Goal: Information Seeking & Learning: Compare options

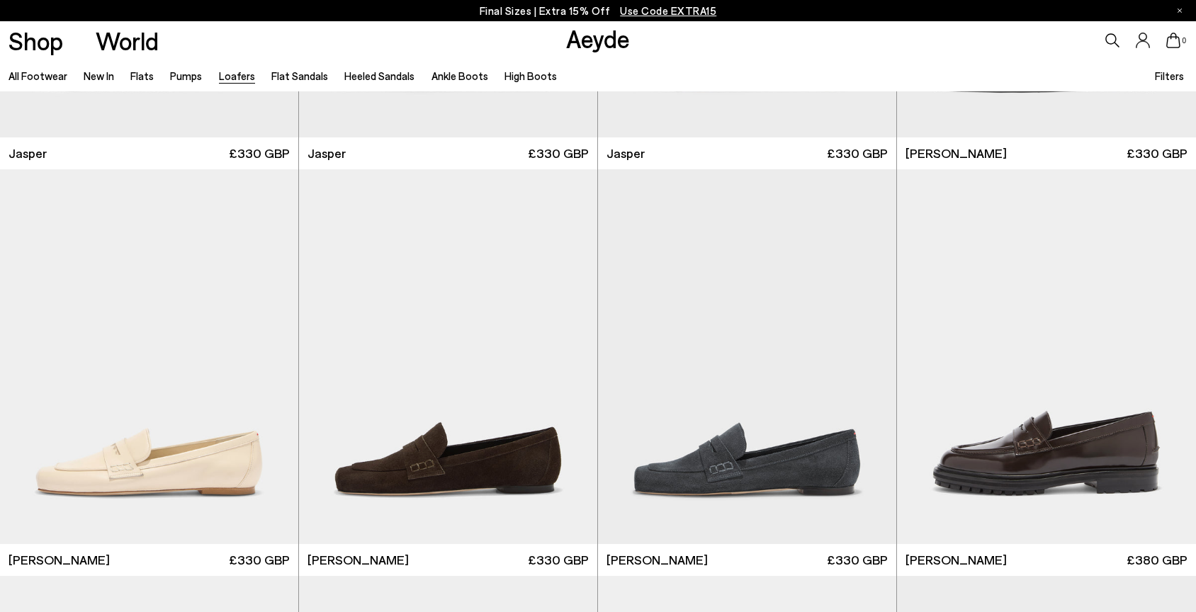
scroll to position [739, 0]
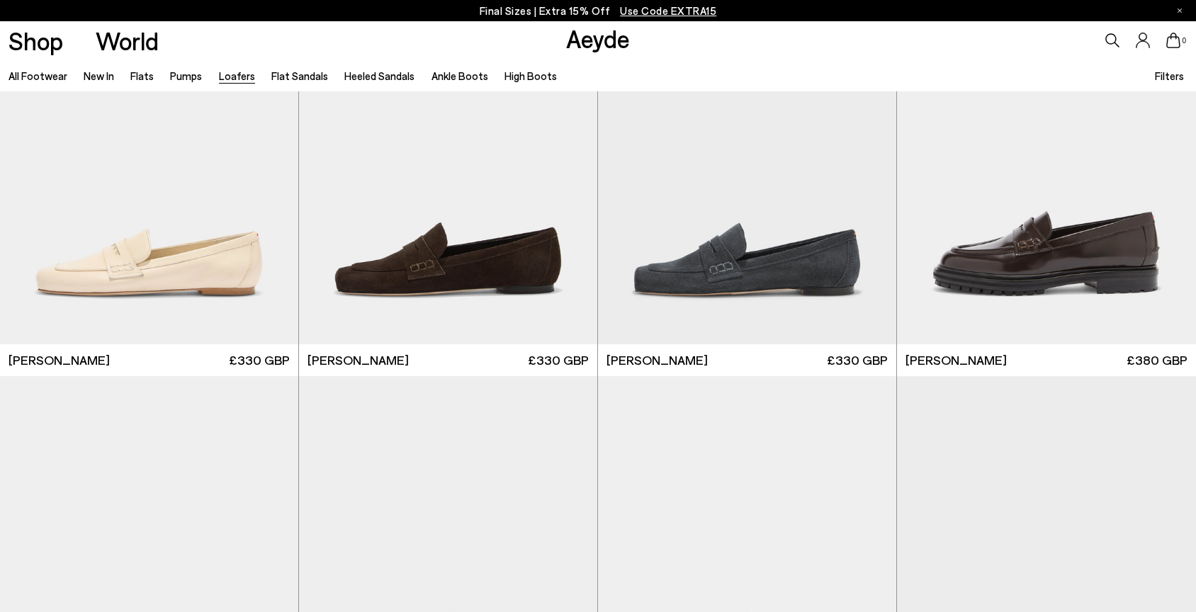
scroll to position [946, 0]
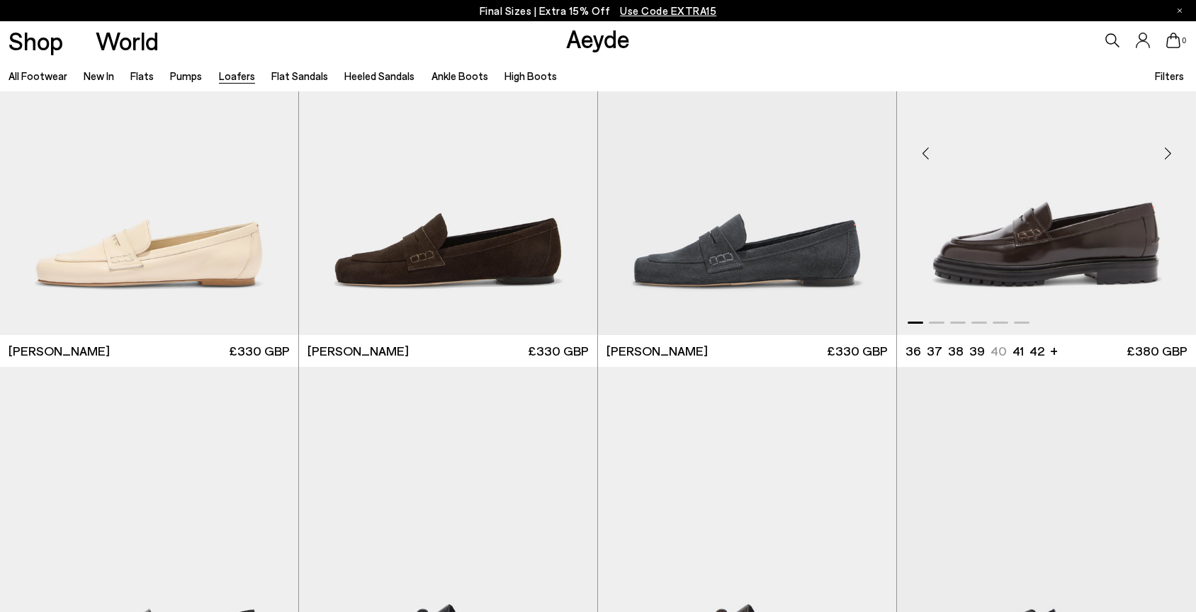
click at [1044, 266] on img "1 / 6" at bounding box center [1046, 147] width 299 height 375
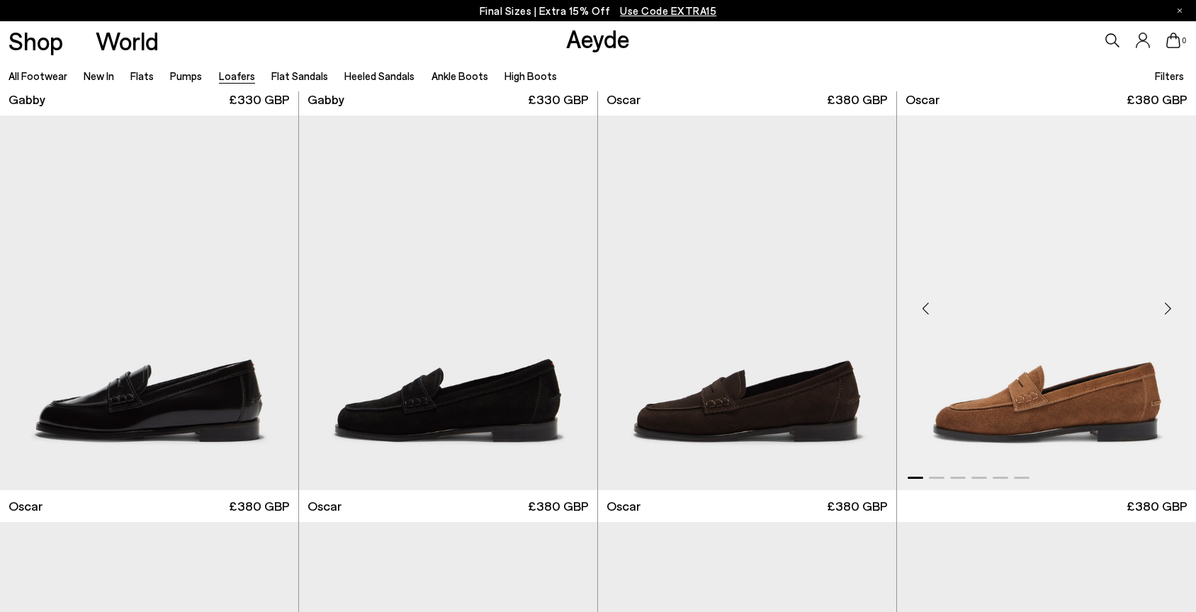
scroll to position [2404, 0]
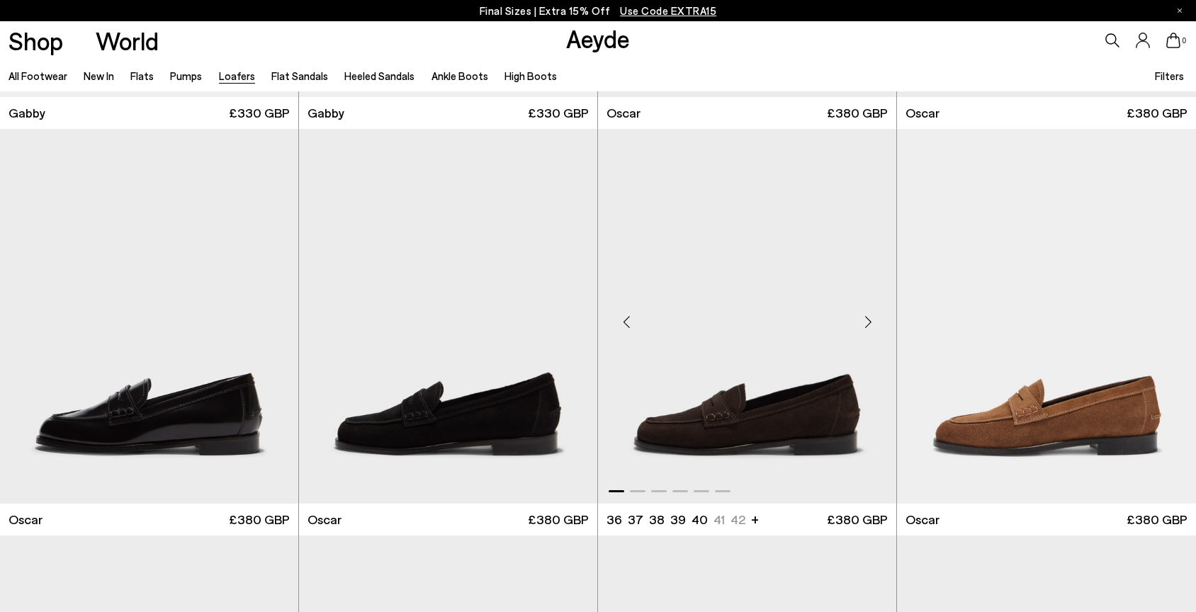
click at [709, 403] on img "1 / 6" at bounding box center [747, 316] width 298 height 375
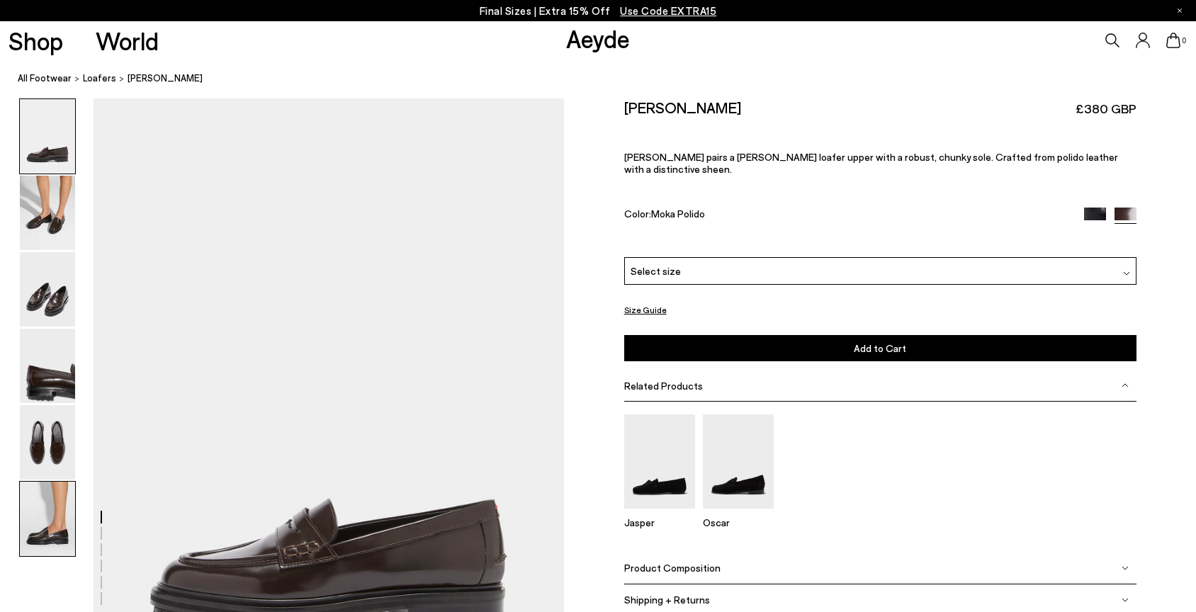
click at [28, 507] on img at bounding box center [47, 519] width 55 height 74
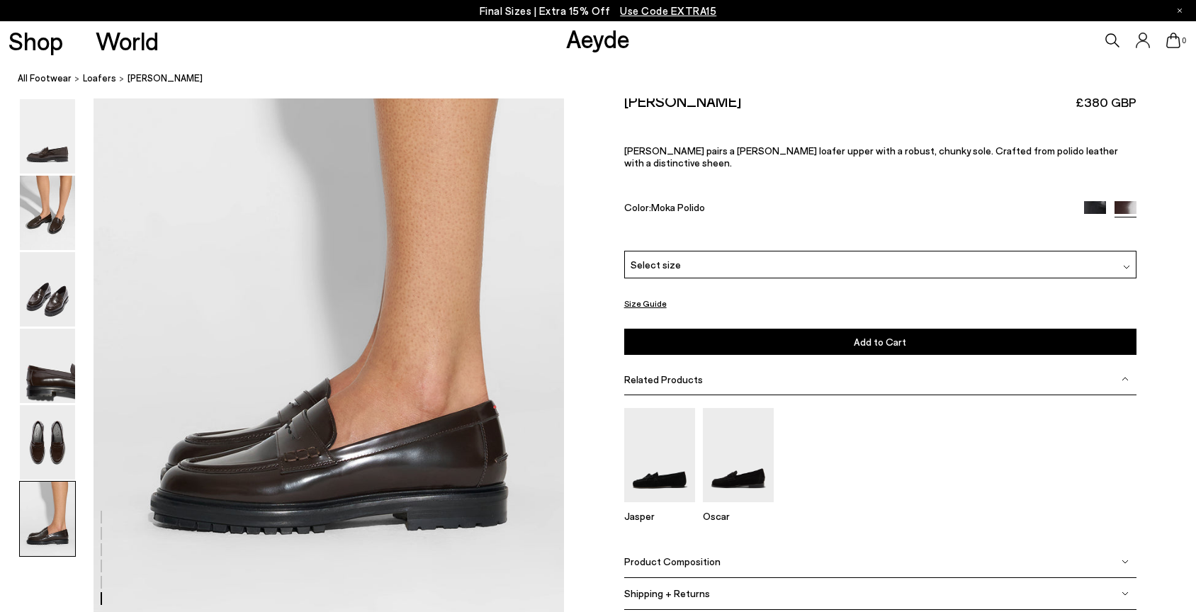
scroll to position [3248, 0]
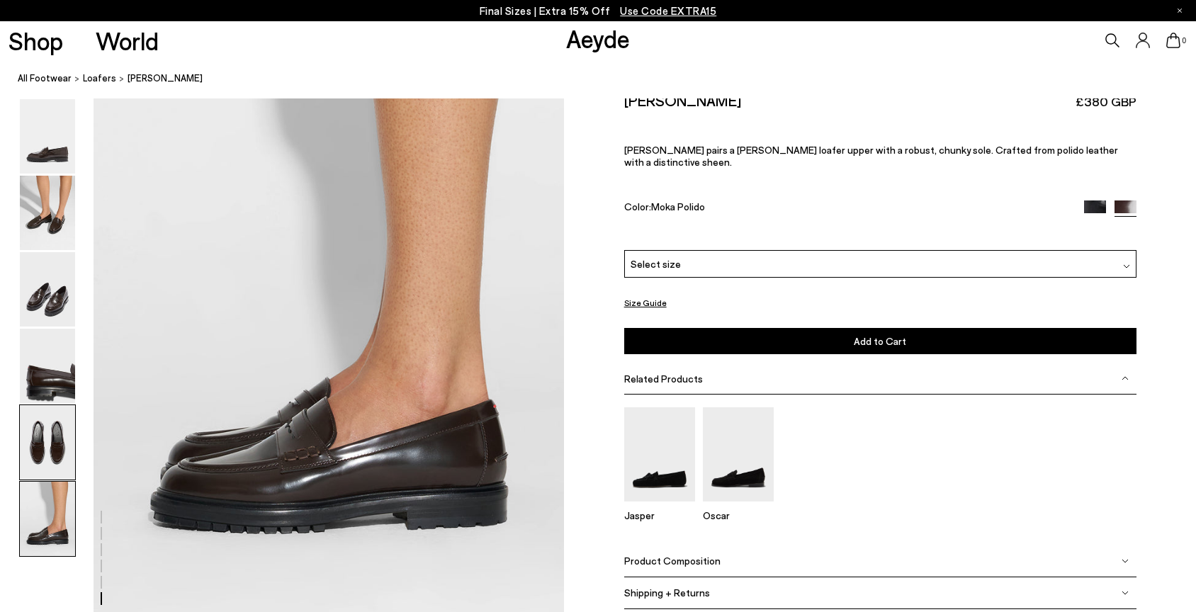
click at [32, 447] on img at bounding box center [47, 442] width 55 height 74
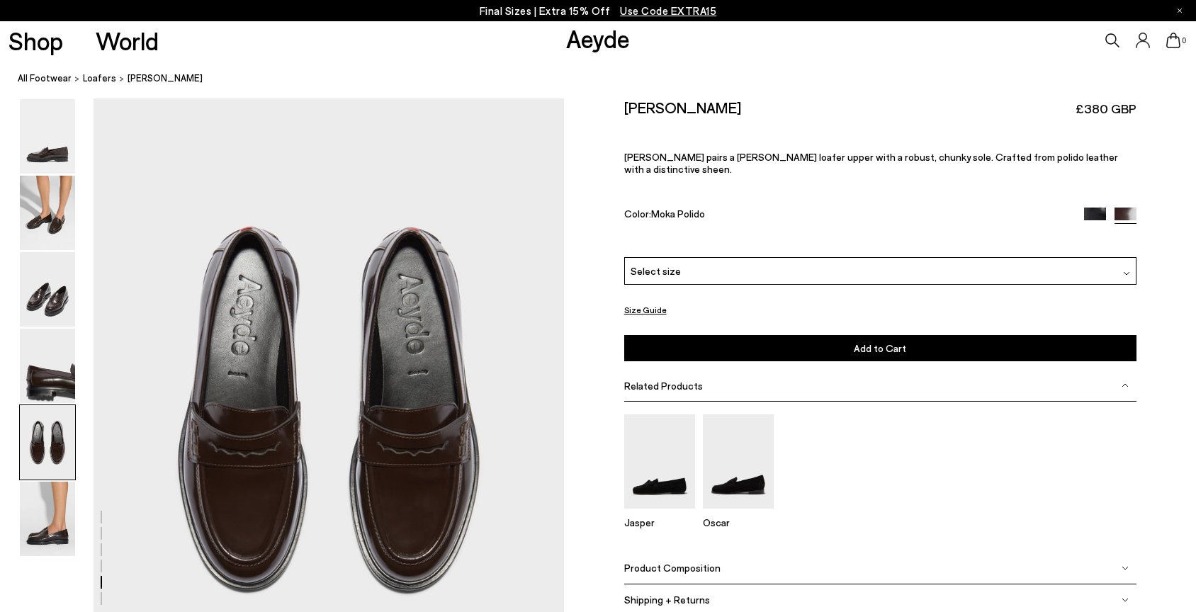
scroll to position [2520, 0]
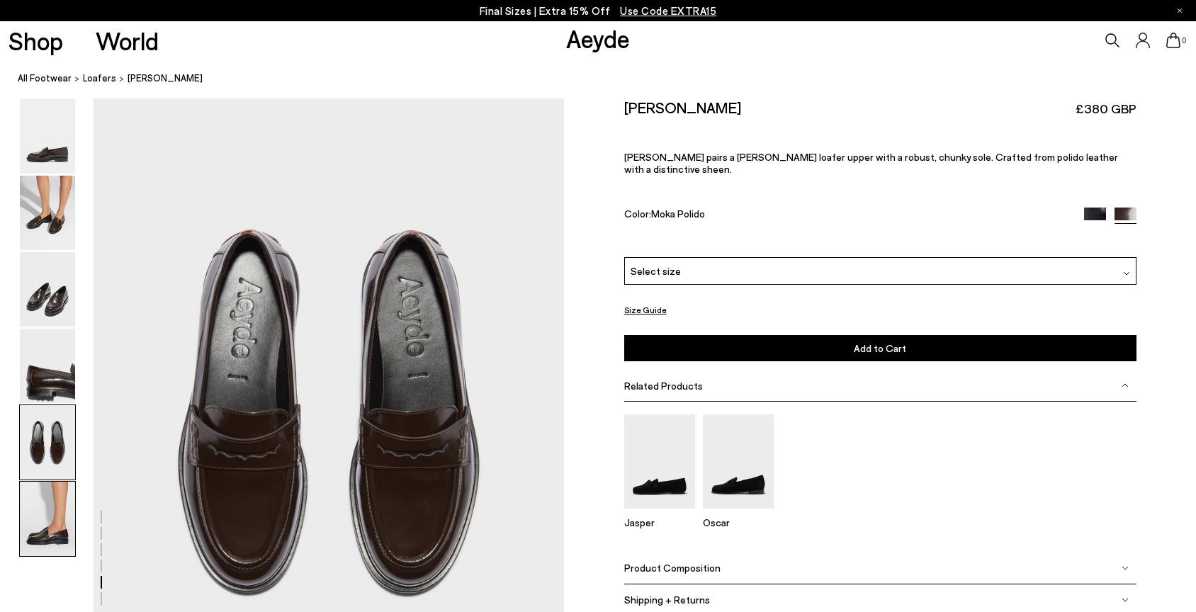
click at [25, 537] on img at bounding box center [47, 519] width 55 height 74
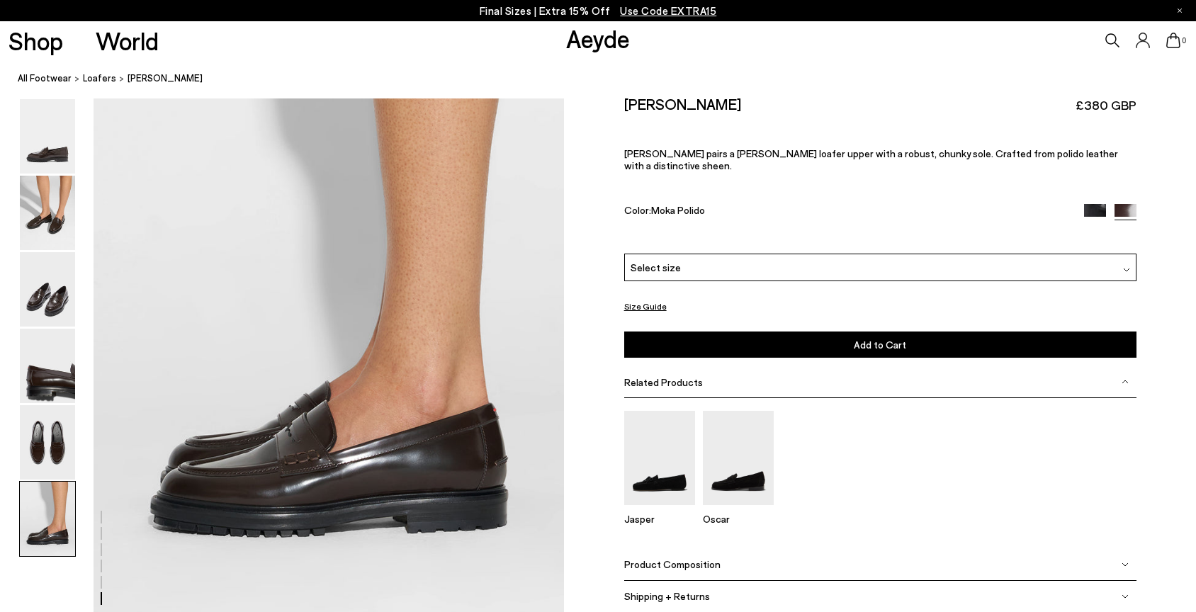
scroll to position [3248, 0]
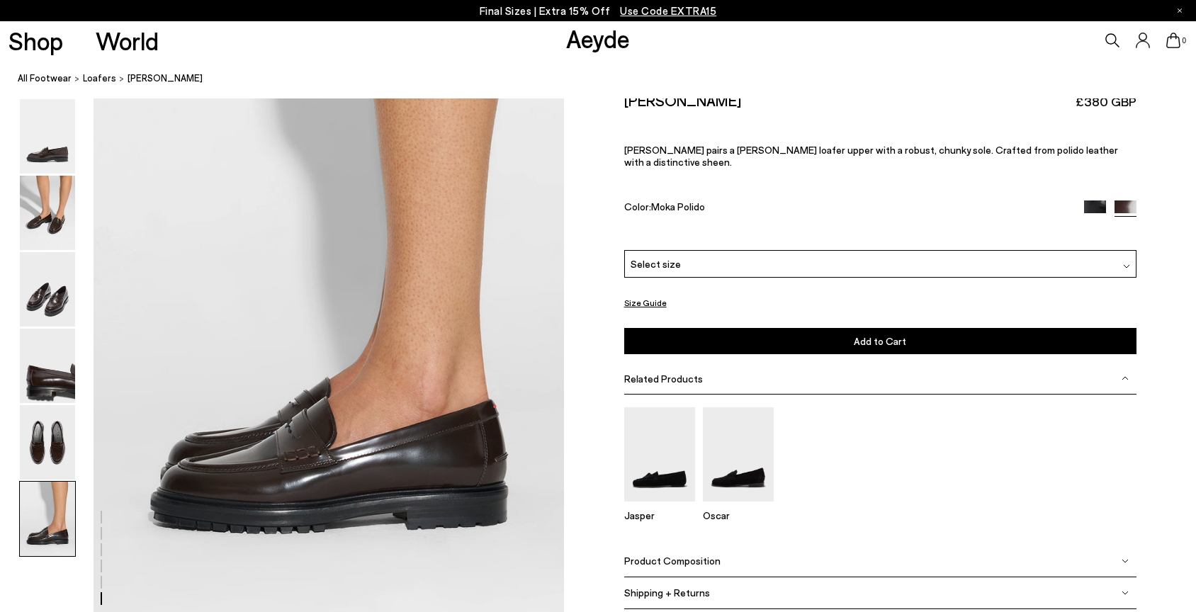
click at [1088, 201] on img at bounding box center [1095, 212] width 22 height 22
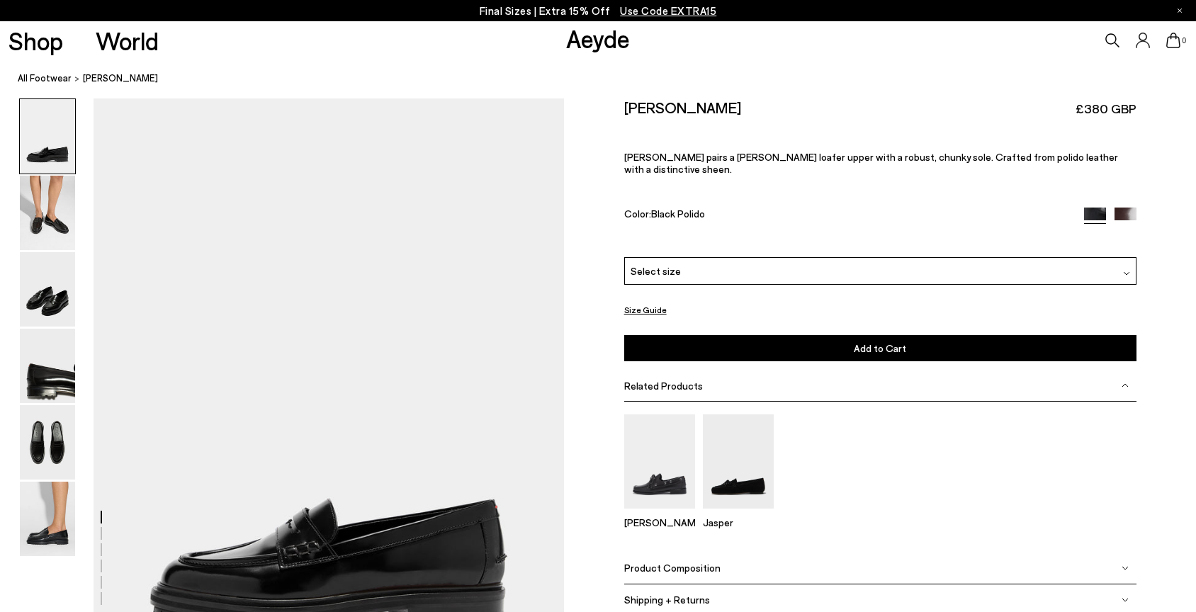
click at [1122, 208] on img at bounding box center [1126, 219] width 22 height 22
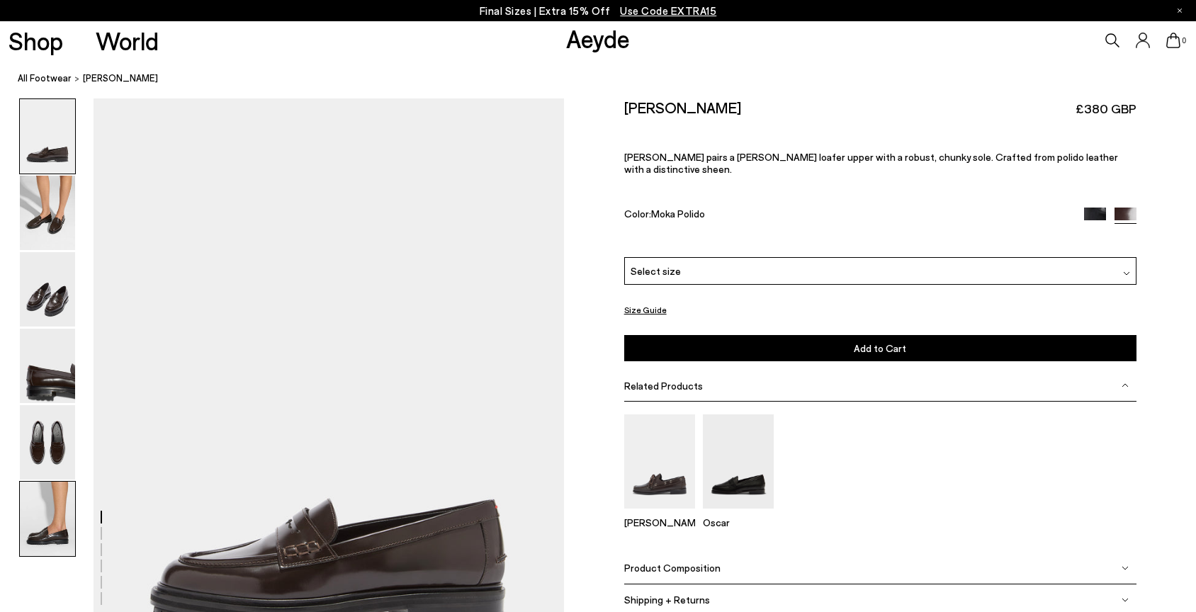
click at [42, 501] on img at bounding box center [47, 519] width 55 height 74
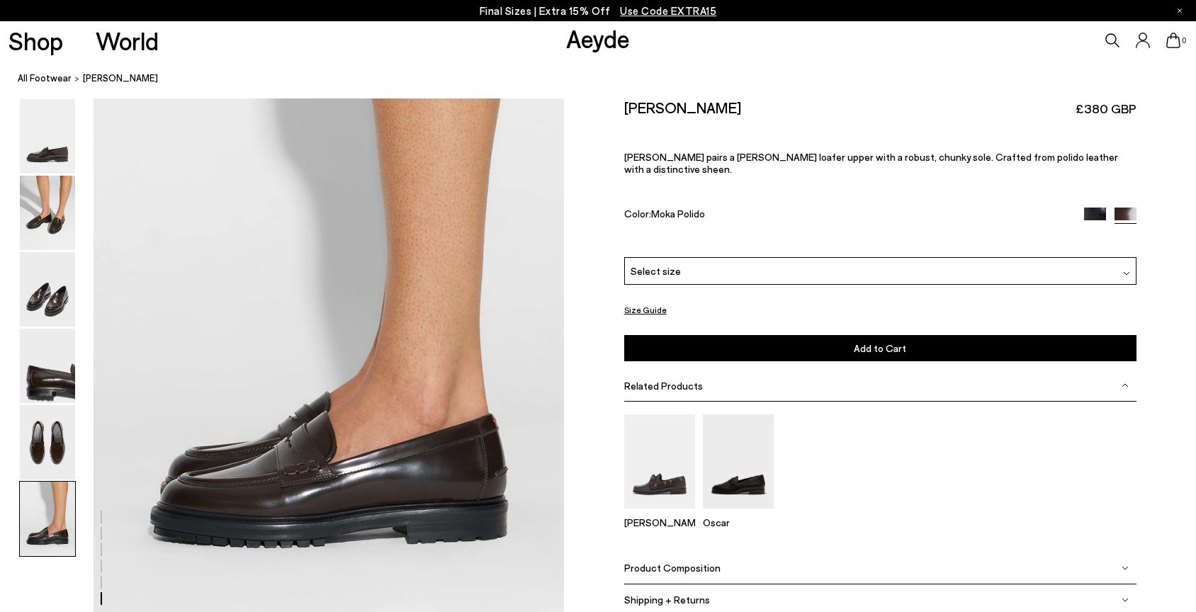
scroll to position [3248, 0]
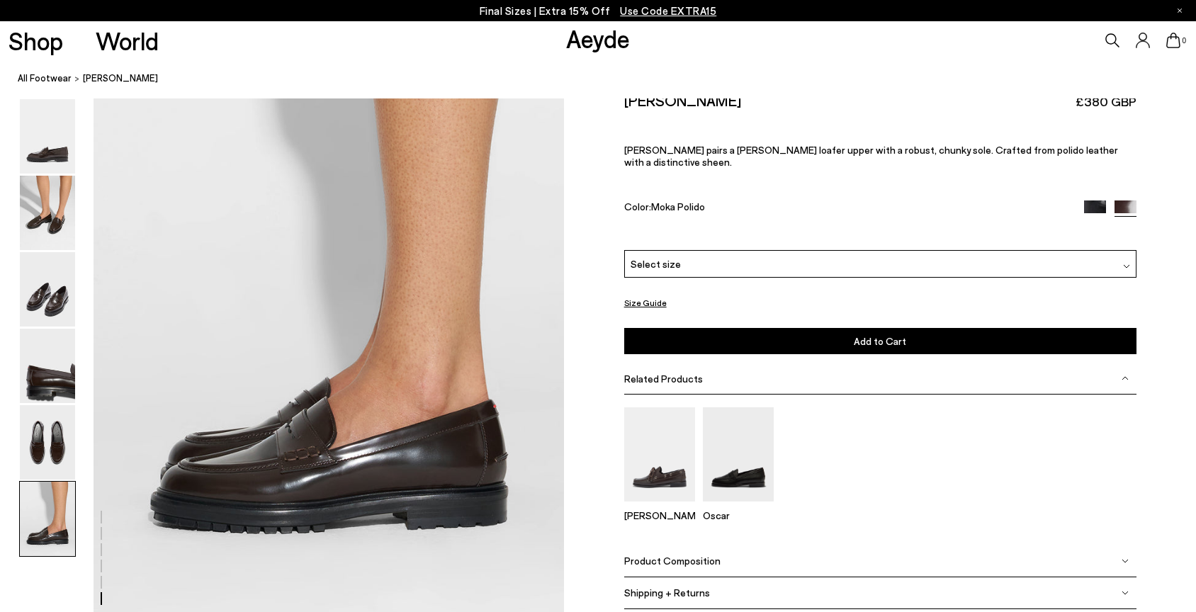
click at [1023, 257] on div "Select size" at bounding box center [880, 264] width 512 height 28
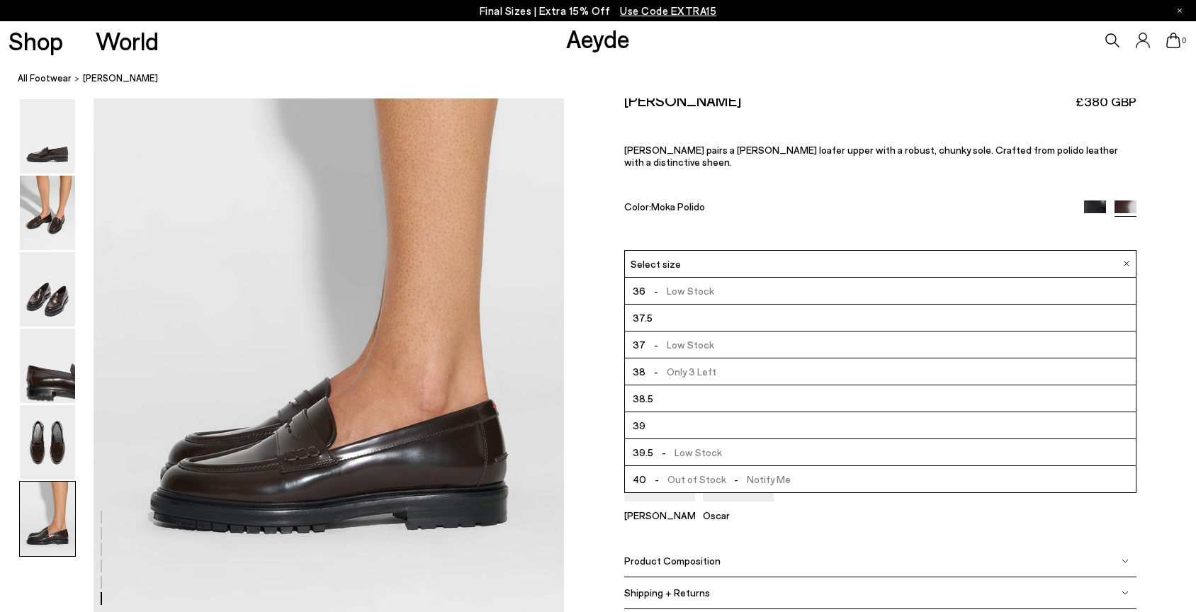
click at [705, 473] on span "- Out of Stock - Notify Me" at bounding box center [718, 480] width 145 height 18
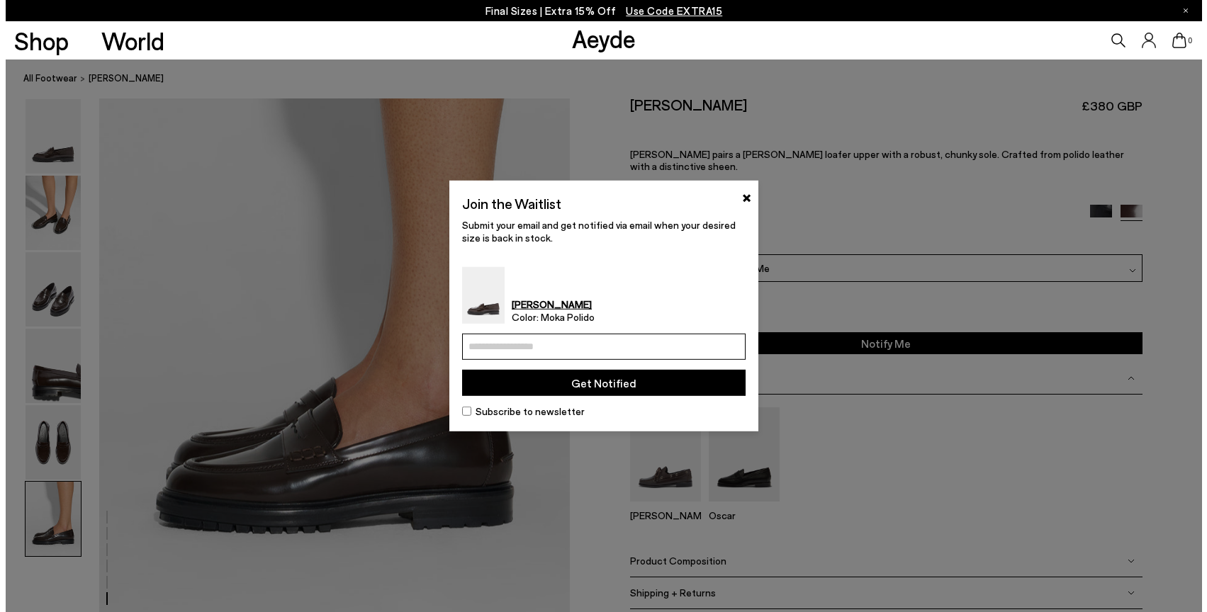
scroll to position [3281, 0]
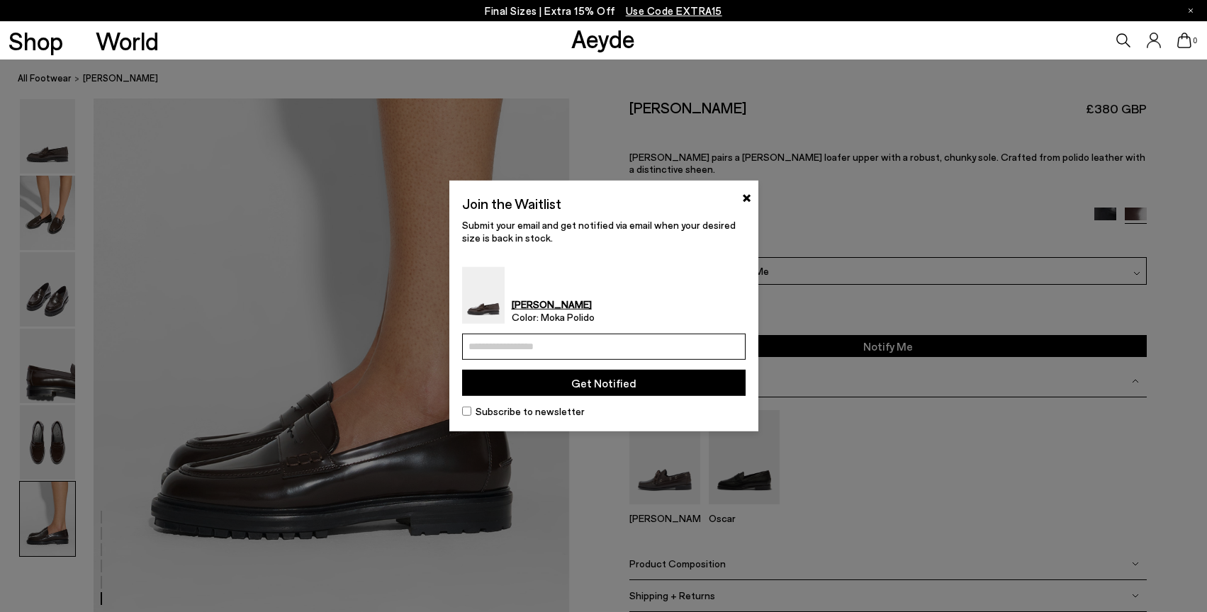
click at [612, 347] on input "email" at bounding box center [604, 347] width 284 height 26
type input "**********"
click at [598, 387] on button "Get Notified" at bounding box center [604, 383] width 284 height 26
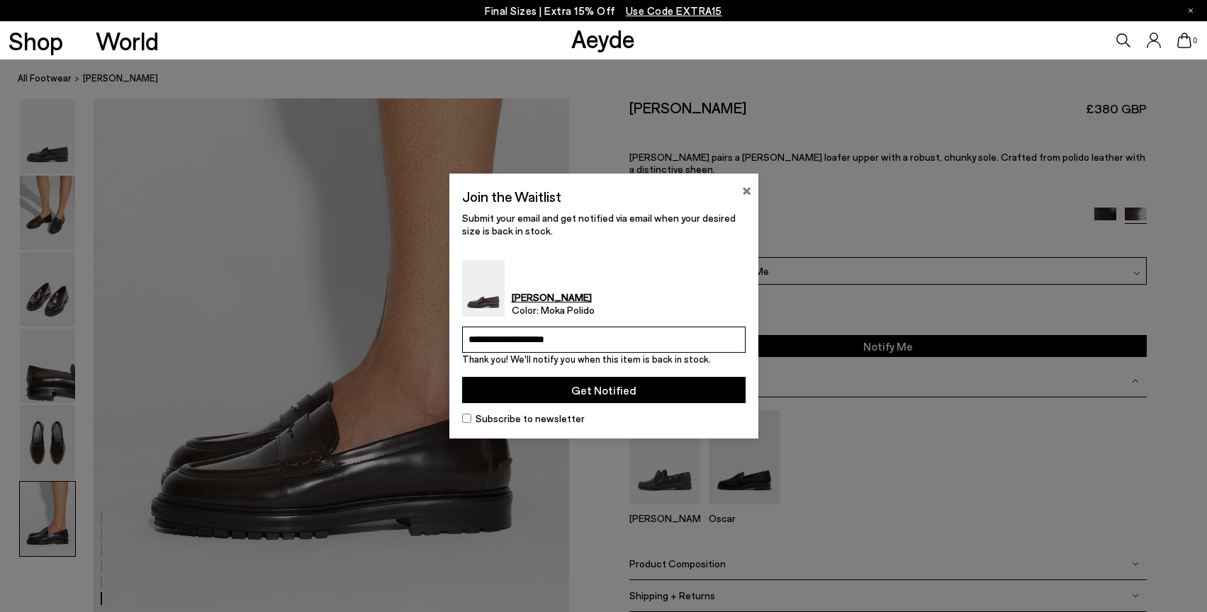
click at [744, 194] on button "×" at bounding box center [746, 189] width 9 height 17
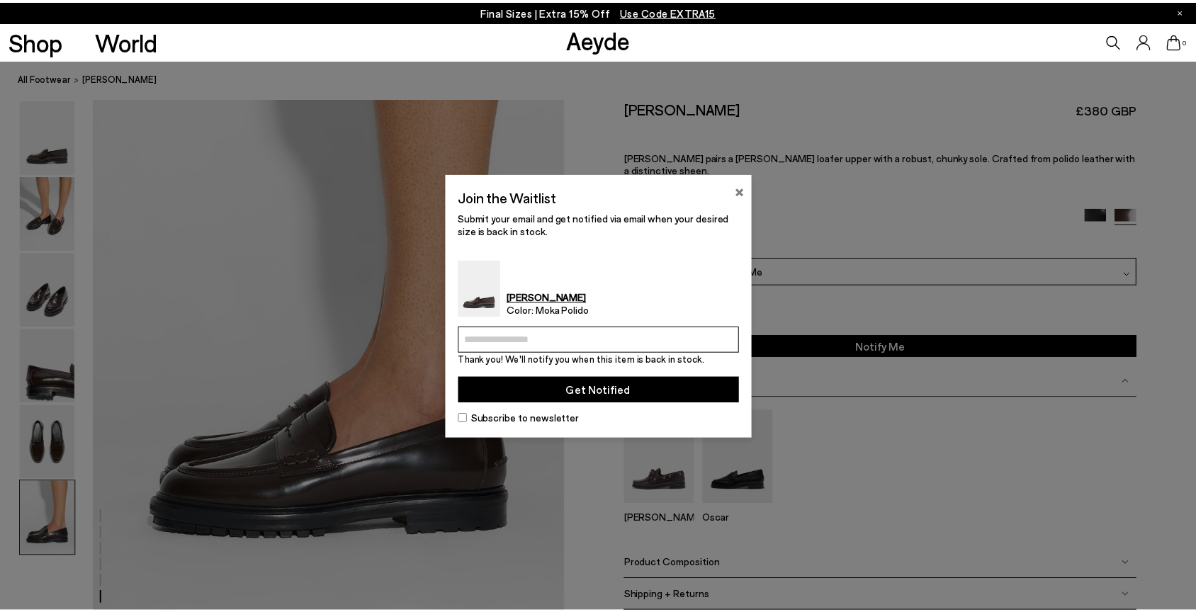
scroll to position [3248, 0]
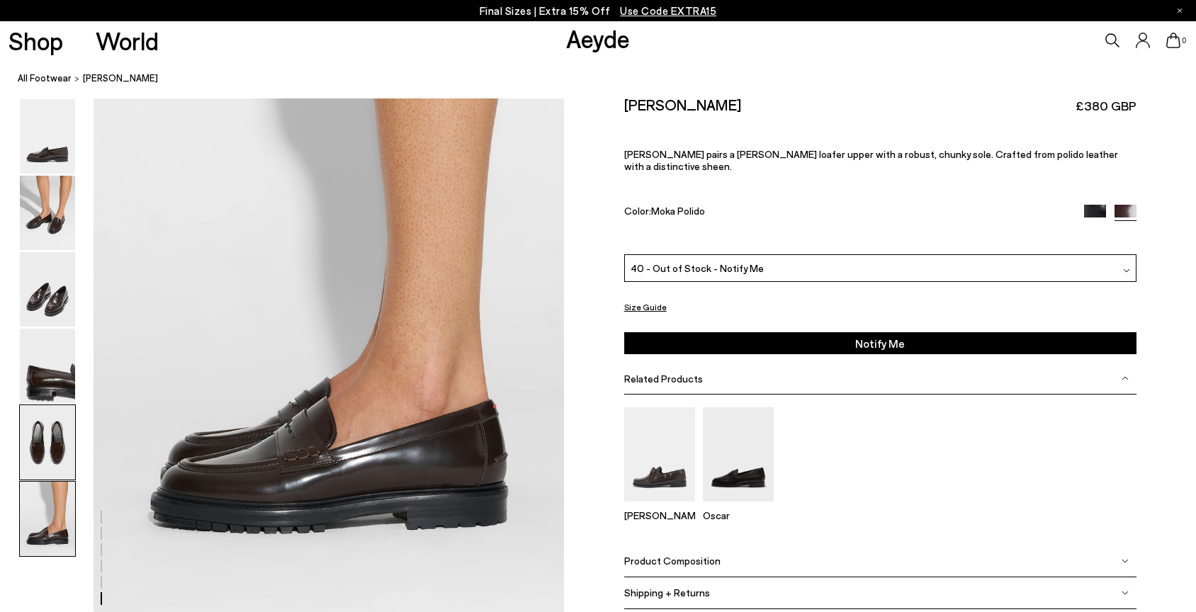
click at [57, 428] on img at bounding box center [47, 442] width 55 height 74
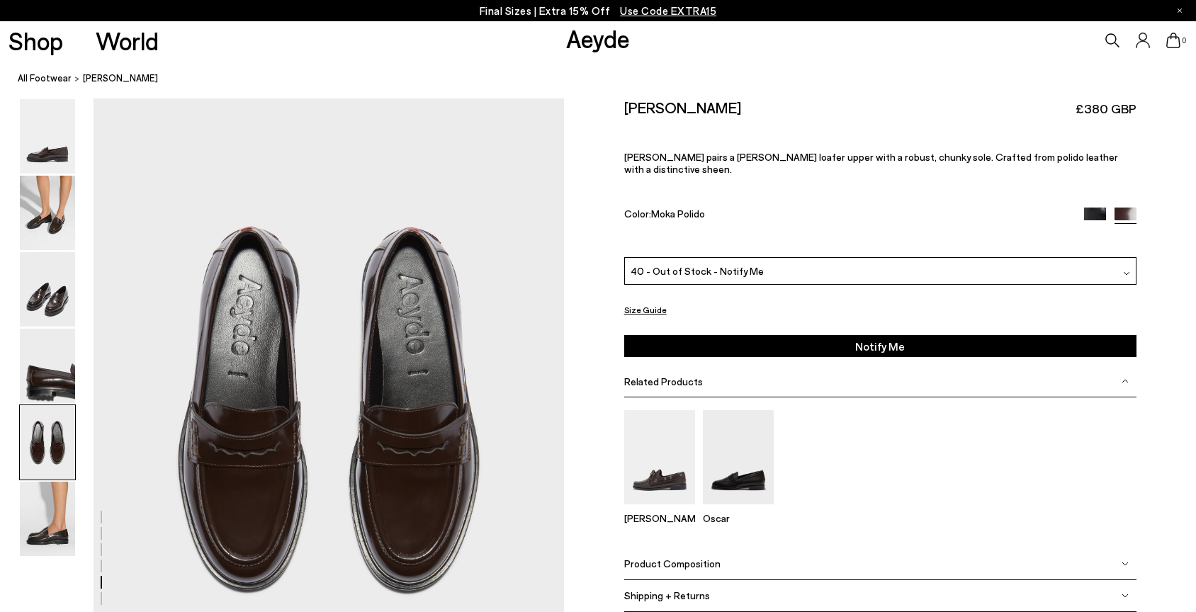
scroll to position [2520, 0]
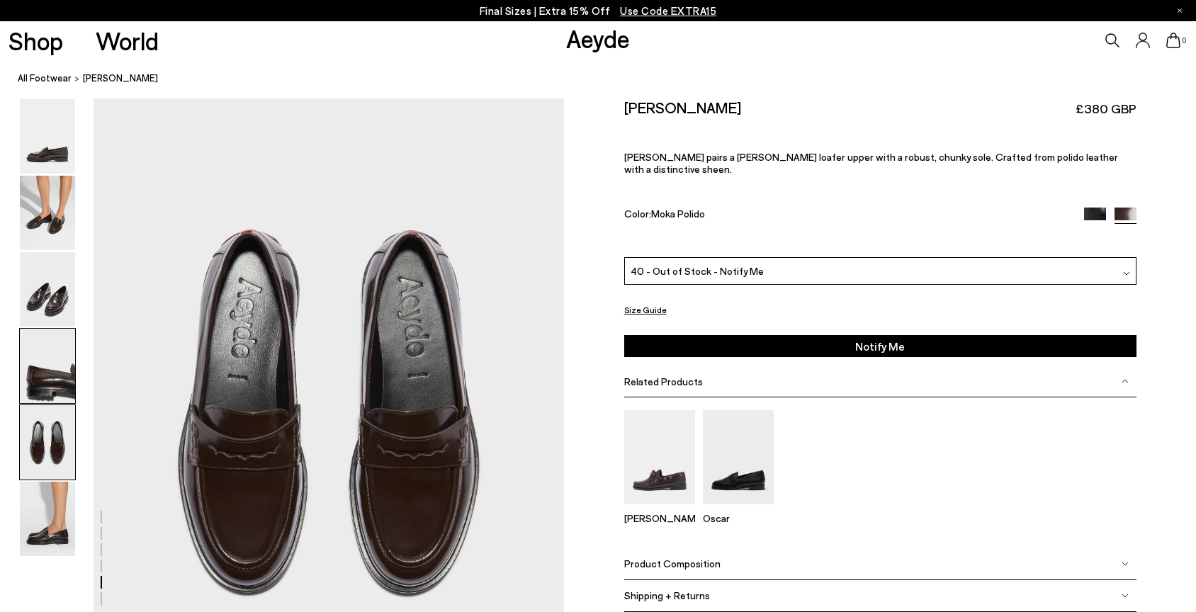
click at [57, 375] on img at bounding box center [47, 366] width 55 height 74
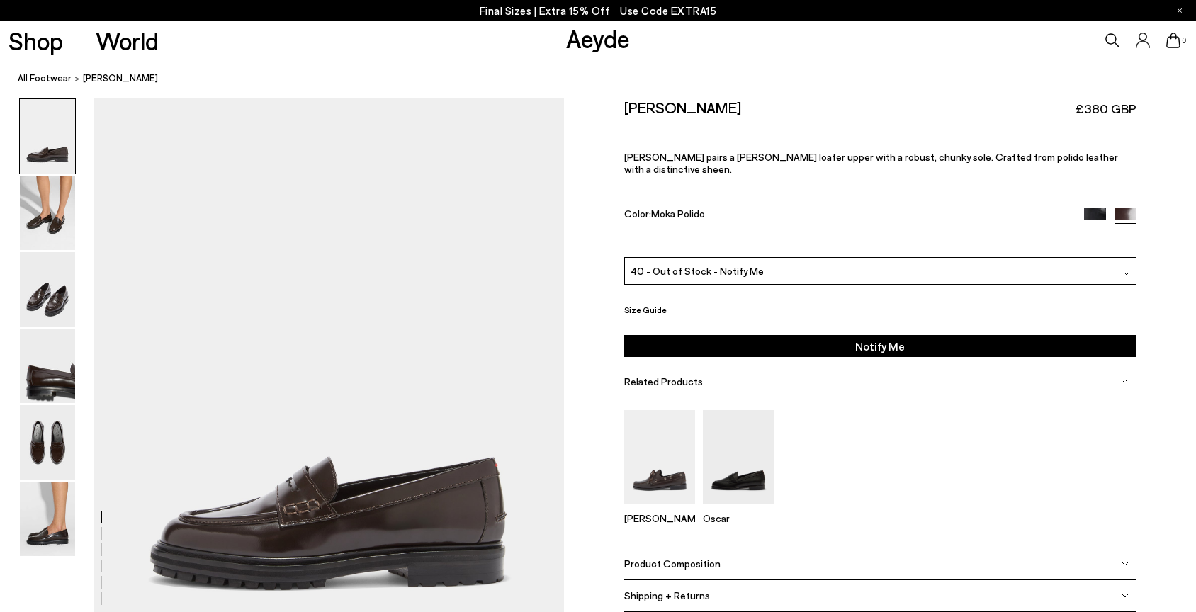
scroll to position [26, 0]
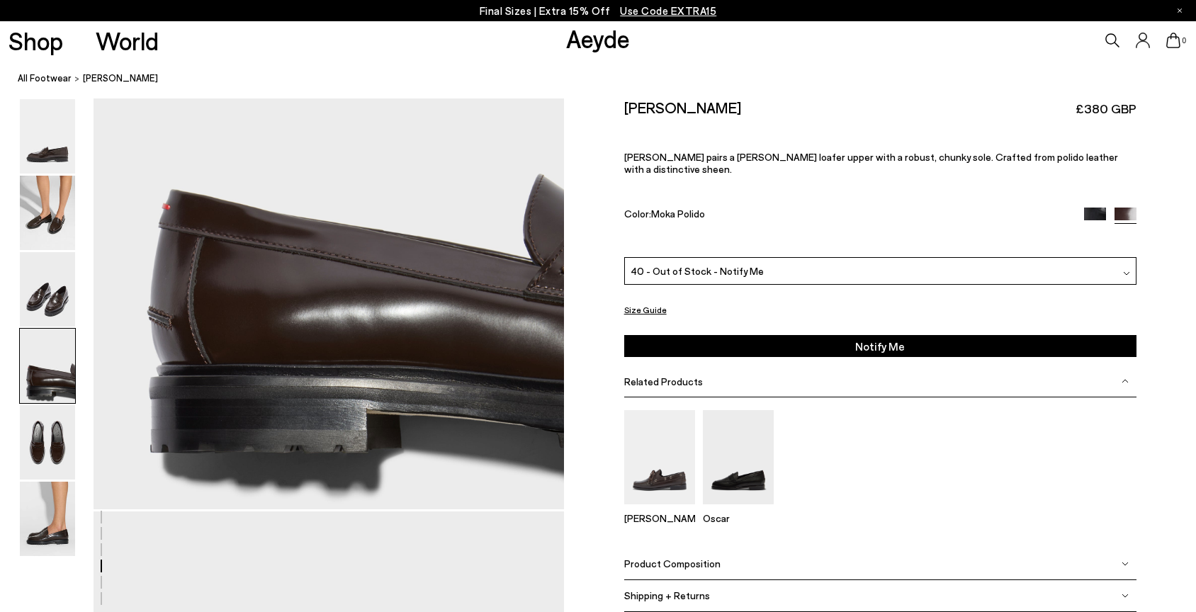
scroll to position [2063, 0]
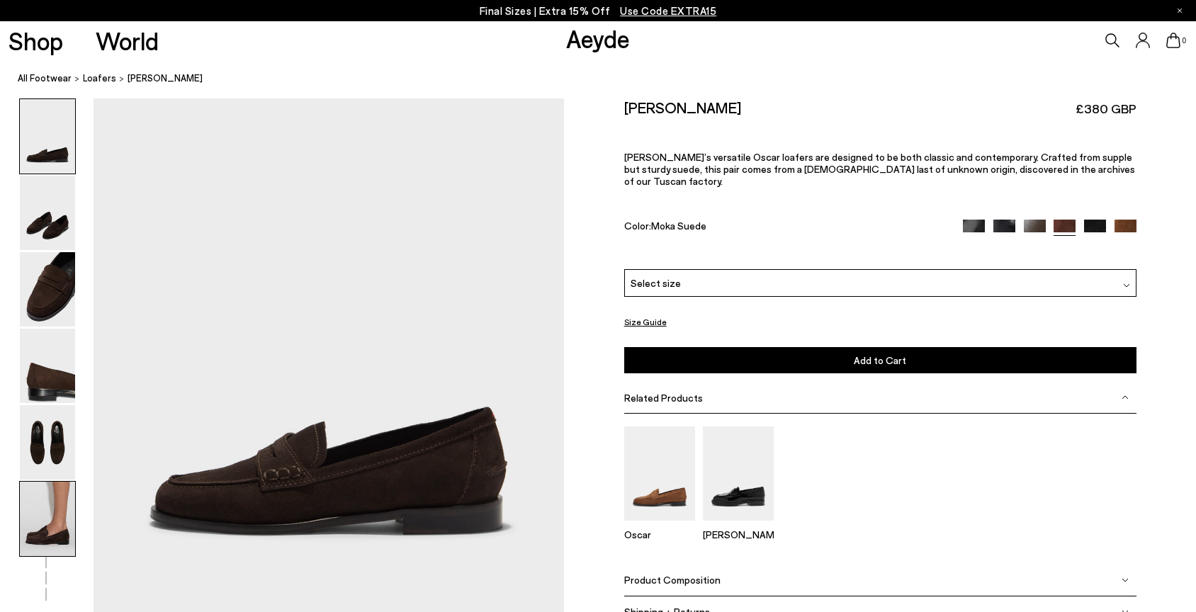
click at [60, 532] on img at bounding box center [47, 519] width 55 height 74
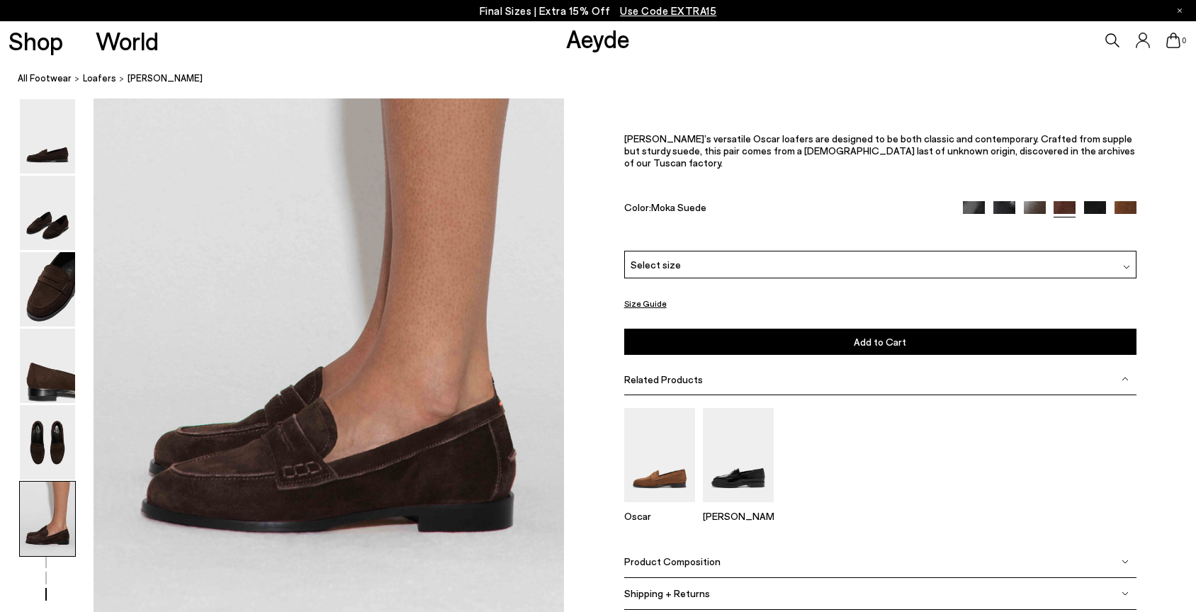
scroll to position [3134, 0]
click at [38, 431] on img at bounding box center [47, 442] width 55 height 74
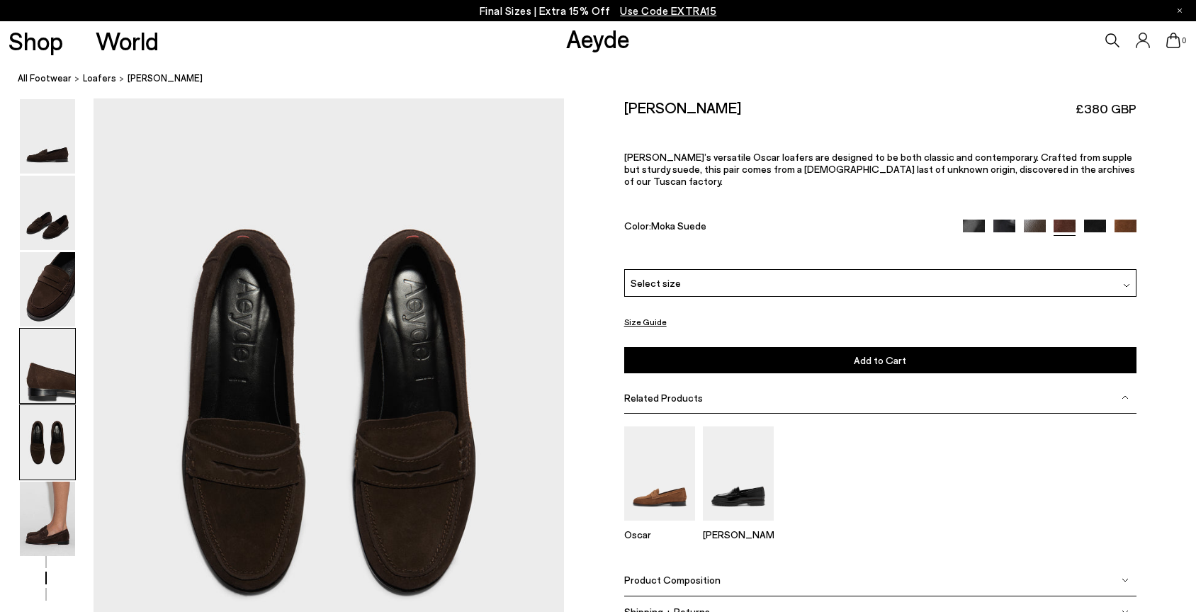
click at [41, 362] on img at bounding box center [47, 366] width 55 height 74
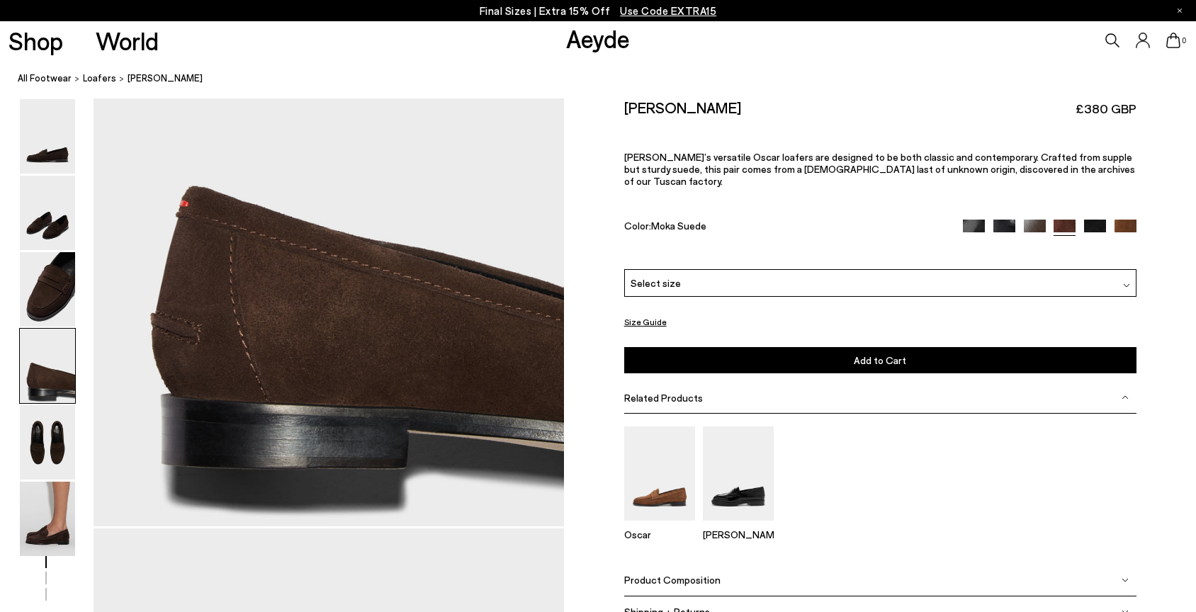
scroll to position [1979, 0]
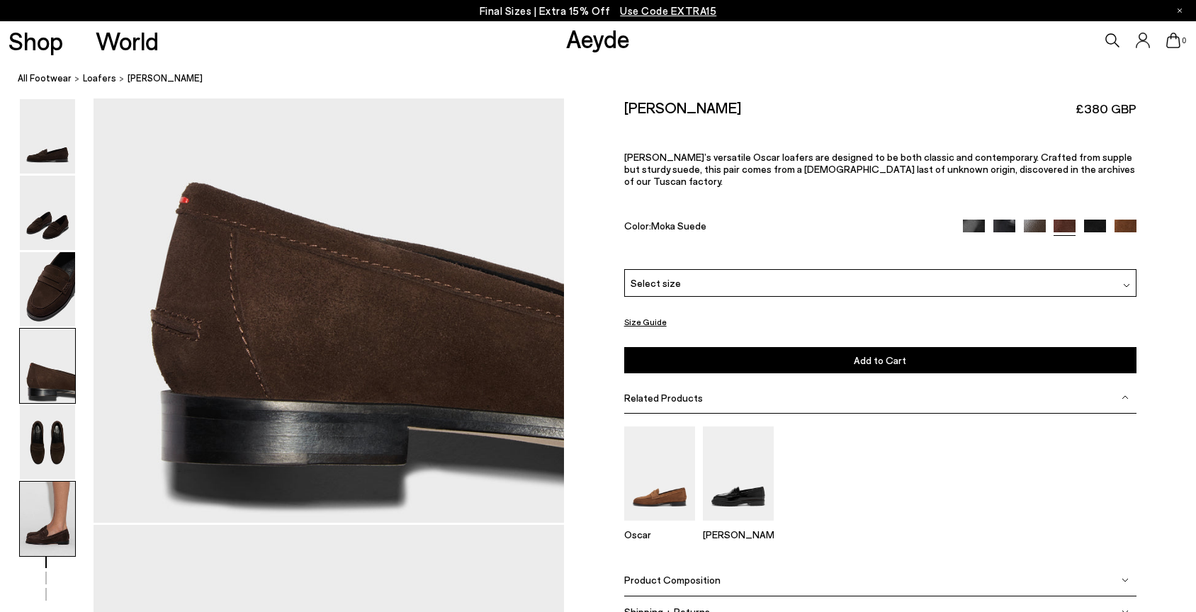
click at [45, 532] on img at bounding box center [47, 519] width 55 height 74
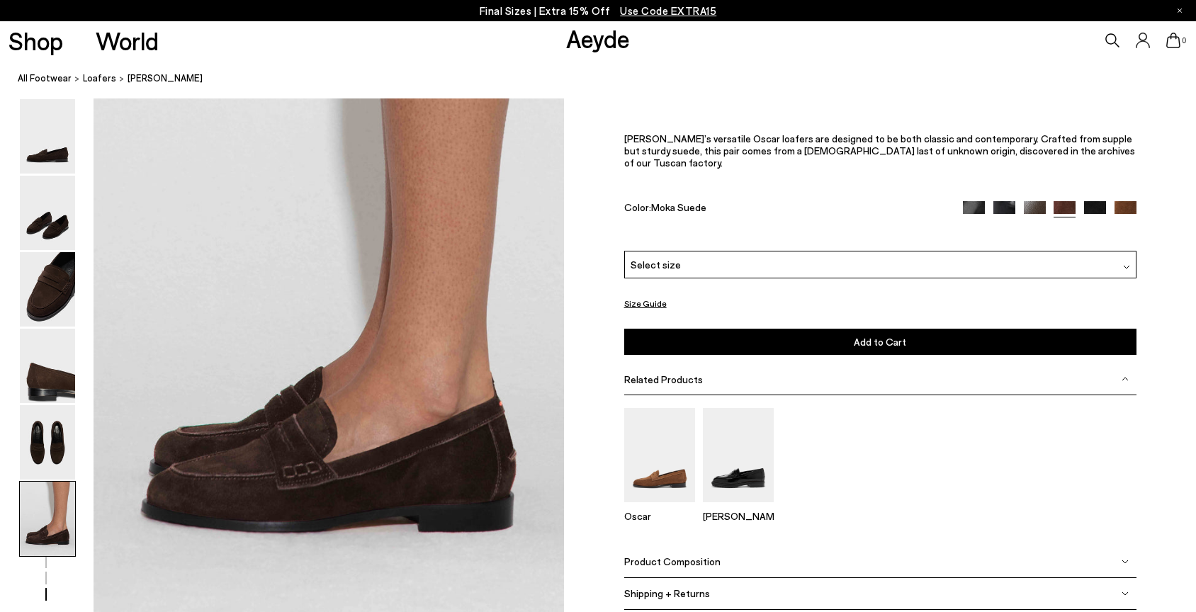
scroll to position [3134, 0]
click at [40, 432] on img at bounding box center [47, 442] width 55 height 74
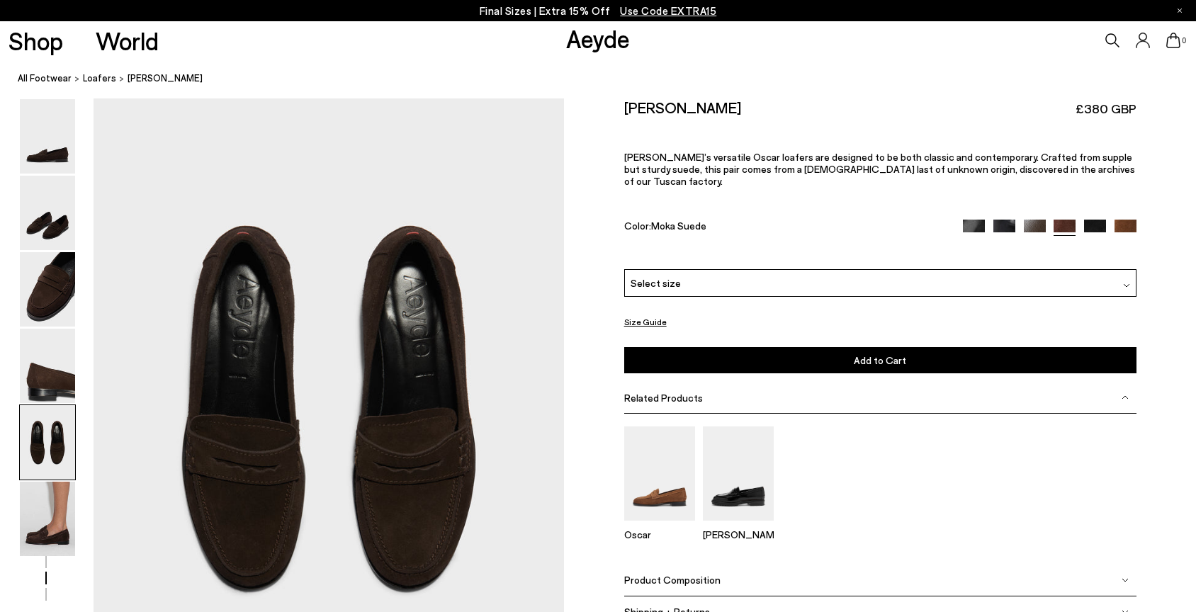
scroll to position [2407, 0]
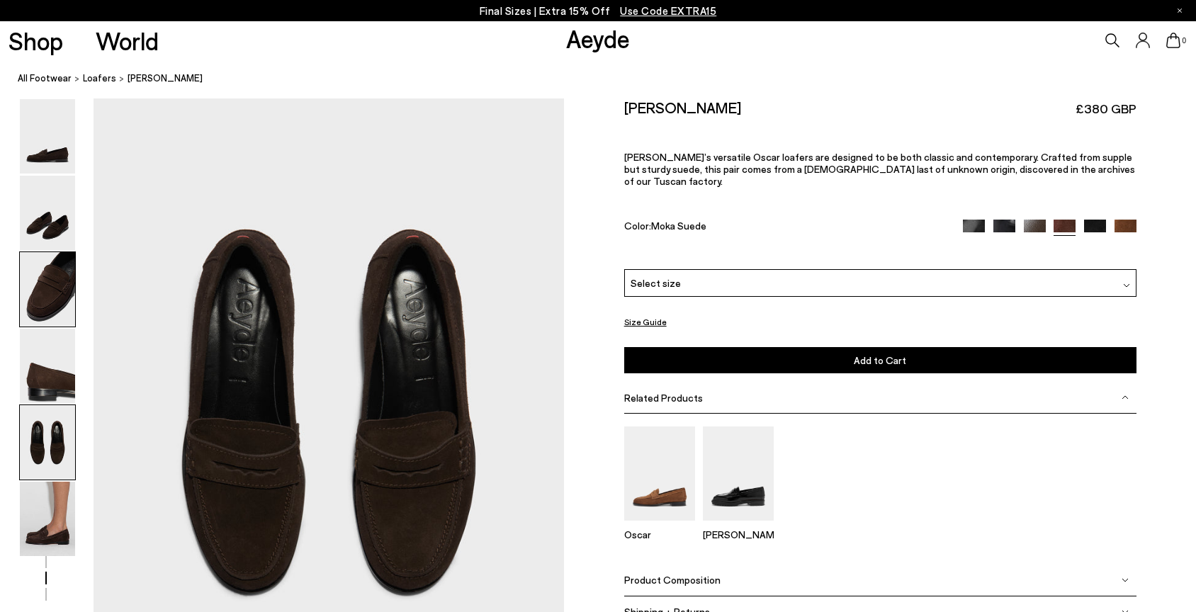
click at [52, 298] on img at bounding box center [47, 289] width 55 height 74
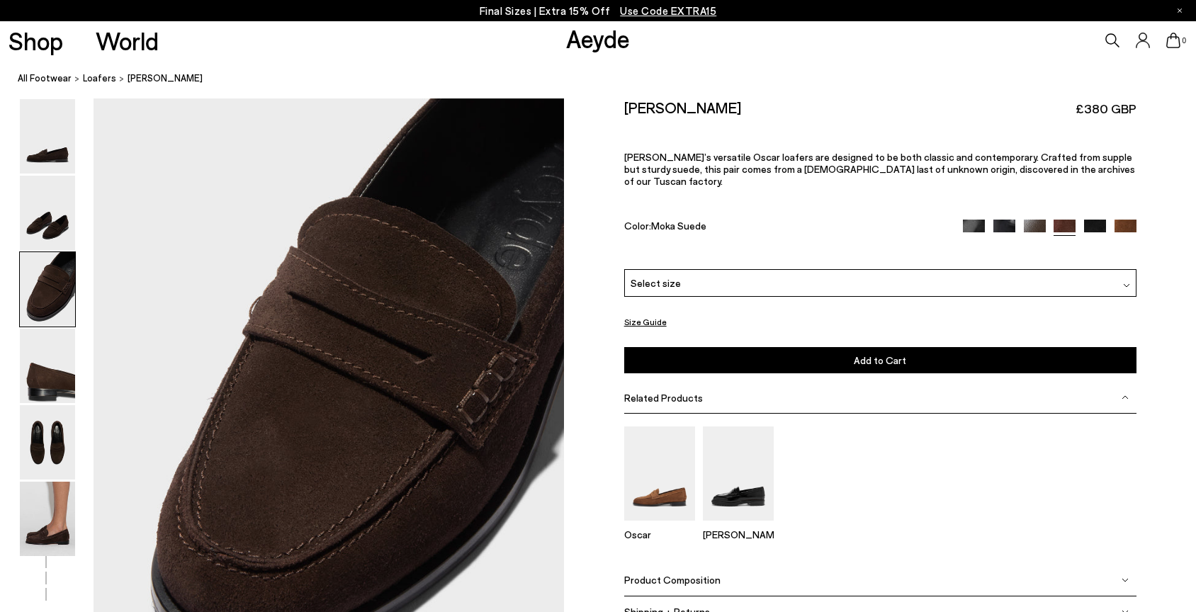
scroll to position [1147, 0]
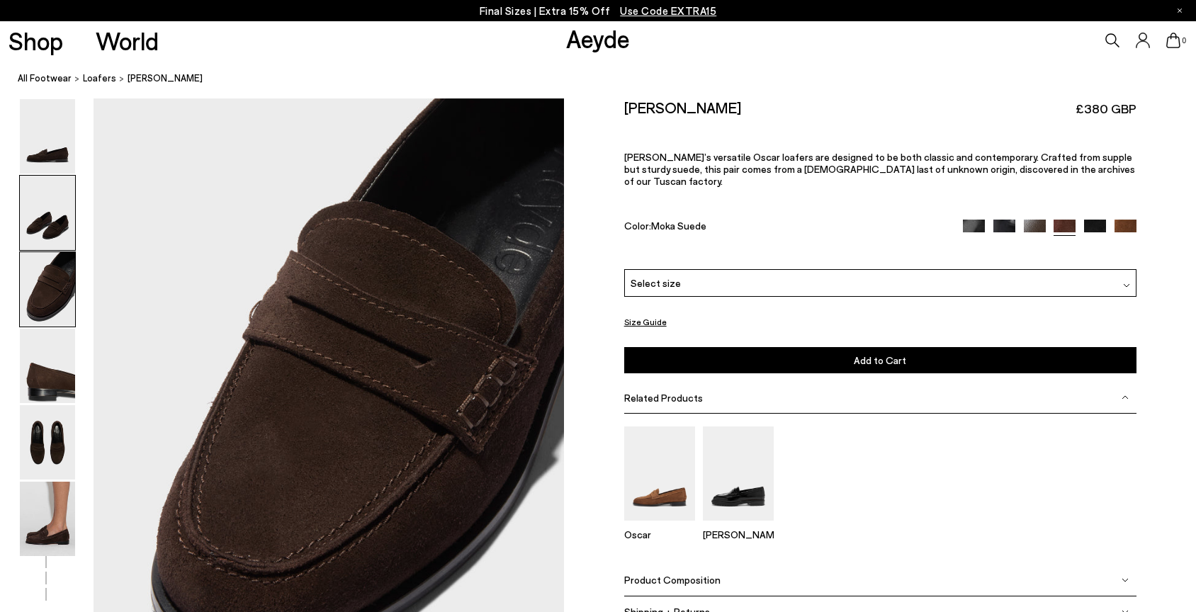
click at [47, 220] on img at bounding box center [47, 213] width 55 height 74
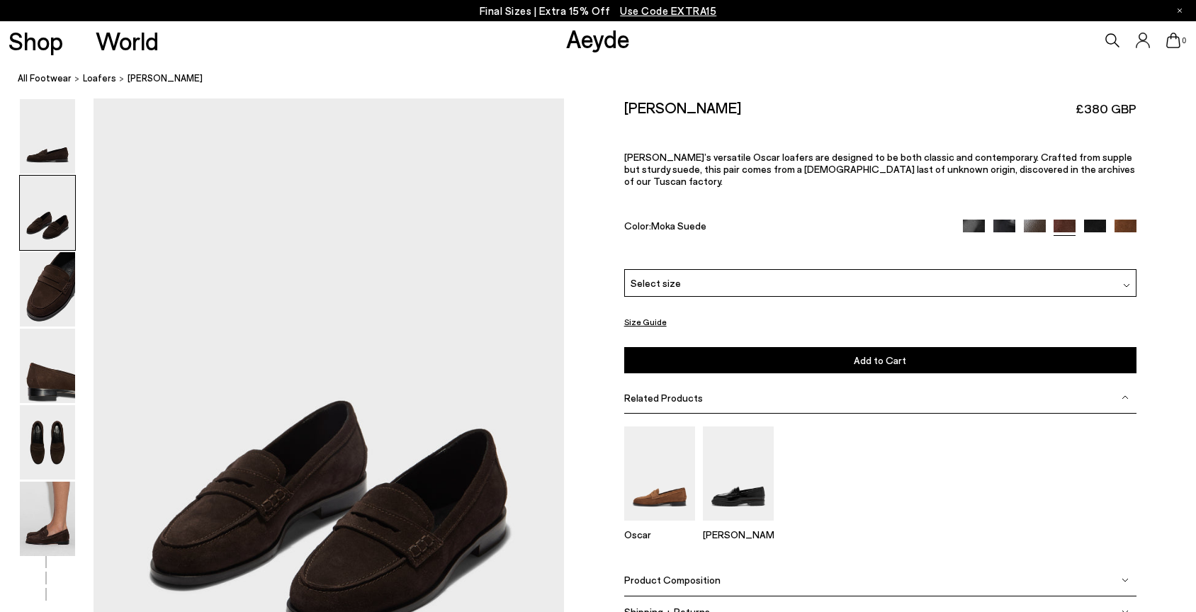
scroll to position [517, 0]
click at [50, 154] on img at bounding box center [47, 136] width 55 height 74
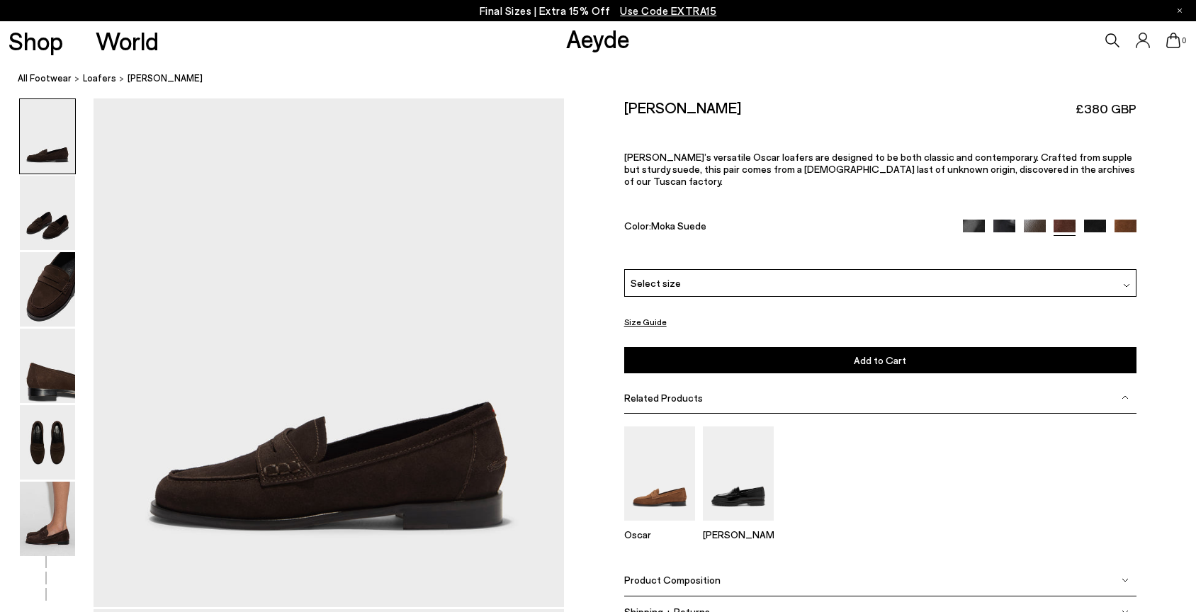
scroll to position [0, 0]
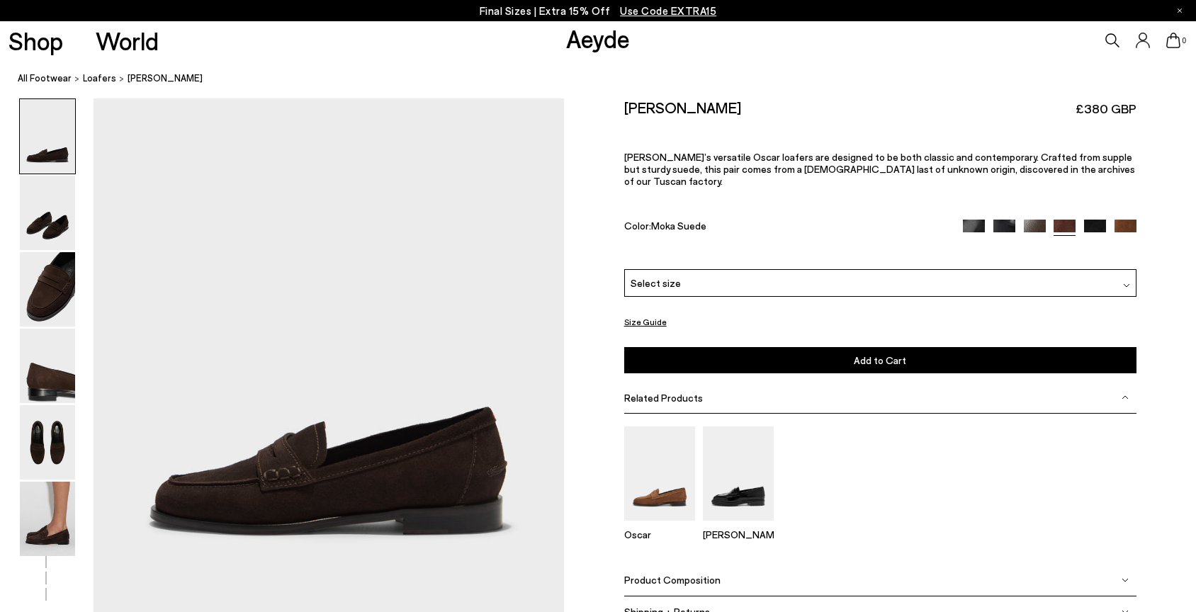
click at [50, 154] on img at bounding box center [47, 136] width 55 height 74
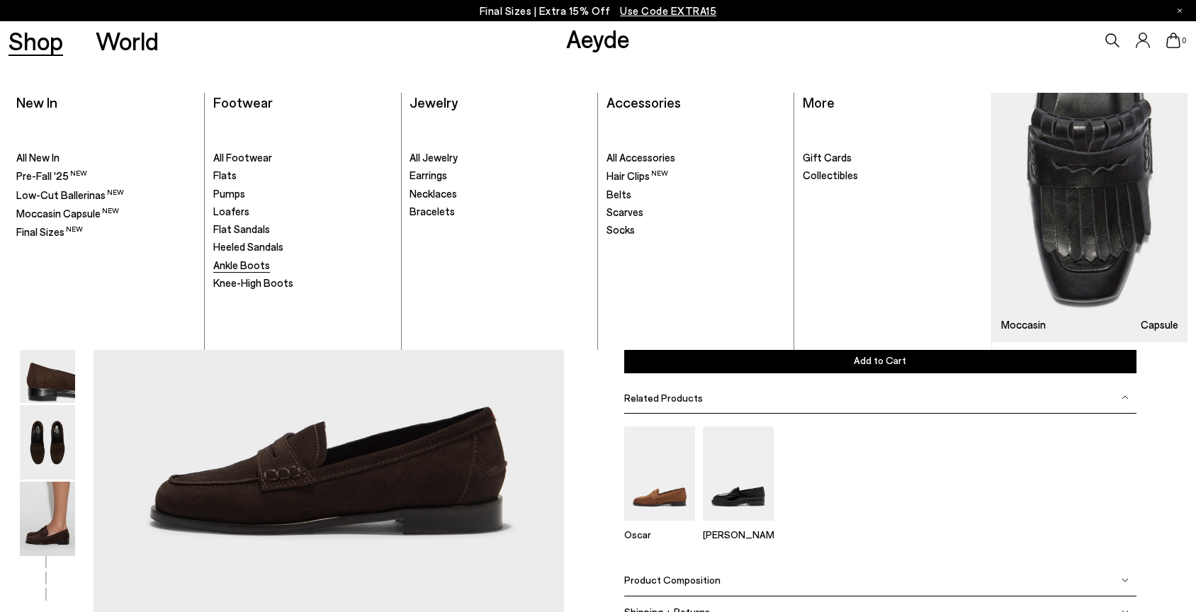
click at [239, 264] on span "Ankle Boots" at bounding box center [241, 265] width 57 height 13
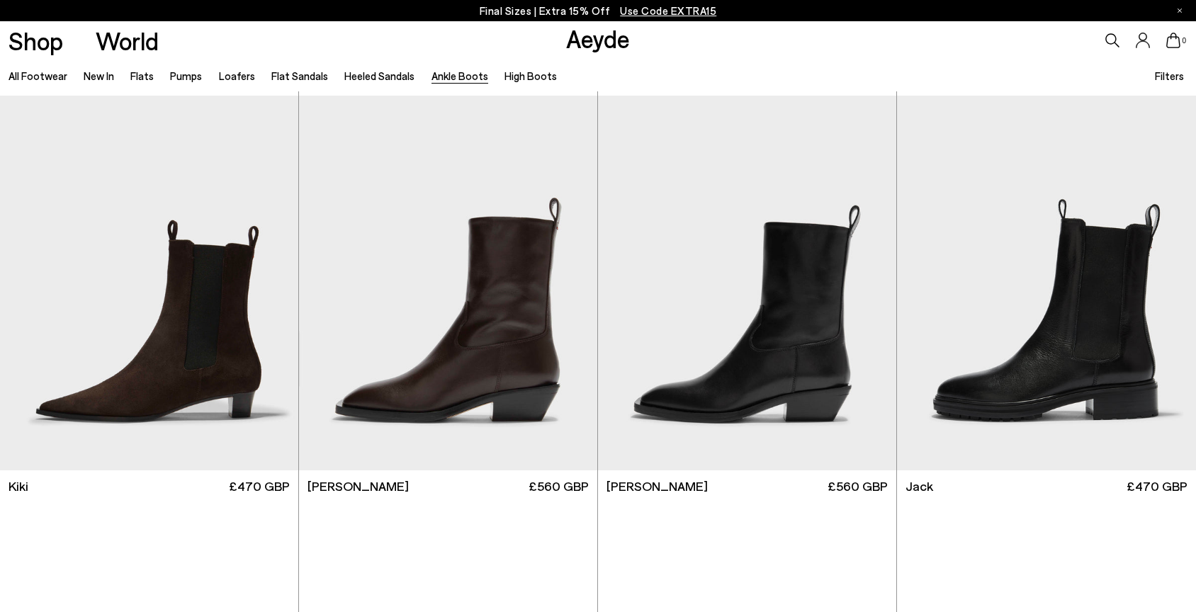
scroll to position [2457, 0]
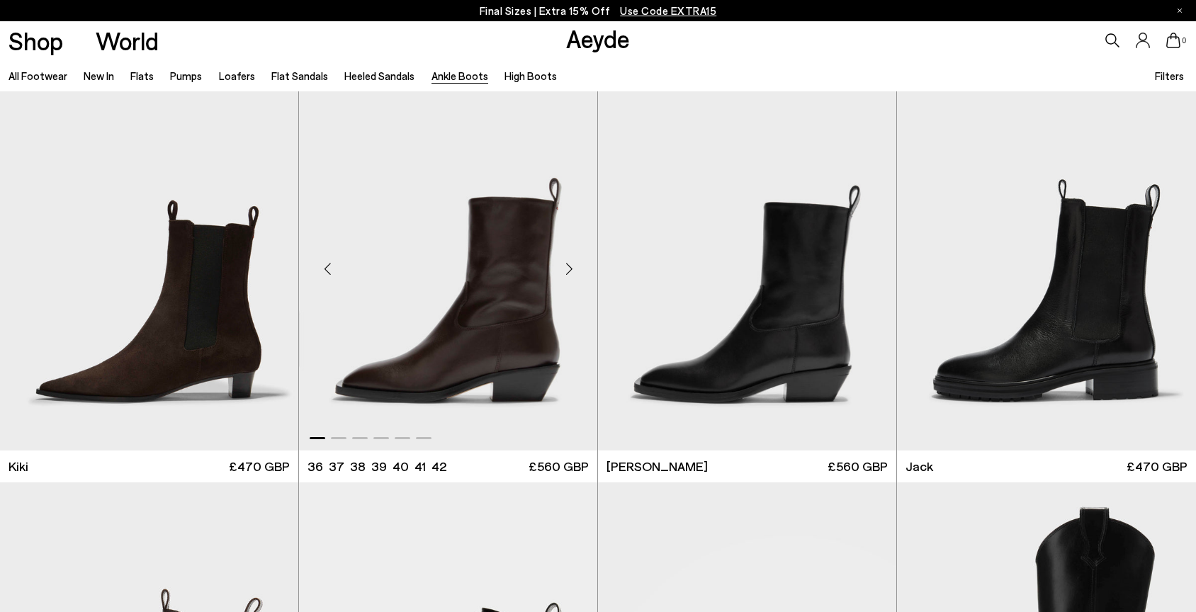
click at [569, 270] on div "Next slide" at bounding box center [569, 269] width 43 height 43
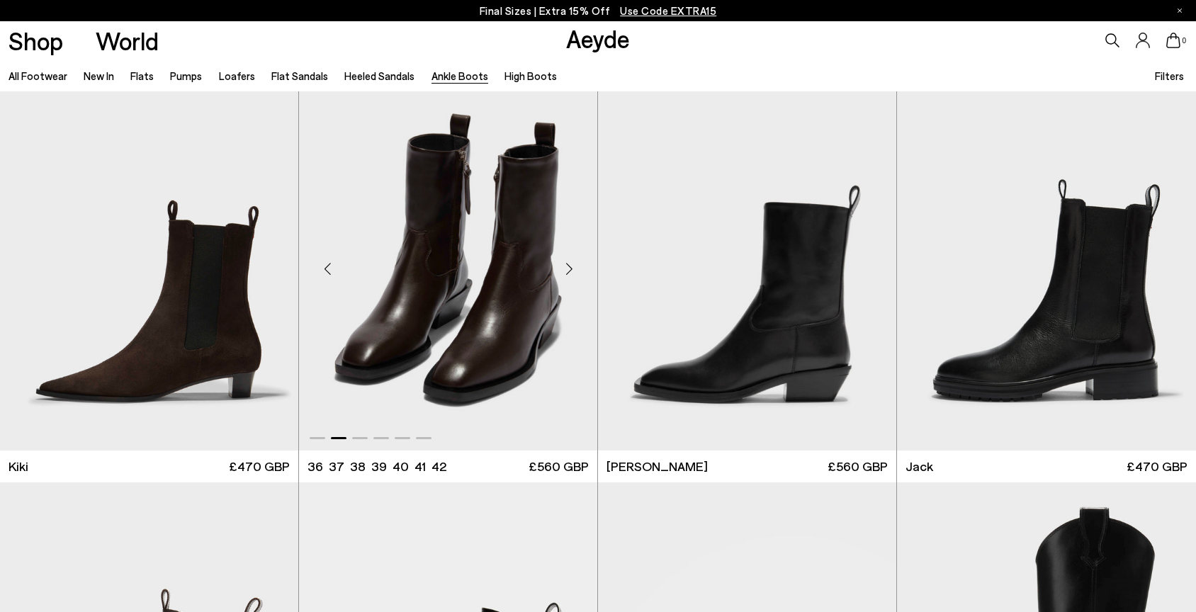
click at [569, 269] on div "Next slide" at bounding box center [569, 269] width 43 height 43
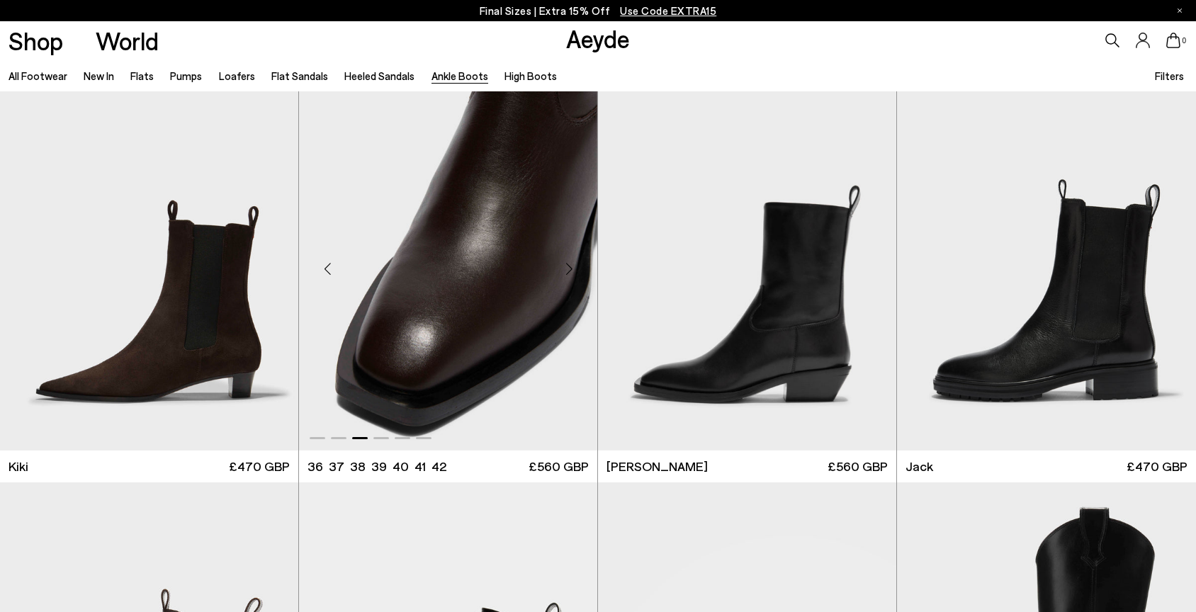
click at [569, 269] on div "Next slide" at bounding box center [569, 269] width 43 height 43
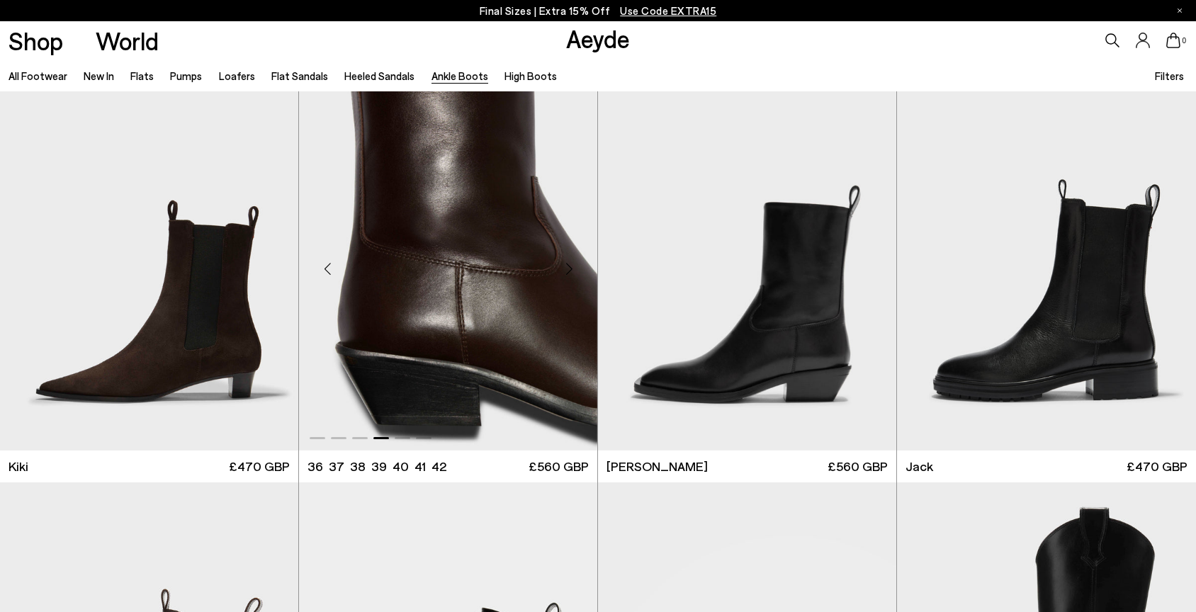
click at [569, 269] on div "Next slide" at bounding box center [569, 269] width 43 height 43
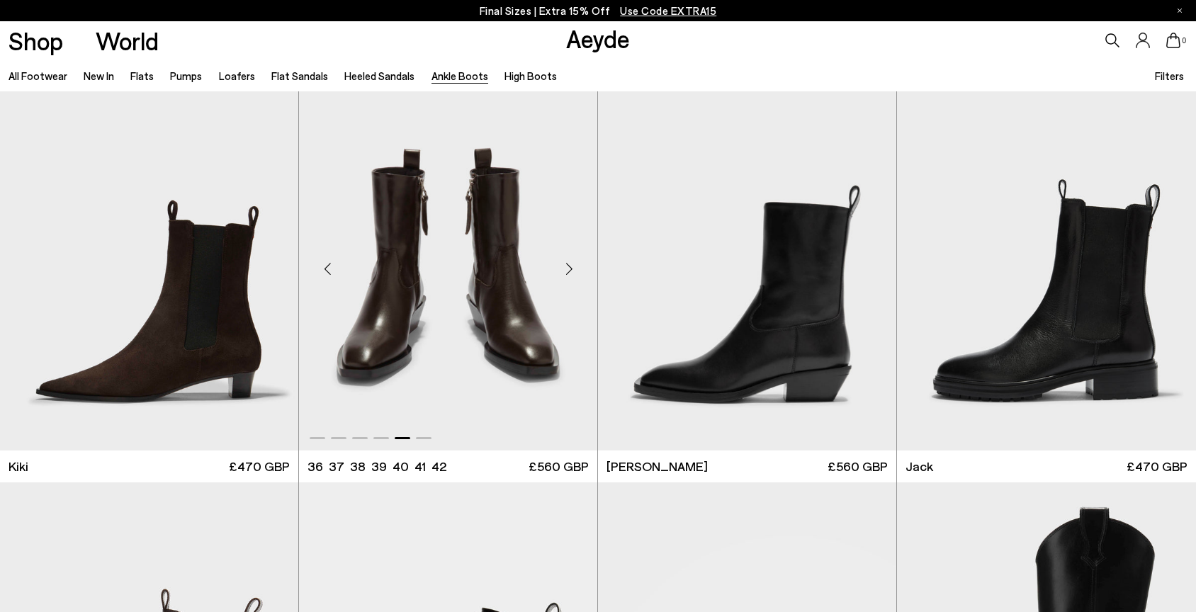
click at [569, 269] on div "Next slide" at bounding box center [569, 269] width 43 height 43
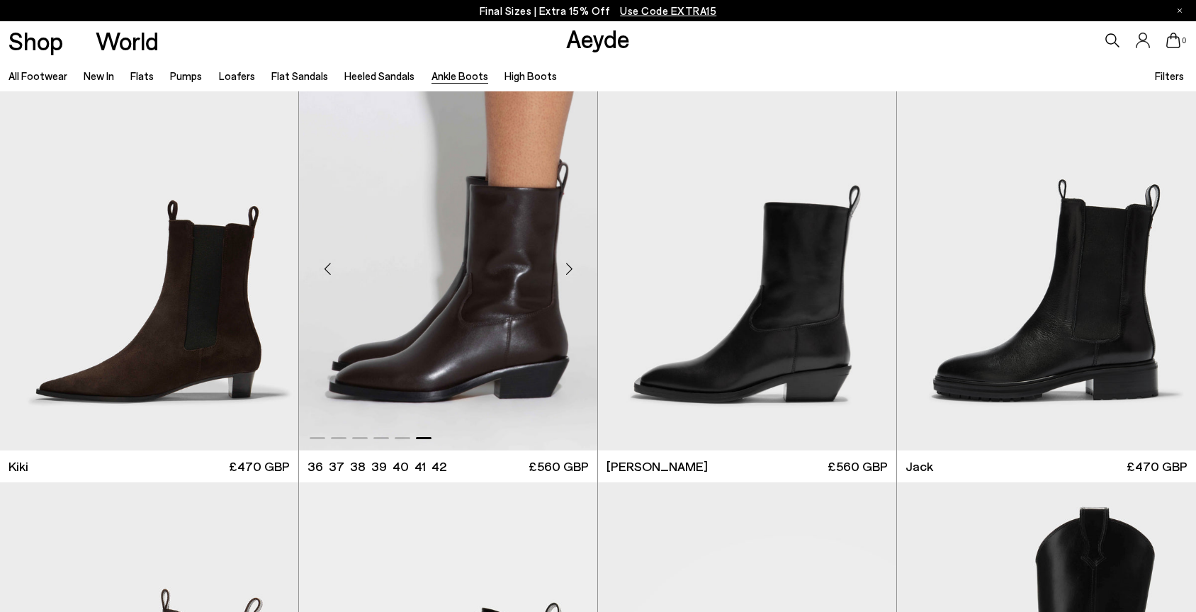
click at [569, 269] on div "Next slide" at bounding box center [569, 269] width 43 height 43
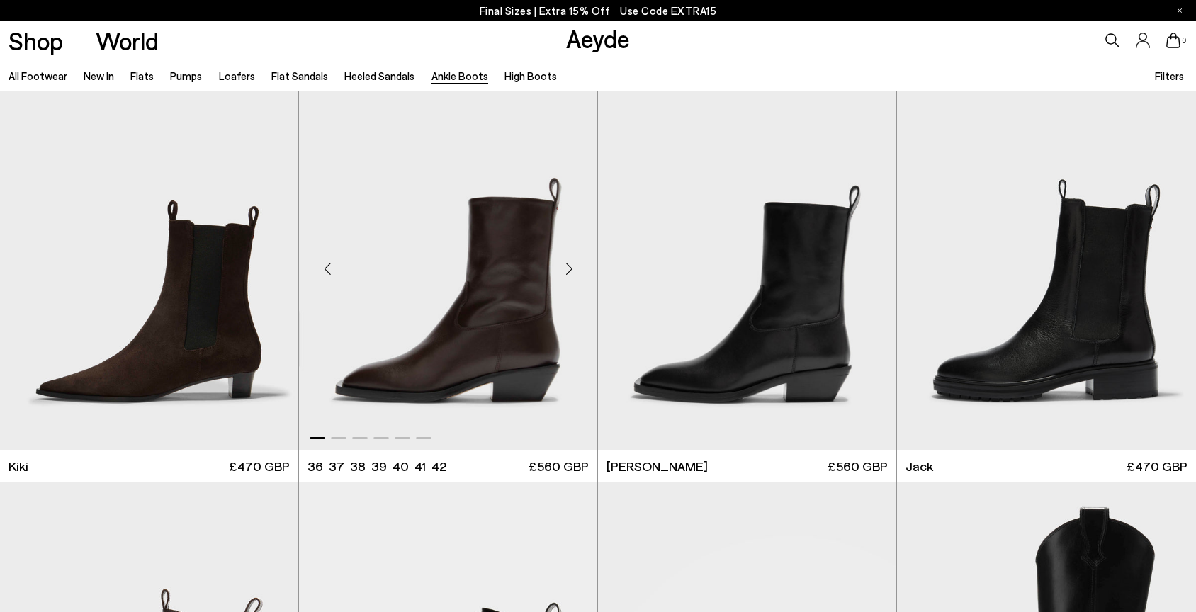
click at [569, 269] on div "Next slide" at bounding box center [569, 269] width 43 height 43
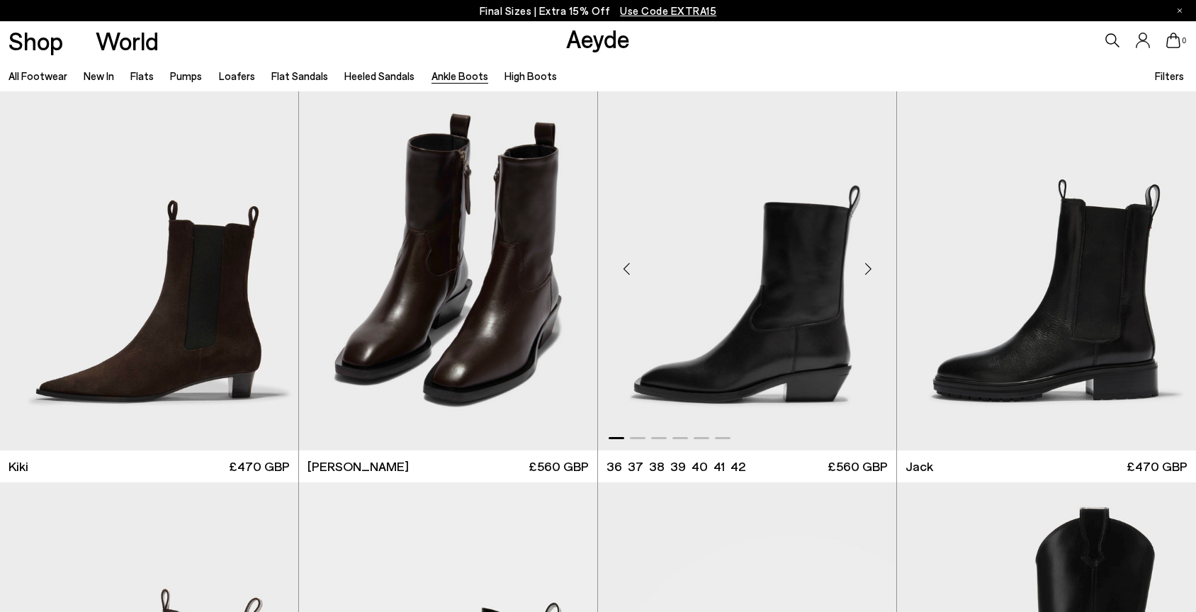
click at [872, 269] on div "Next slide" at bounding box center [868, 269] width 43 height 43
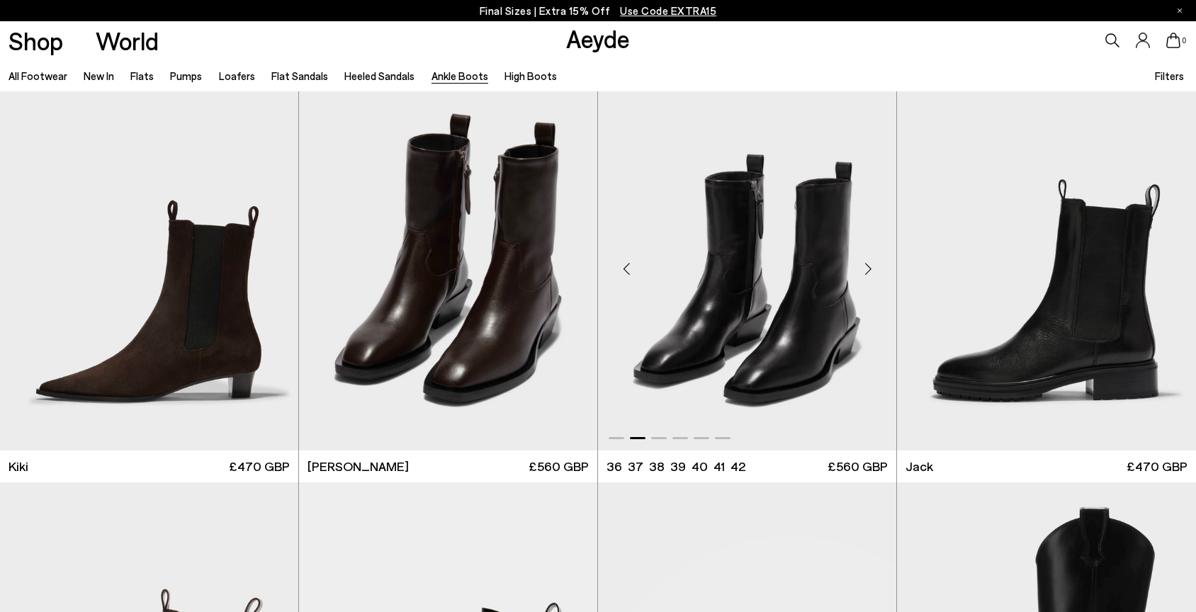
click at [872, 269] on div "Next slide" at bounding box center [868, 269] width 43 height 43
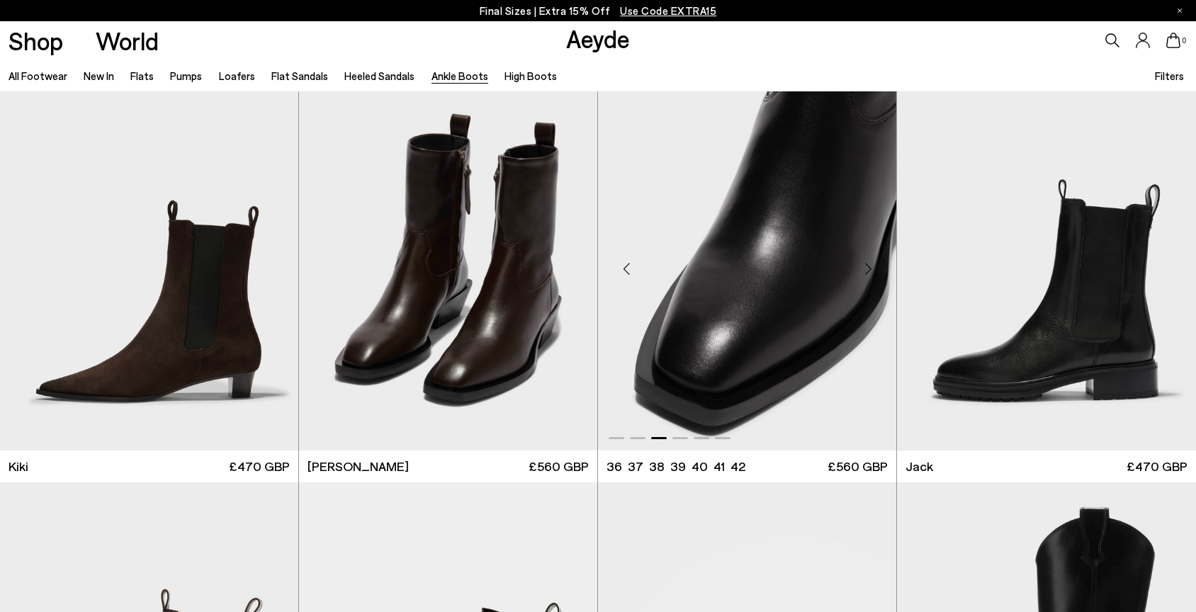
click at [872, 269] on div "Next slide" at bounding box center [868, 269] width 43 height 43
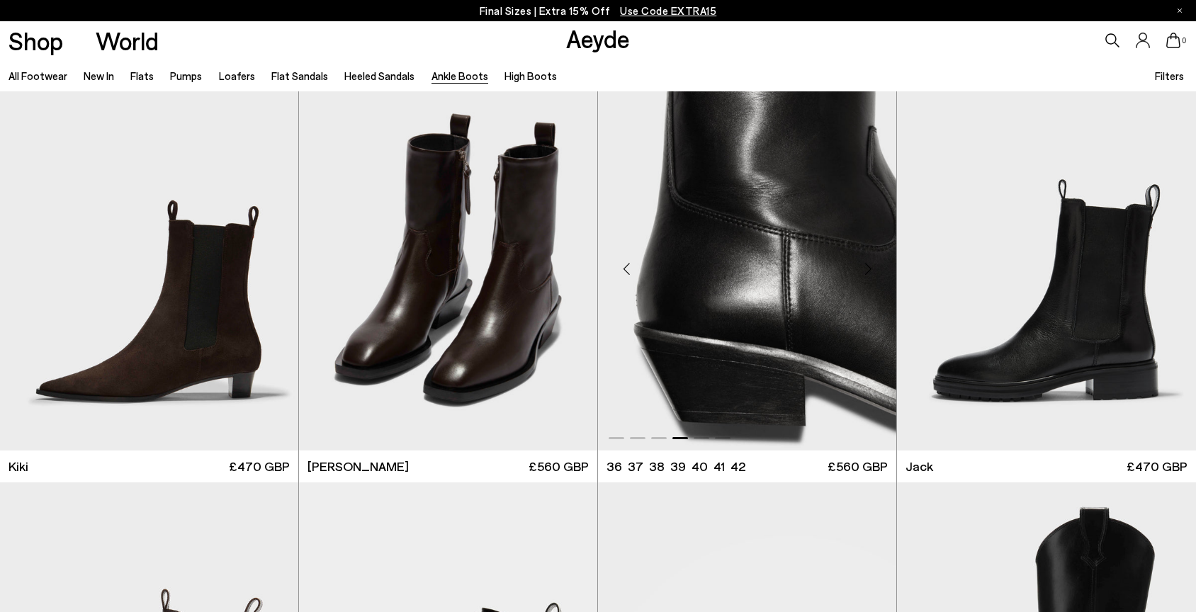
click at [872, 269] on div "Next slide" at bounding box center [868, 269] width 43 height 43
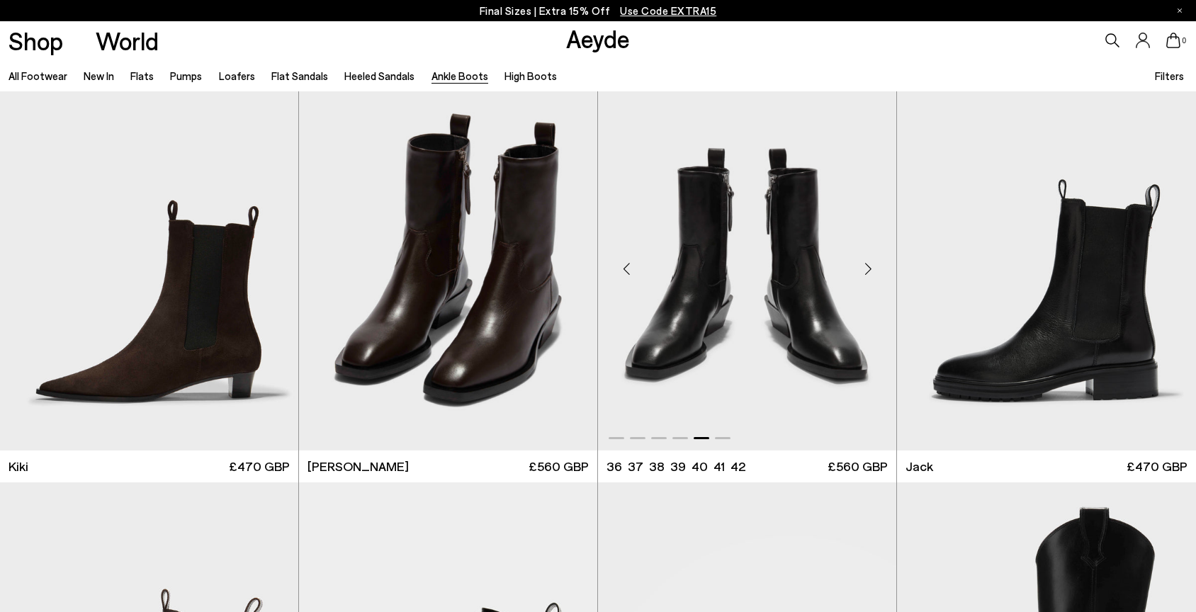
click at [872, 269] on div "Next slide" at bounding box center [868, 269] width 43 height 43
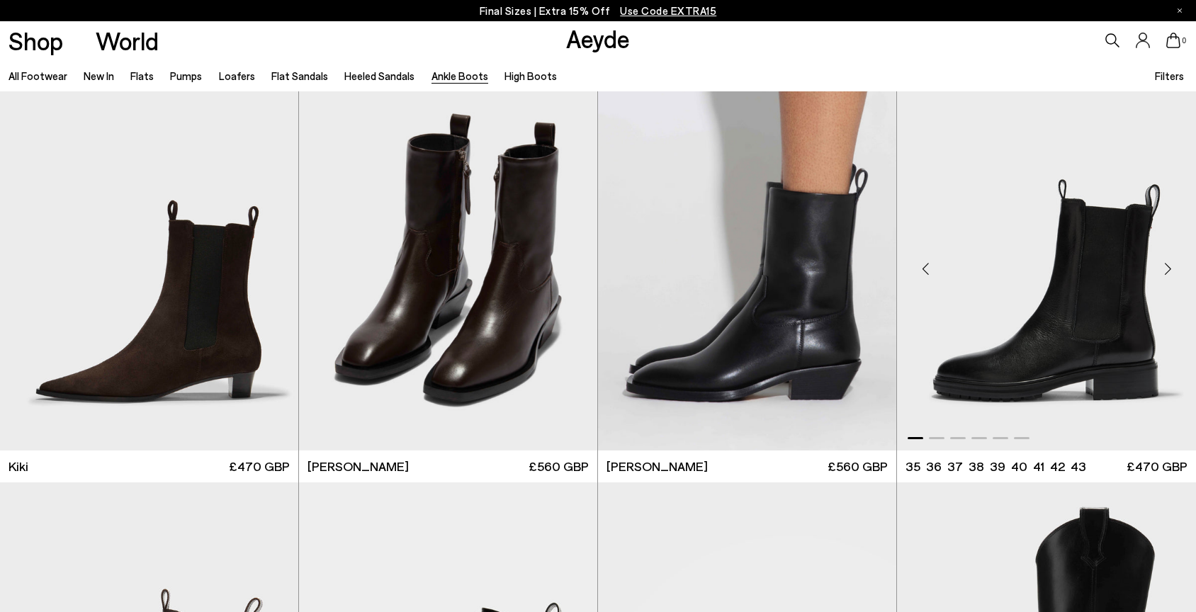
click at [1165, 267] on div "Next slide" at bounding box center [1168, 269] width 43 height 43
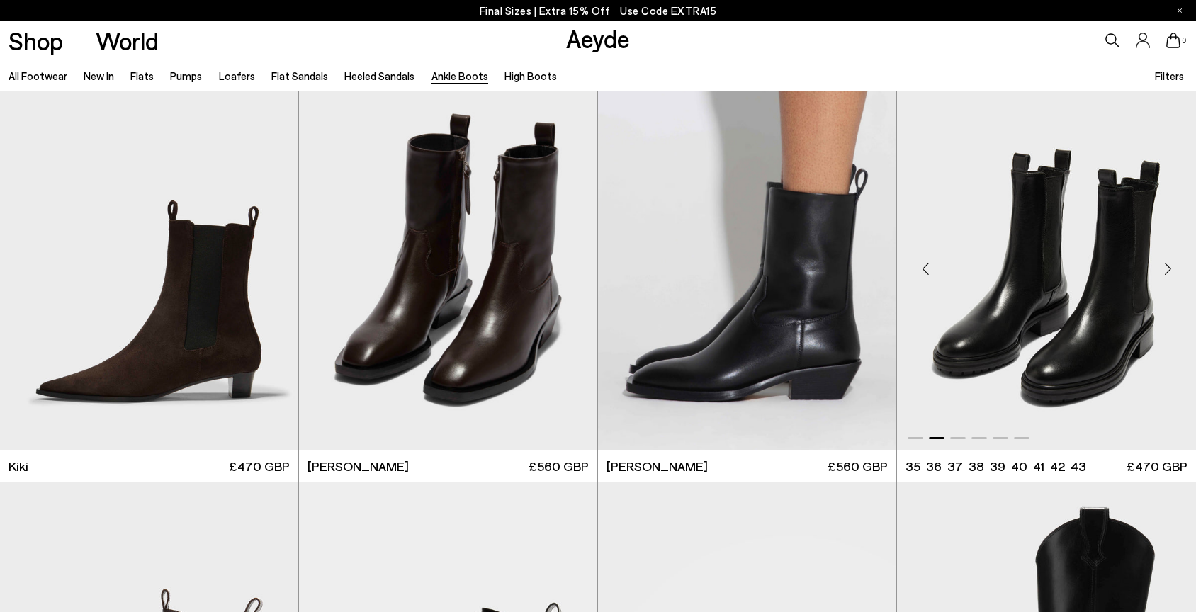
click at [1165, 267] on div "Next slide" at bounding box center [1168, 269] width 43 height 43
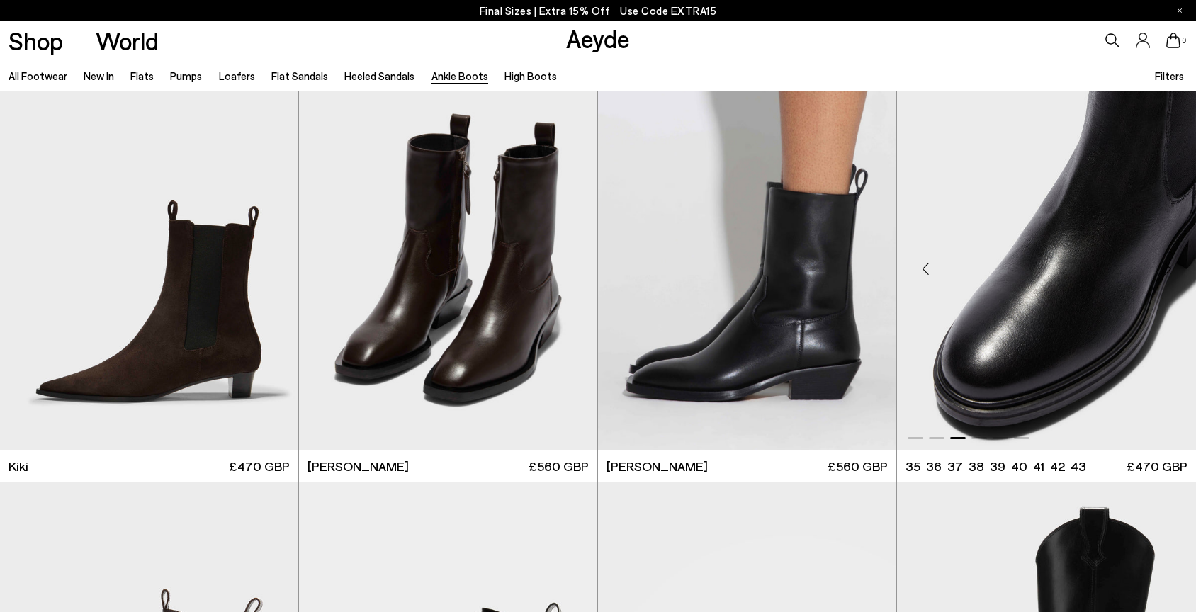
click at [1165, 268] on div "Next slide" at bounding box center [1168, 269] width 43 height 43
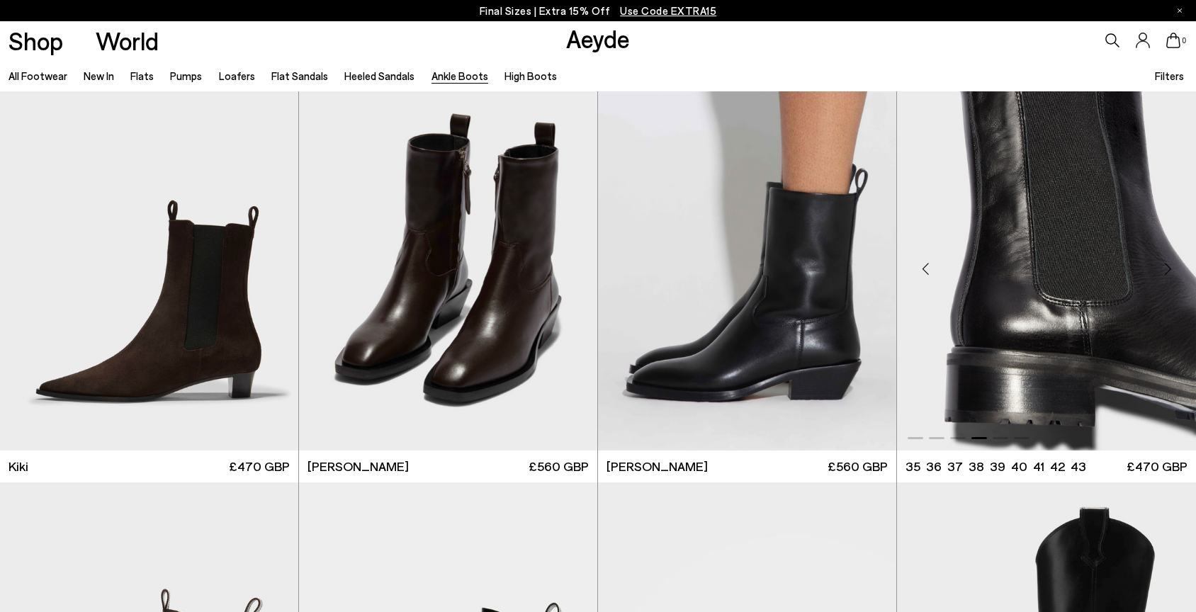
click at [1165, 269] on div "Next slide" at bounding box center [1168, 269] width 43 height 43
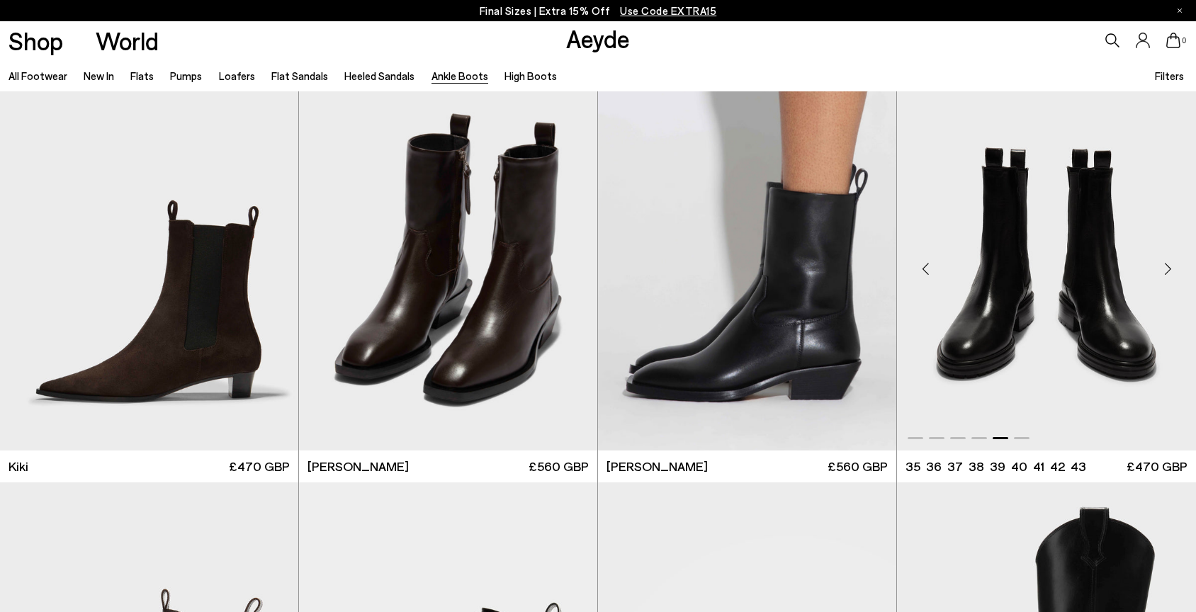
click at [1165, 269] on div "Next slide" at bounding box center [1168, 269] width 43 height 43
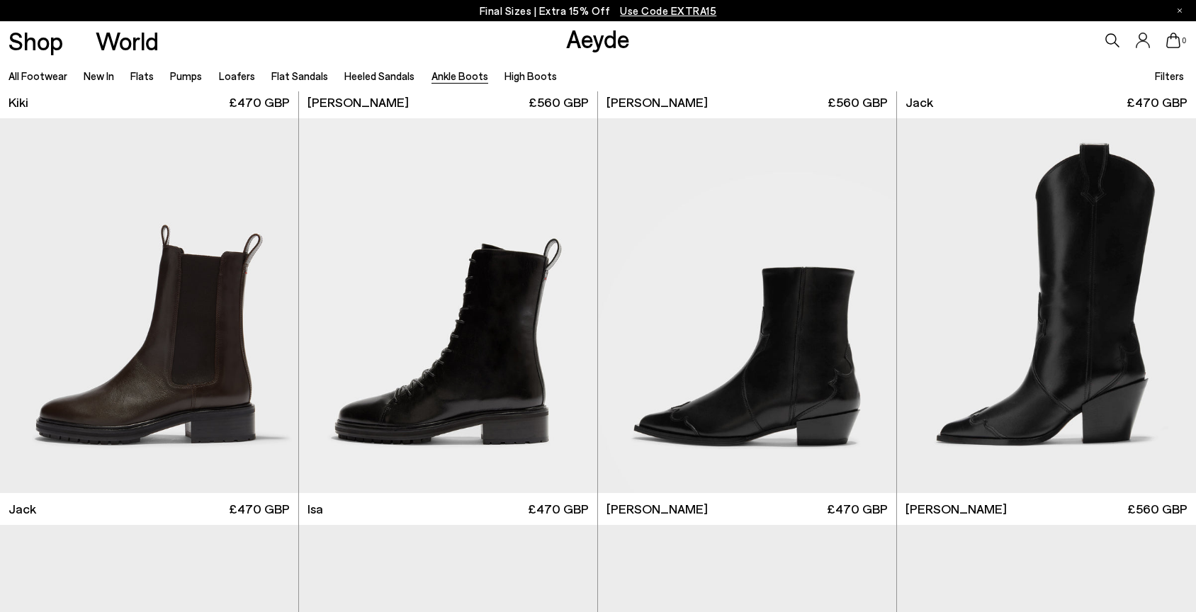
scroll to position [2869, 0]
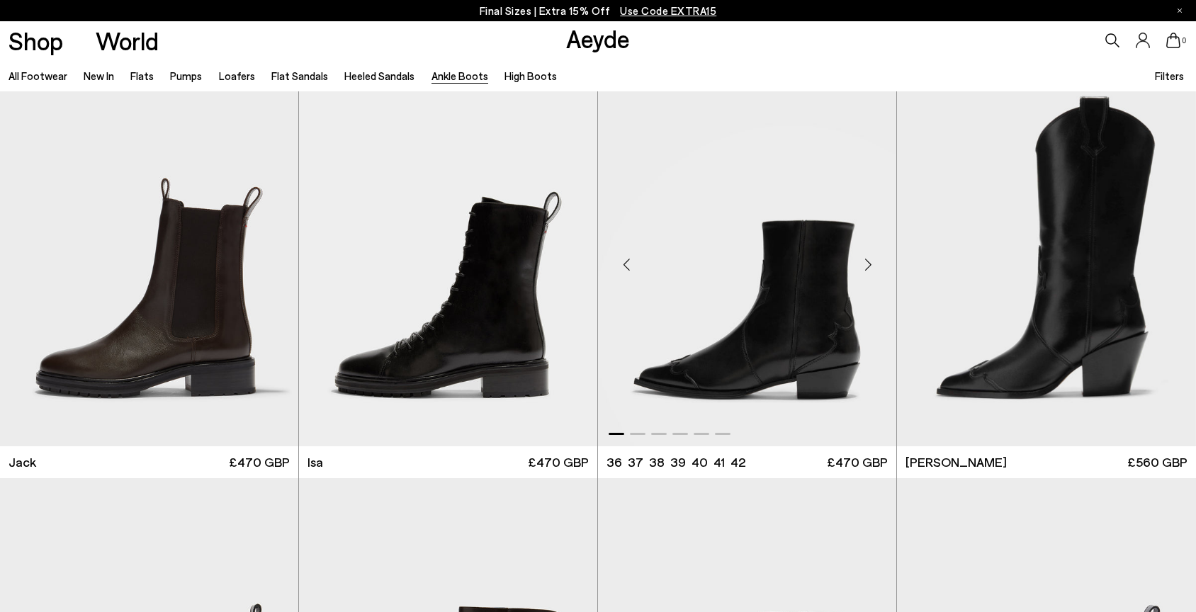
click at [865, 266] on div "Next slide" at bounding box center [868, 265] width 43 height 43
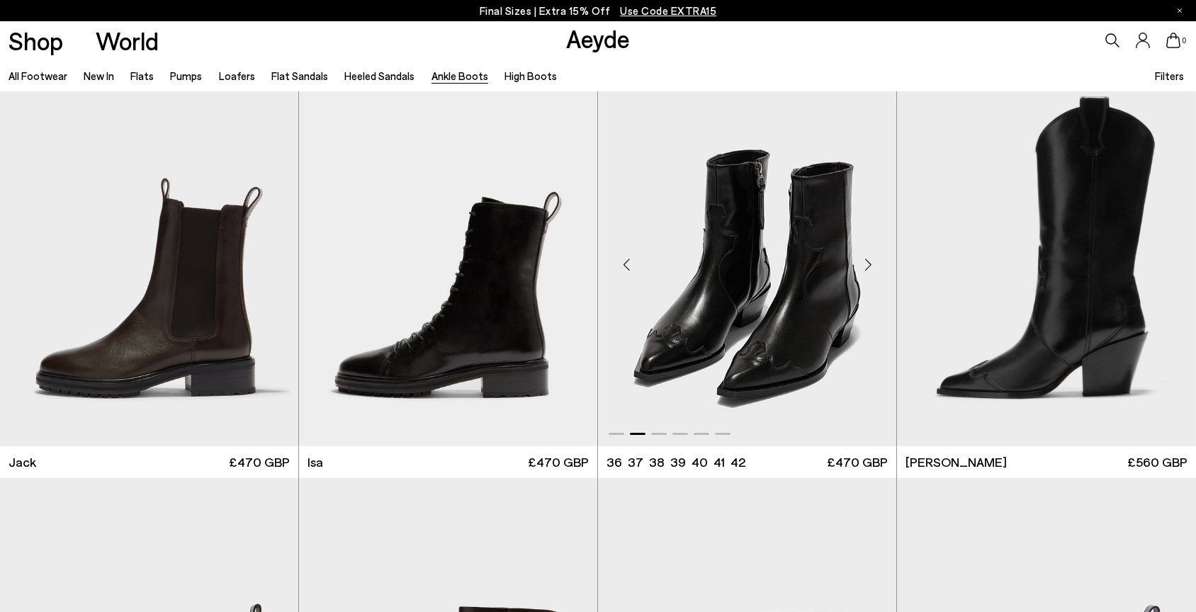
click at [865, 266] on div "Next slide" at bounding box center [868, 265] width 43 height 43
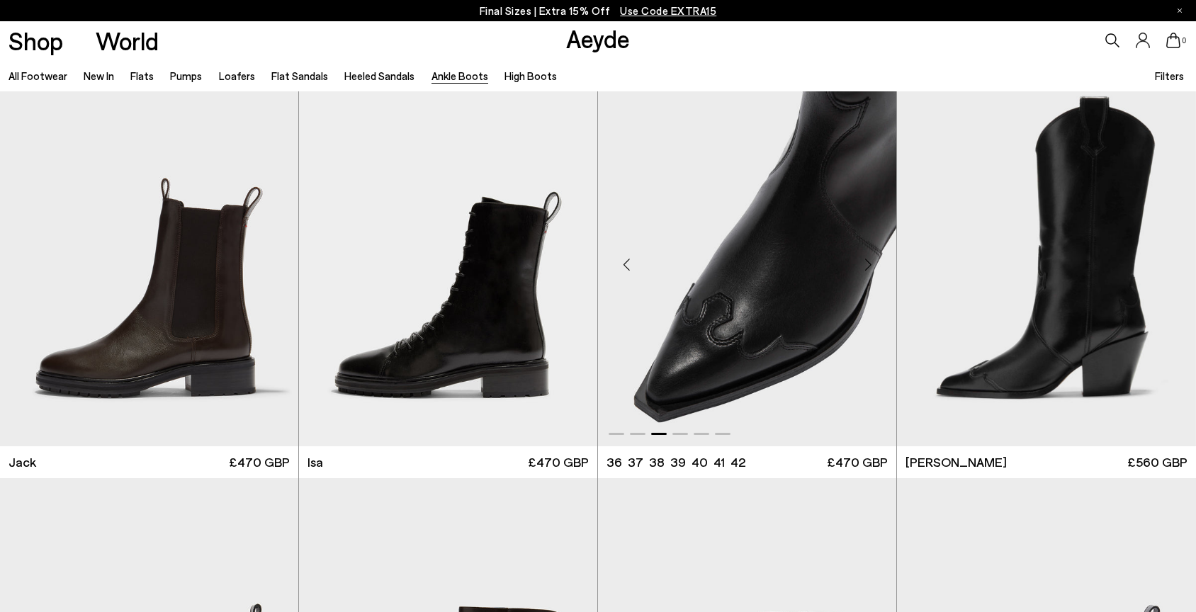
click at [865, 267] on div "Next slide" at bounding box center [868, 265] width 43 height 43
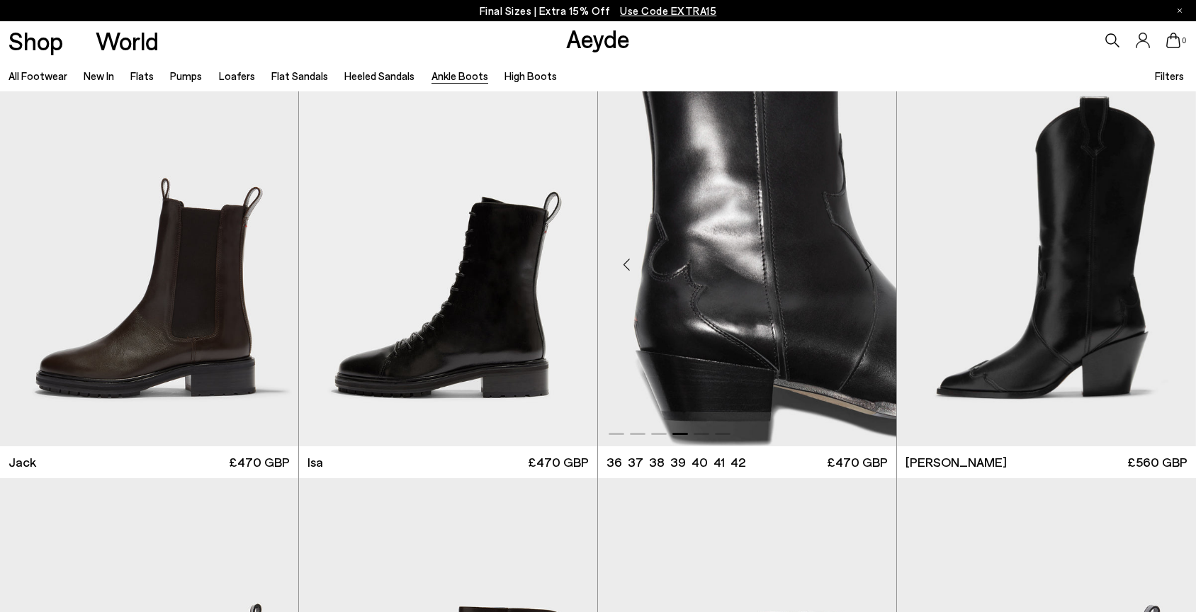
click at [865, 267] on div "Next slide" at bounding box center [868, 265] width 43 height 43
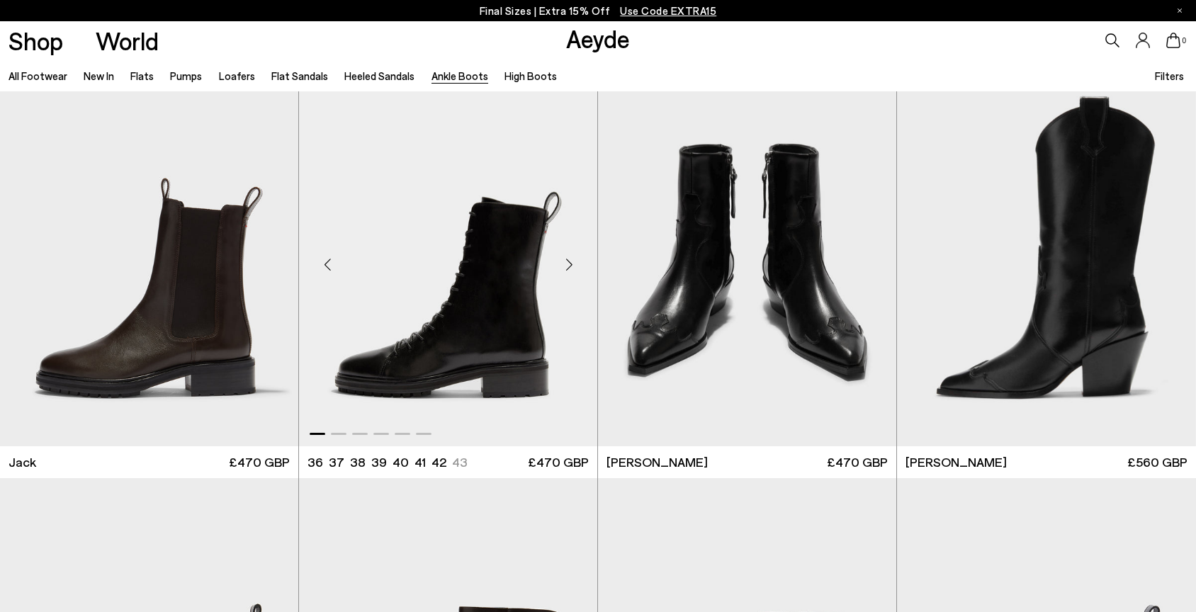
click at [568, 261] on div "Next slide" at bounding box center [569, 265] width 43 height 43
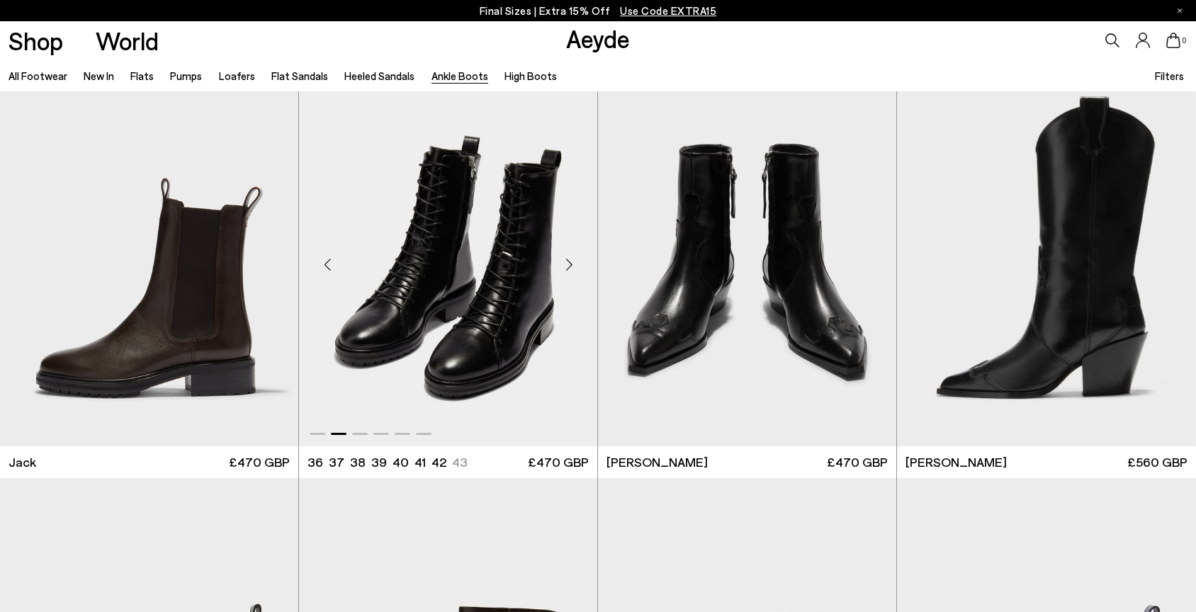
click at [568, 261] on div "Next slide" at bounding box center [569, 265] width 43 height 43
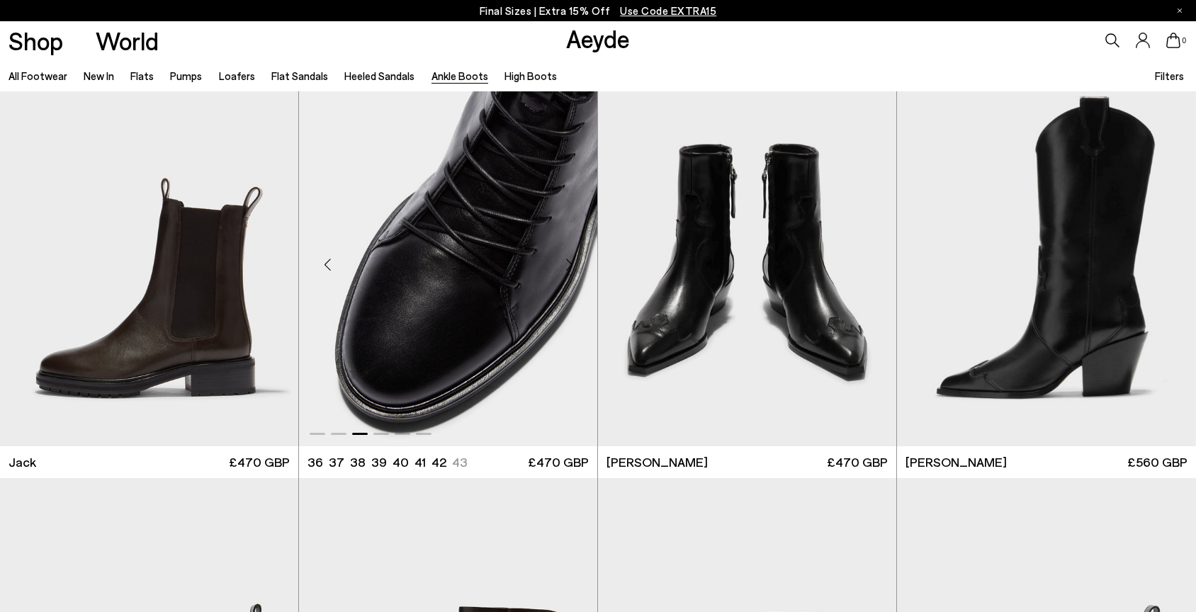
click at [573, 265] on div "Next slide" at bounding box center [569, 265] width 43 height 43
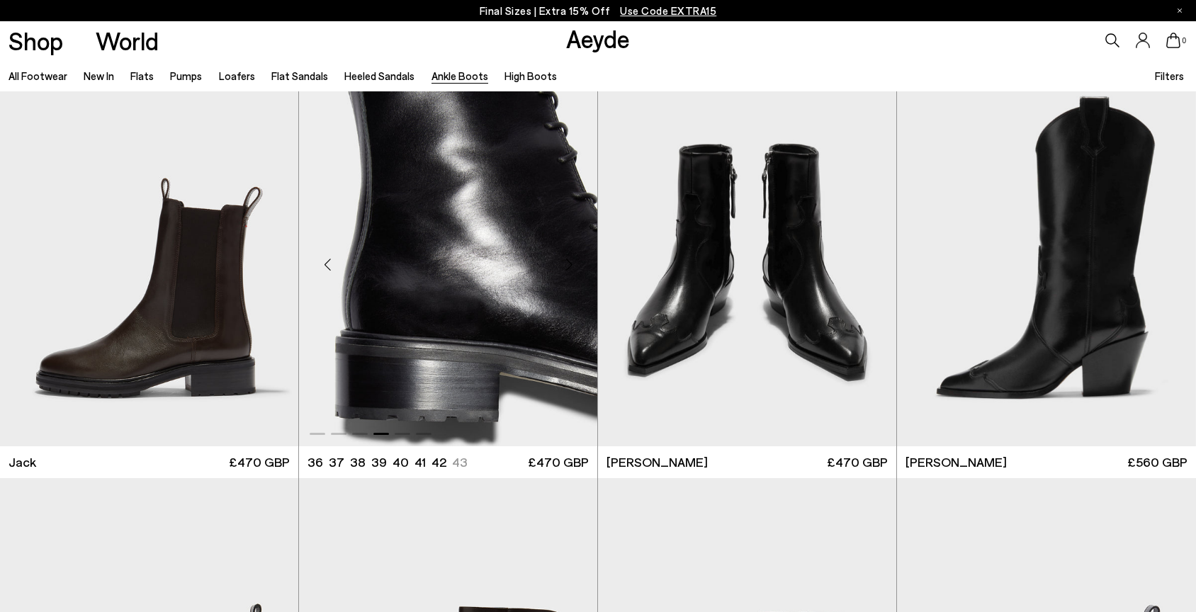
click at [573, 265] on div "Next slide" at bounding box center [569, 265] width 43 height 43
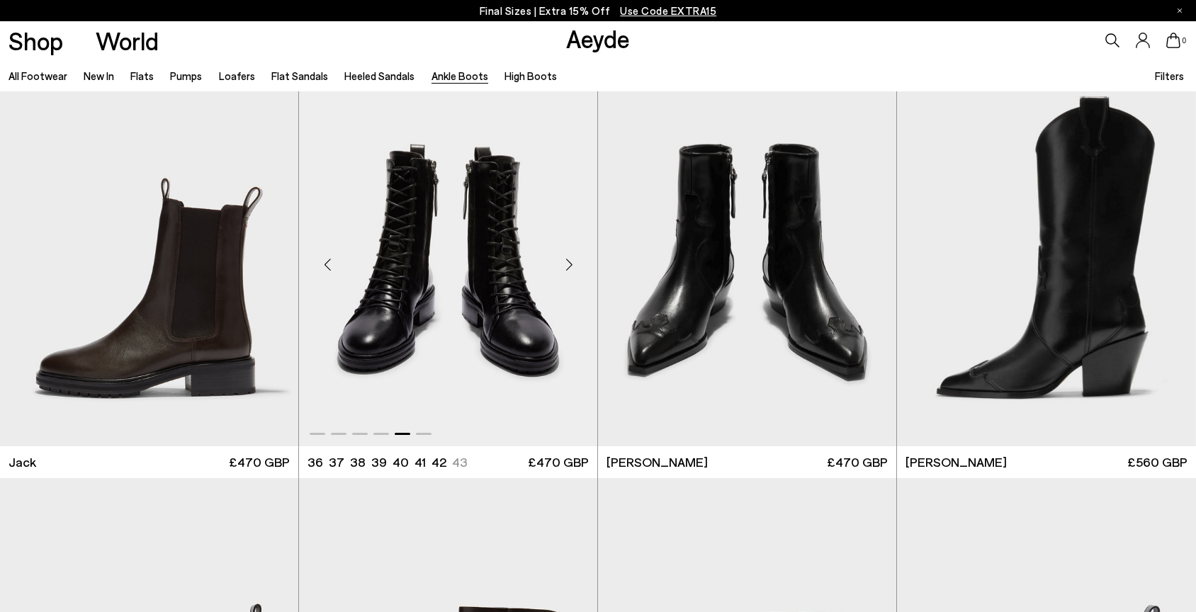
click at [573, 265] on div "Next slide" at bounding box center [569, 265] width 43 height 43
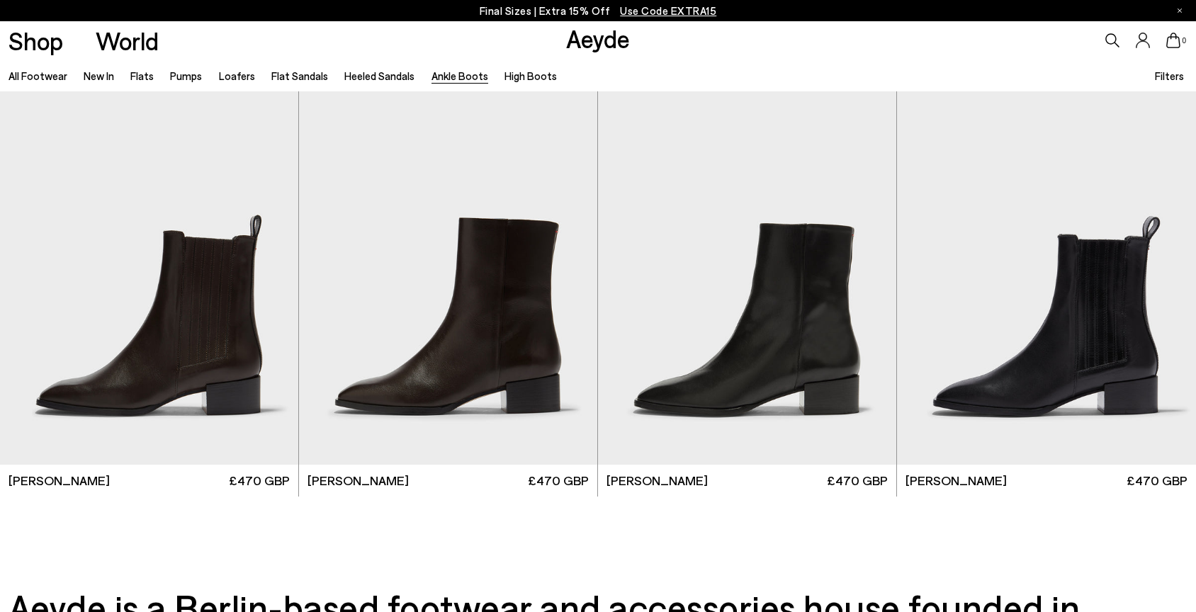
scroll to position [3272, 0]
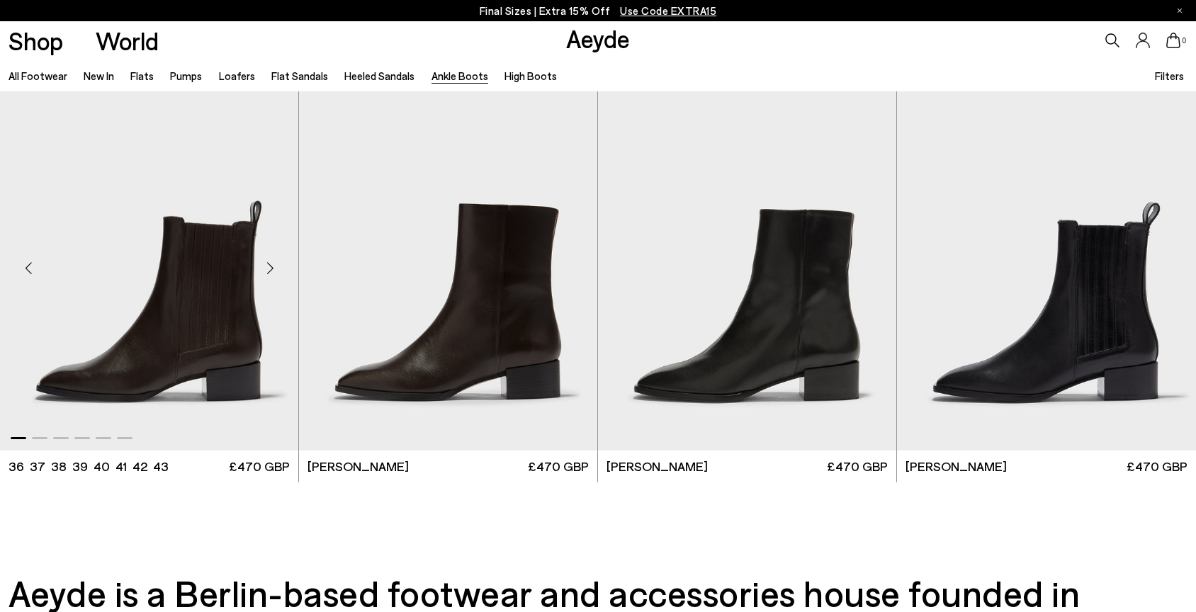
click at [271, 267] on div "Next slide" at bounding box center [270, 268] width 43 height 43
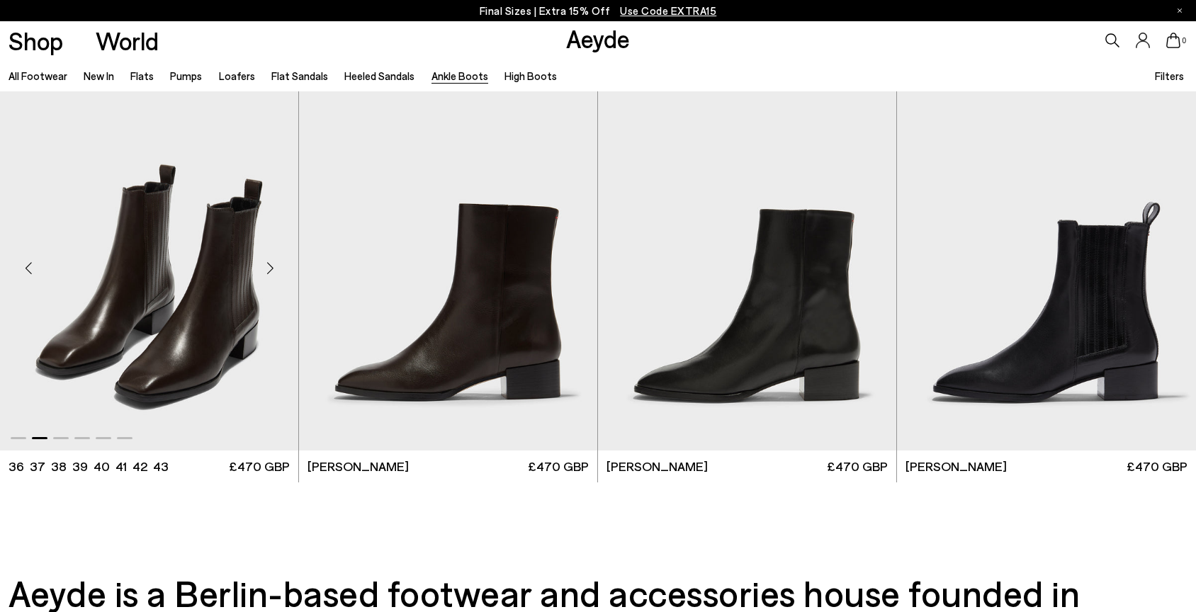
click at [271, 268] on div "Next slide" at bounding box center [270, 268] width 43 height 43
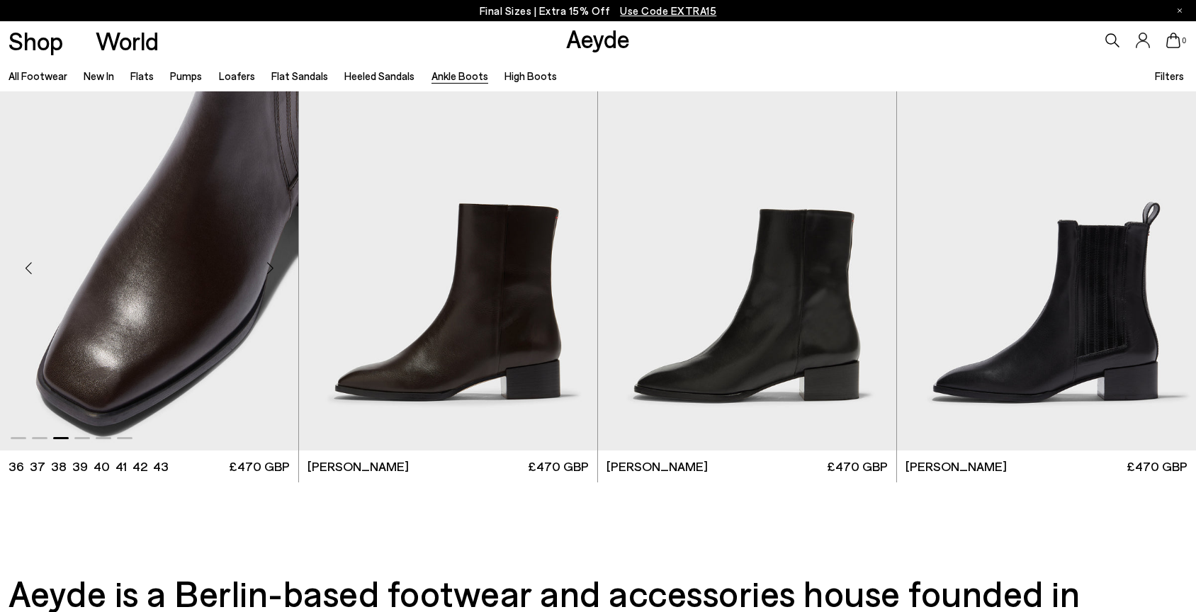
click at [271, 268] on div "Next slide" at bounding box center [270, 268] width 43 height 43
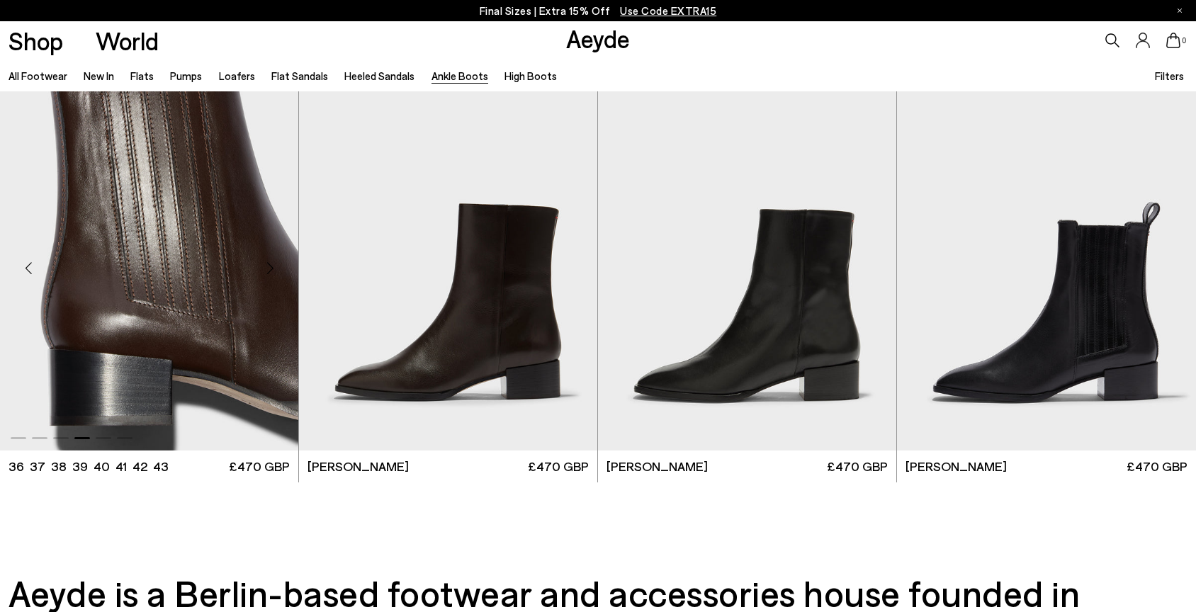
click at [271, 268] on div "Next slide" at bounding box center [270, 268] width 43 height 43
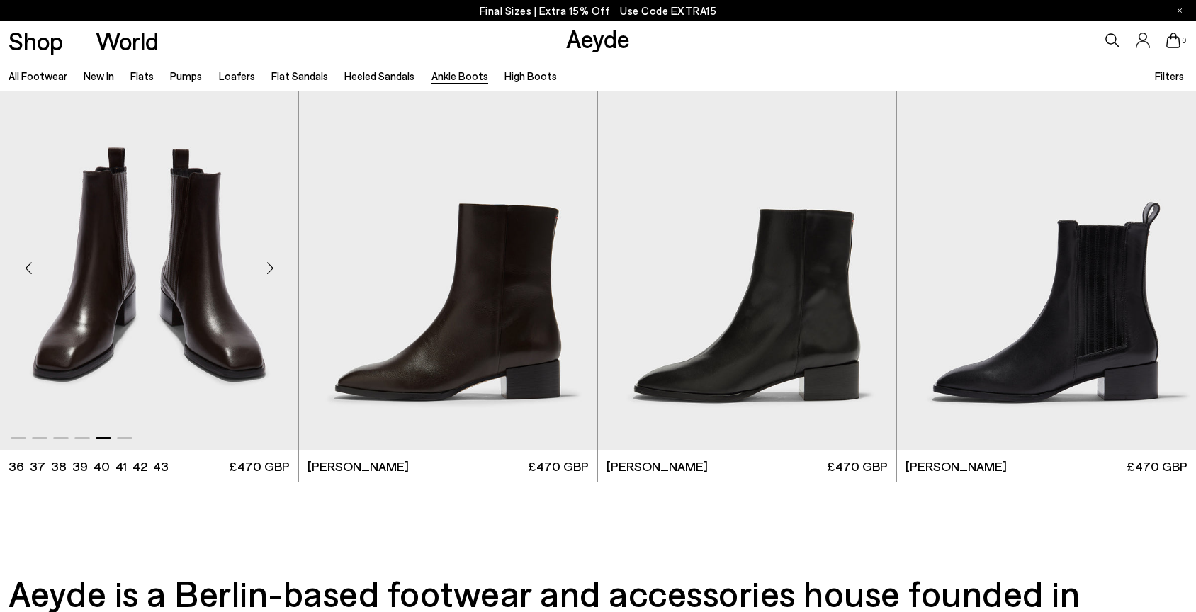
click at [271, 269] on div "Next slide" at bounding box center [270, 268] width 43 height 43
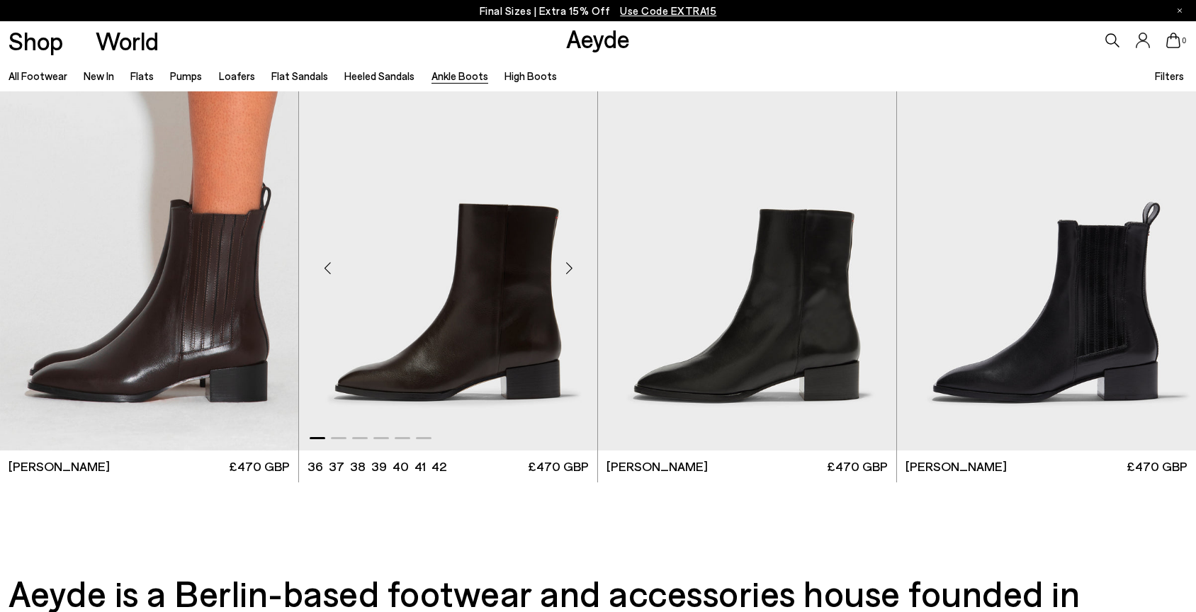
click at [570, 270] on div "Next slide" at bounding box center [569, 268] width 43 height 43
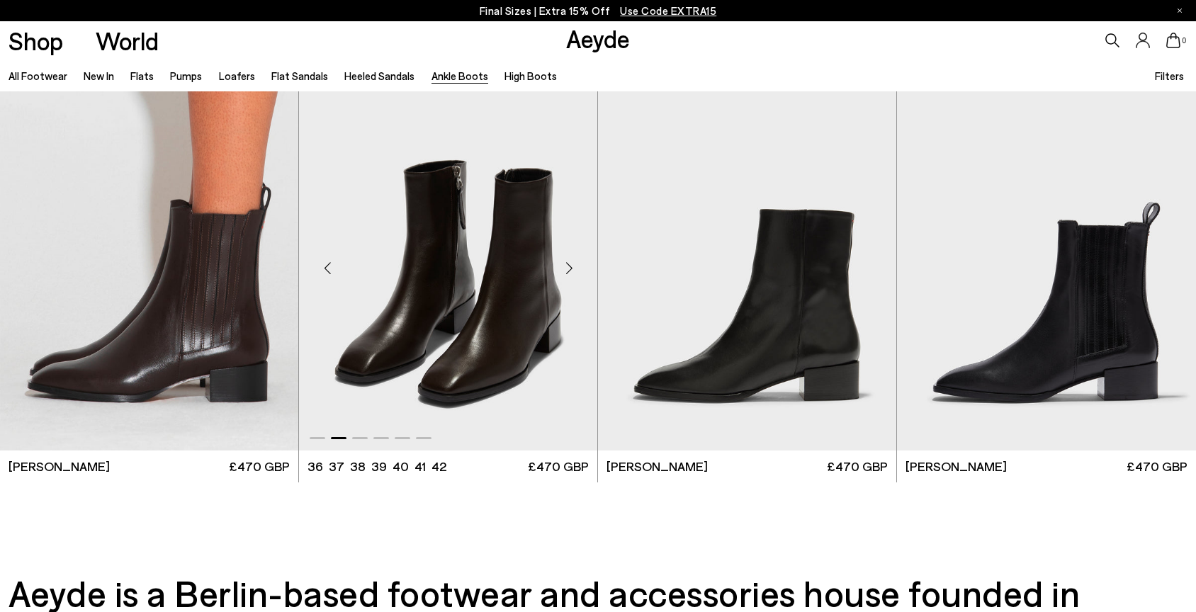
click at [570, 271] on div "Next slide" at bounding box center [569, 268] width 43 height 43
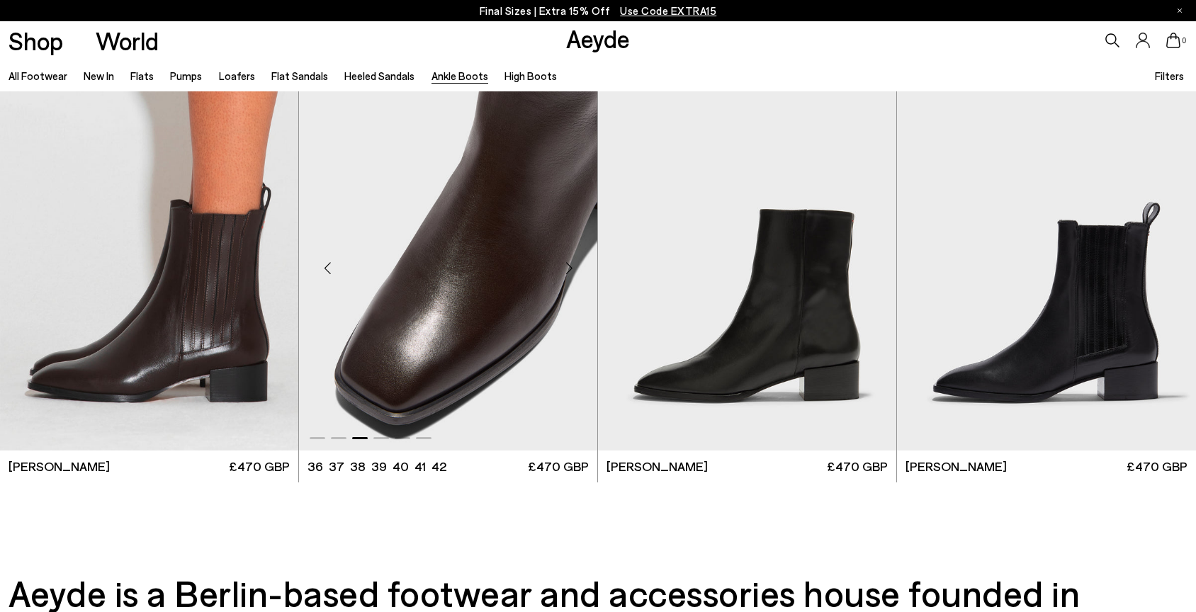
click at [570, 272] on div "Next slide" at bounding box center [569, 268] width 43 height 43
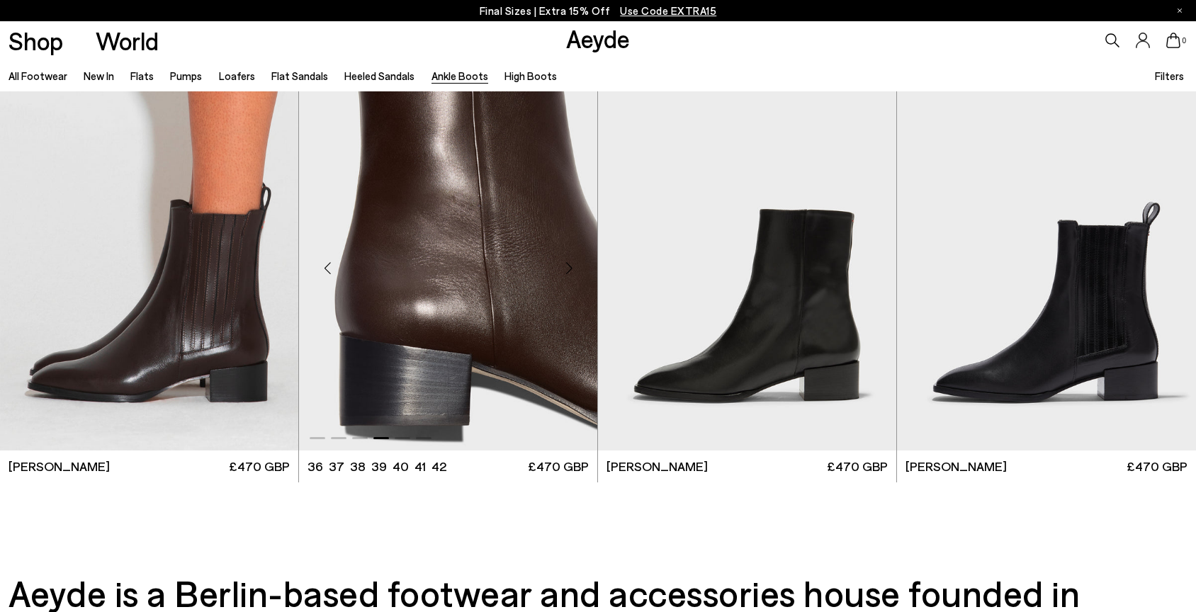
click at [570, 273] on div "Next slide" at bounding box center [569, 268] width 43 height 43
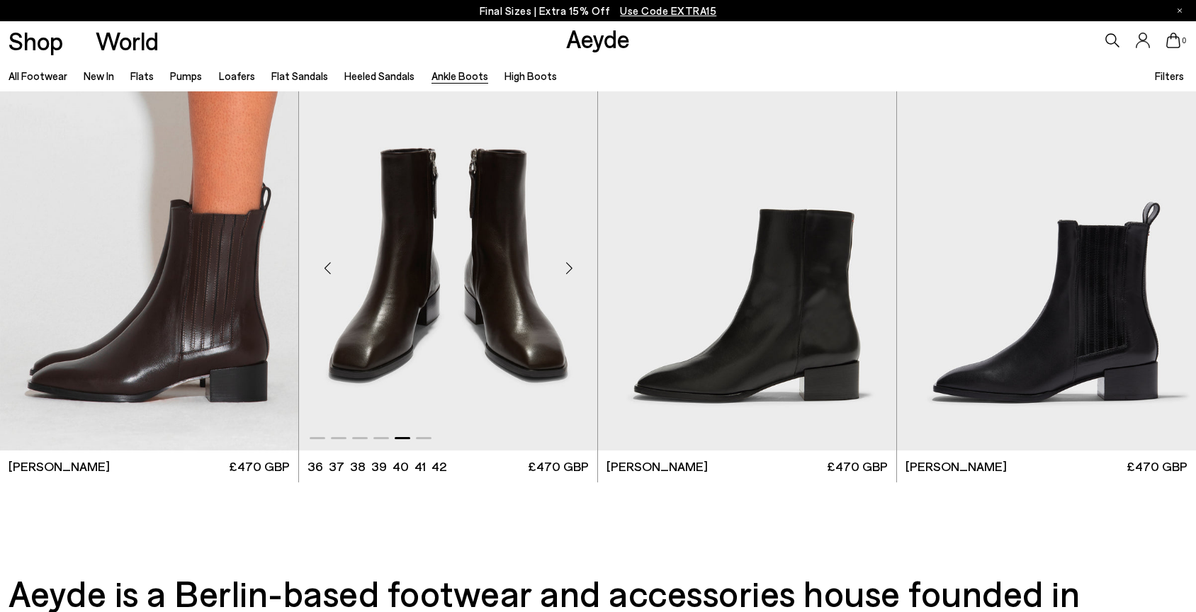
click at [570, 273] on div "Next slide" at bounding box center [569, 268] width 43 height 43
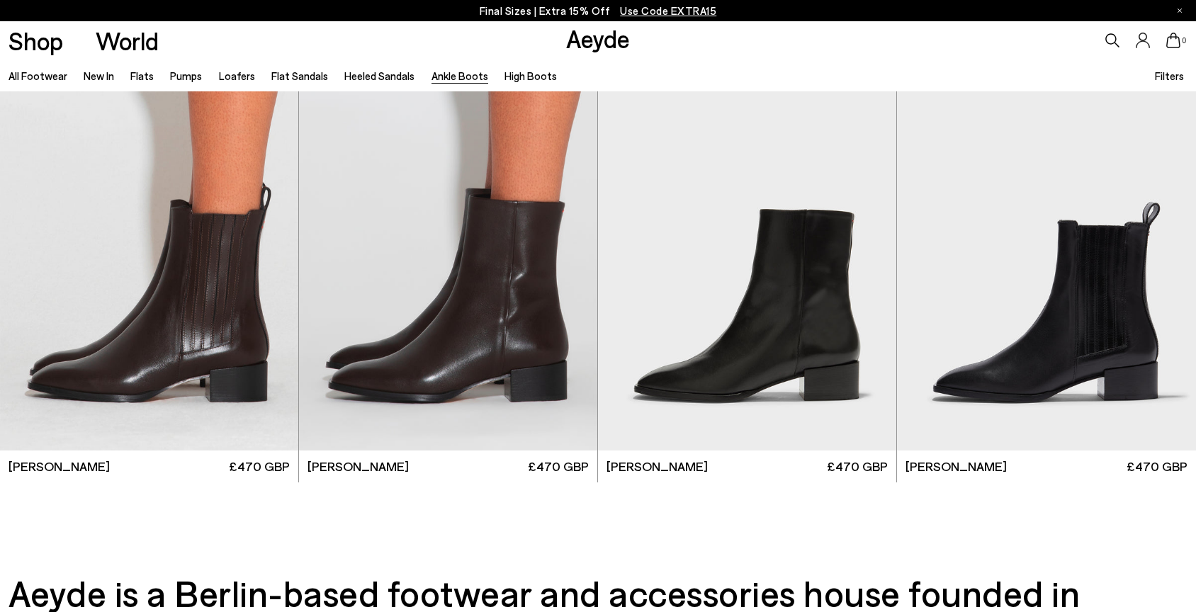
click at [1167, 269] on div "Next slide" at bounding box center [1168, 268] width 43 height 43
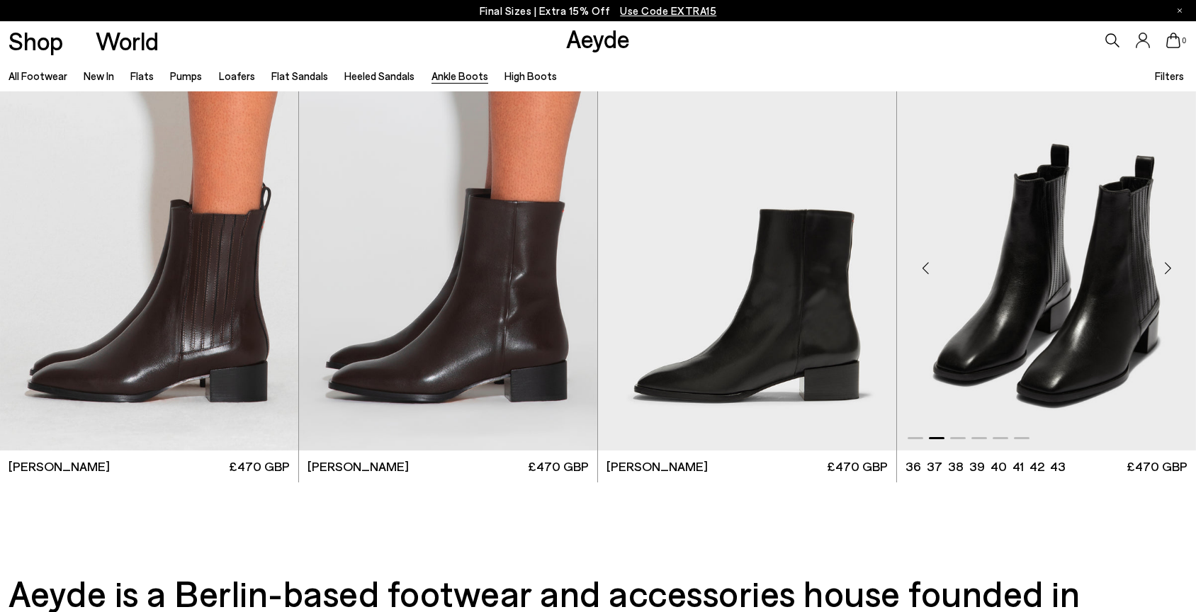
click at [1167, 269] on div "Next slide" at bounding box center [1168, 268] width 43 height 43
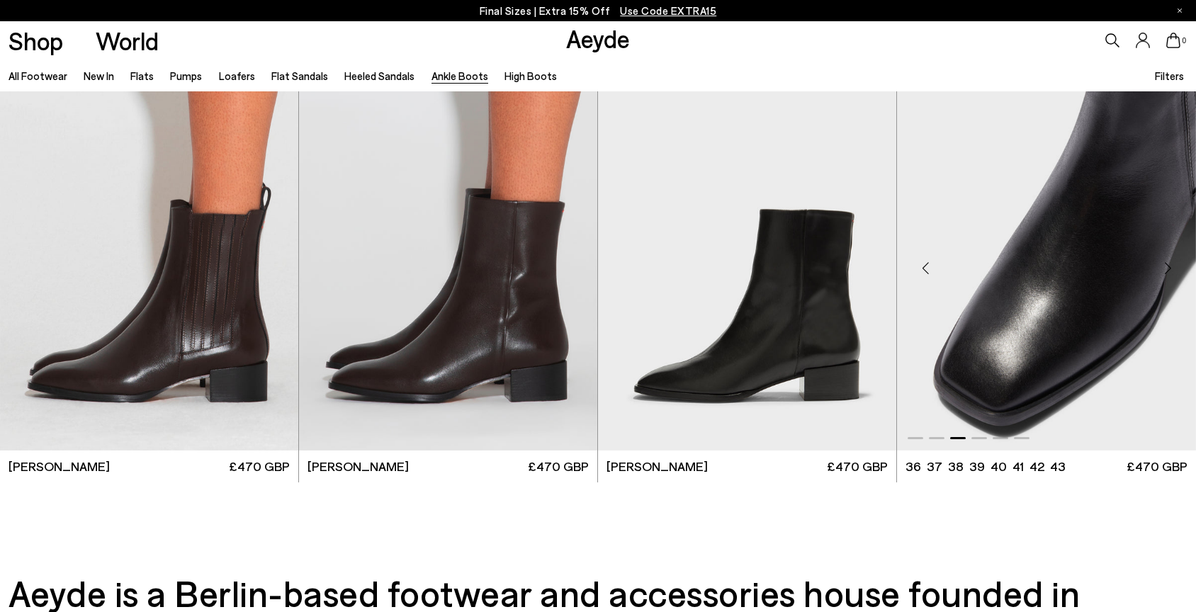
click at [1167, 269] on div "Next slide" at bounding box center [1168, 268] width 43 height 43
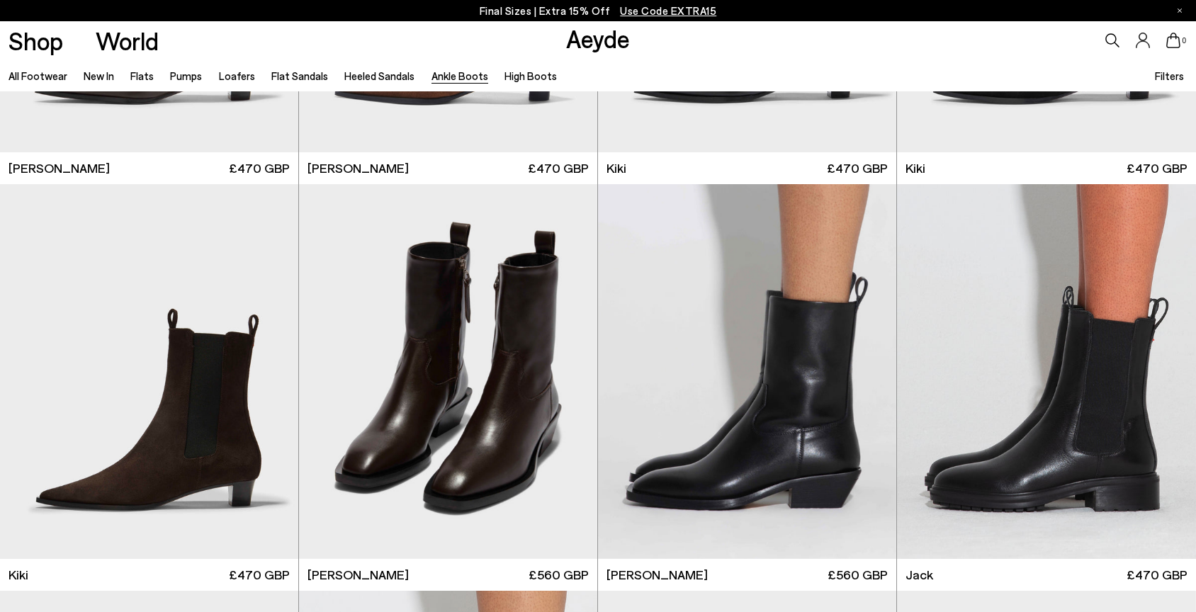
scroll to position [2337, 0]
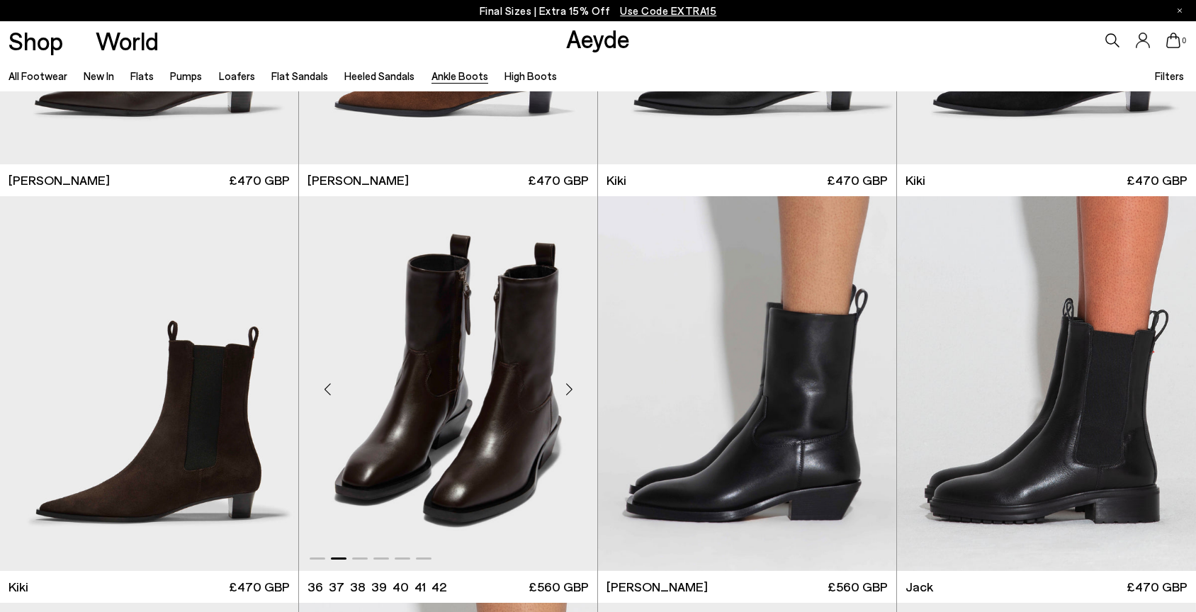
click at [568, 389] on div "Next slide" at bounding box center [569, 390] width 43 height 43
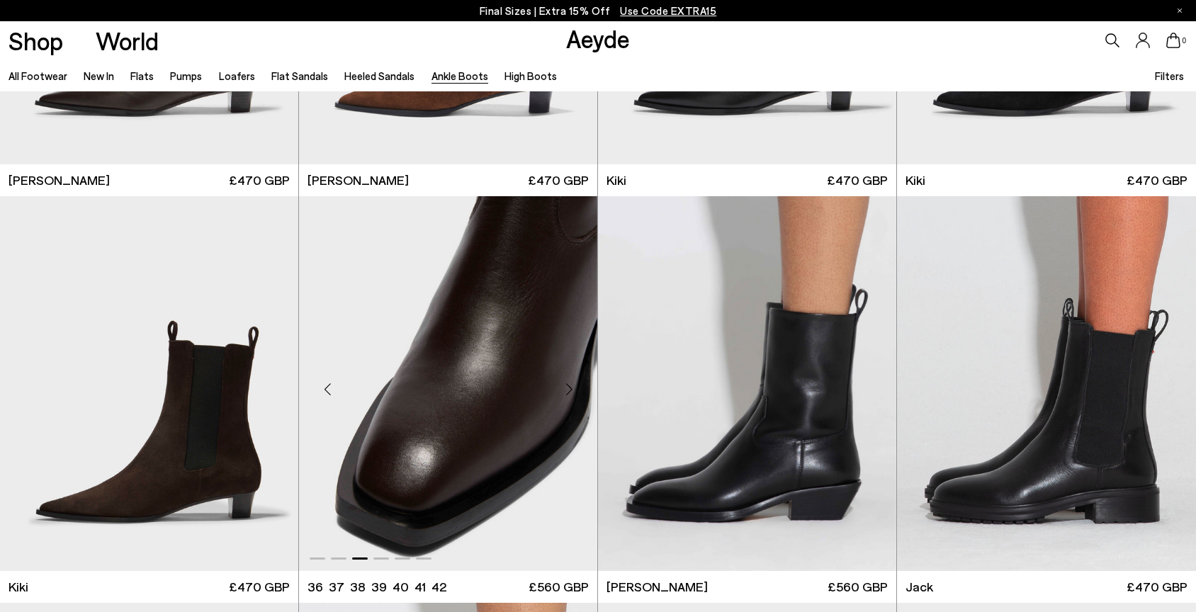
click at [568, 389] on div "Next slide" at bounding box center [569, 390] width 43 height 43
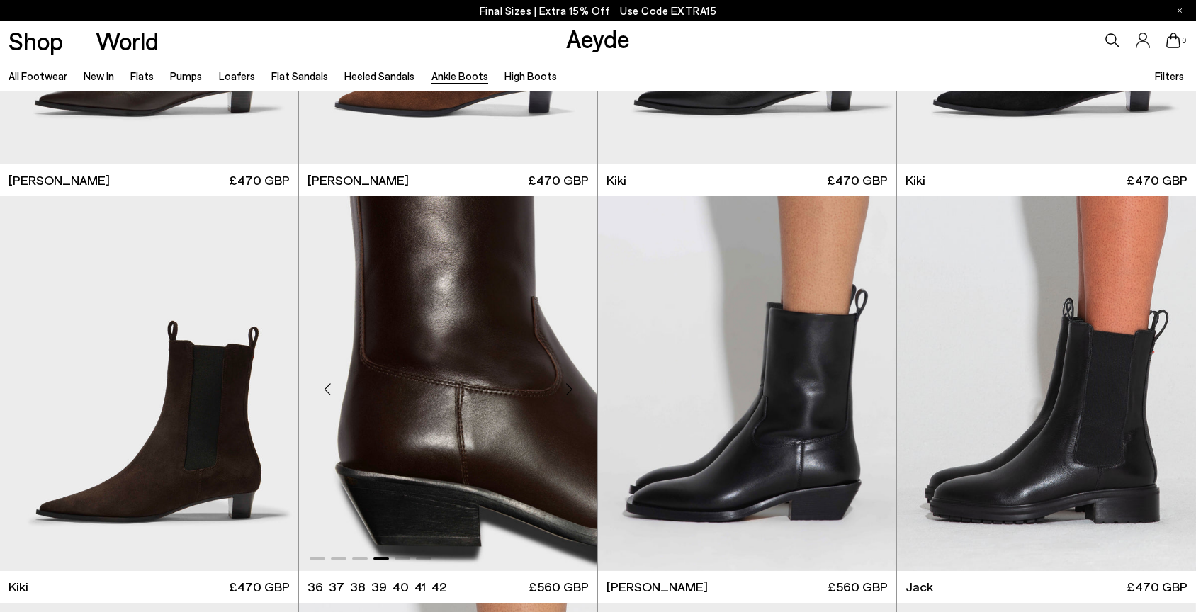
click at [568, 389] on div "Next slide" at bounding box center [569, 390] width 43 height 43
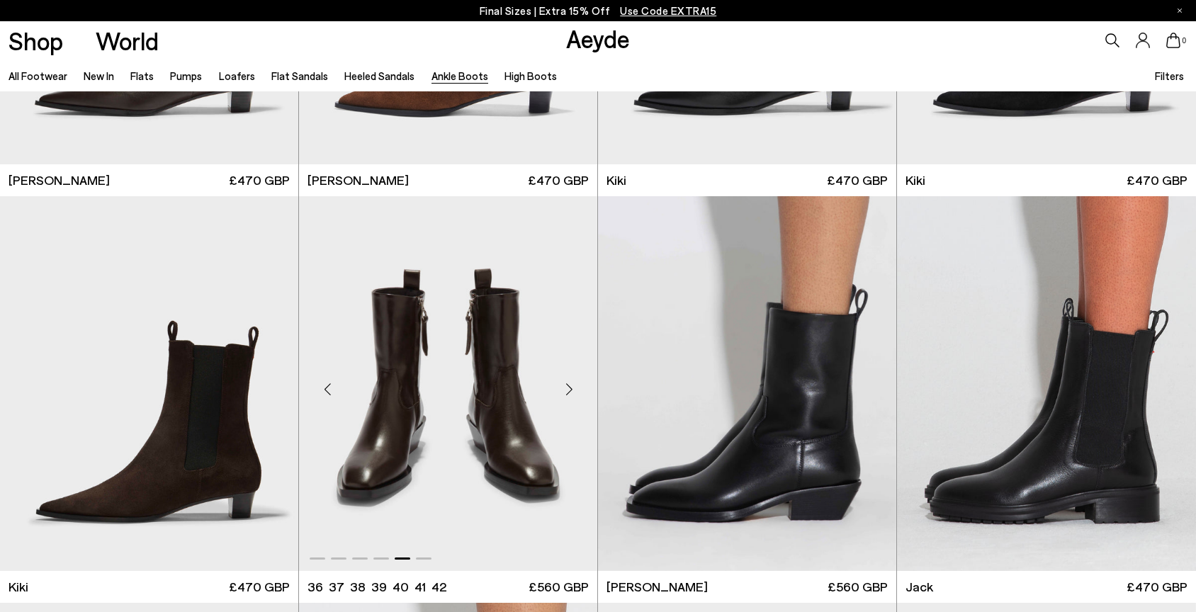
click at [568, 390] on div "Next slide" at bounding box center [569, 390] width 43 height 43
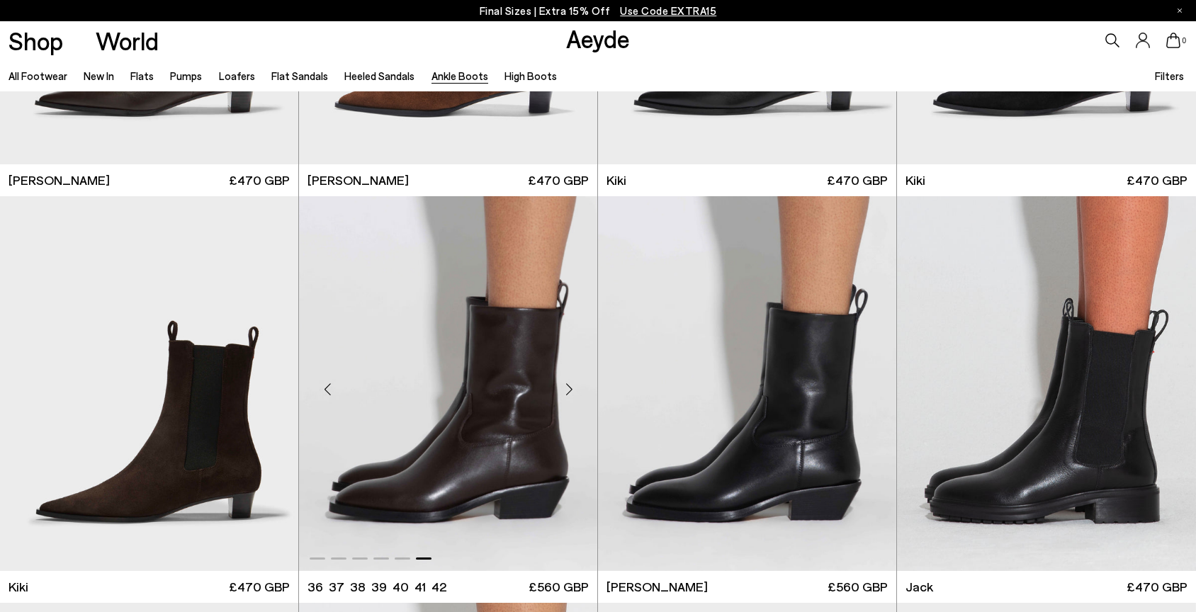
click at [568, 390] on div "Next slide" at bounding box center [569, 390] width 43 height 43
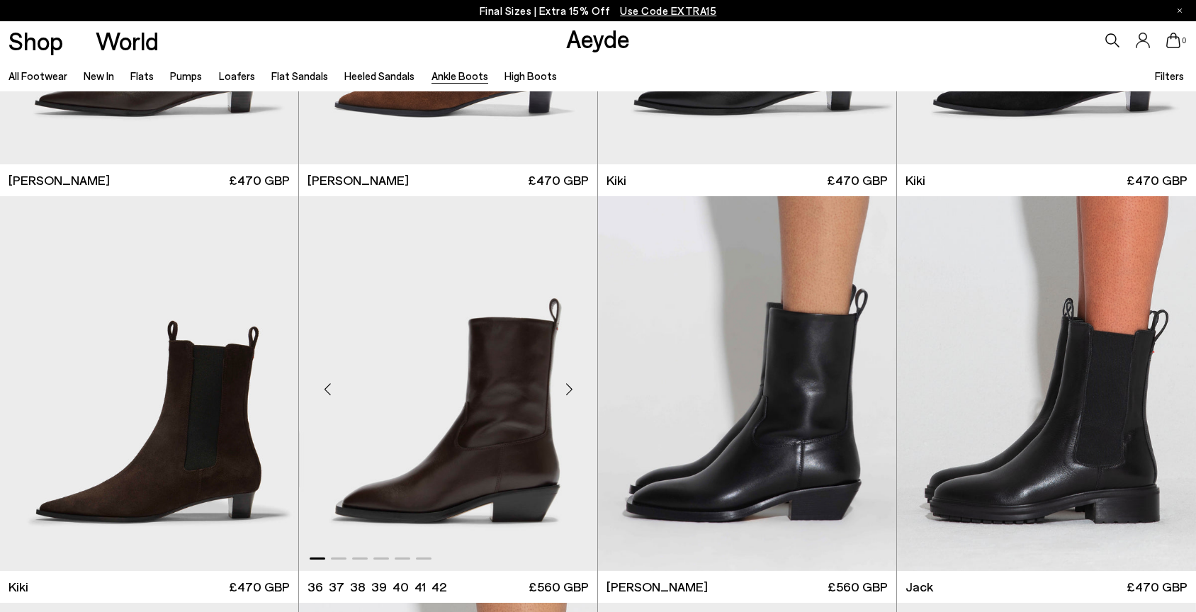
click at [568, 390] on div "Next slide" at bounding box center [569, 390] width 43 height 43
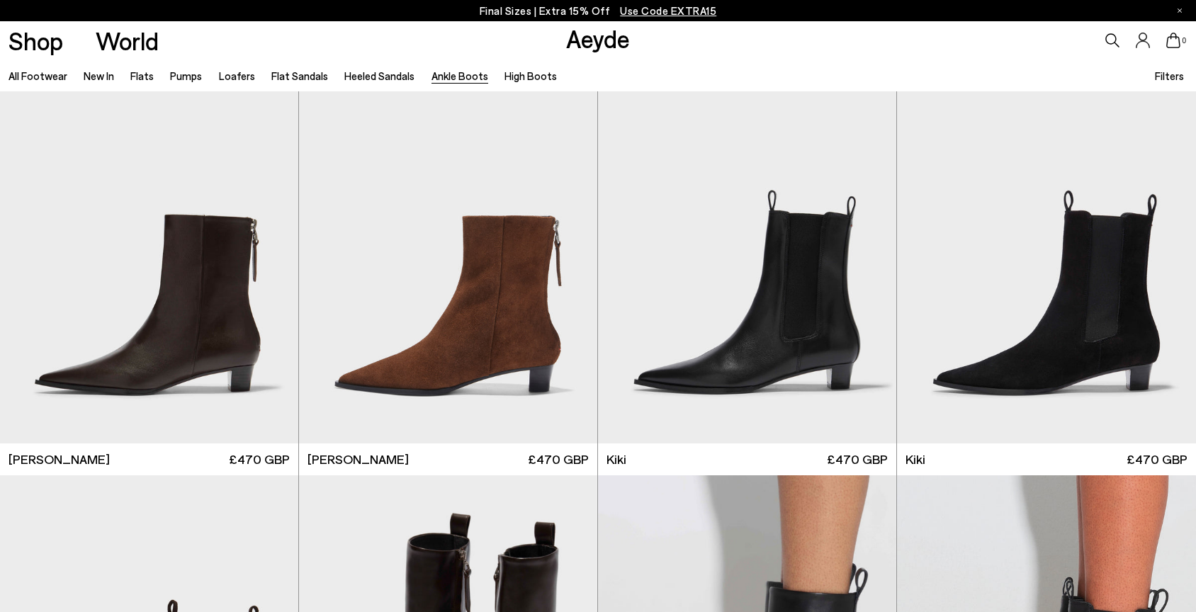
scroll to position [2041, 0]
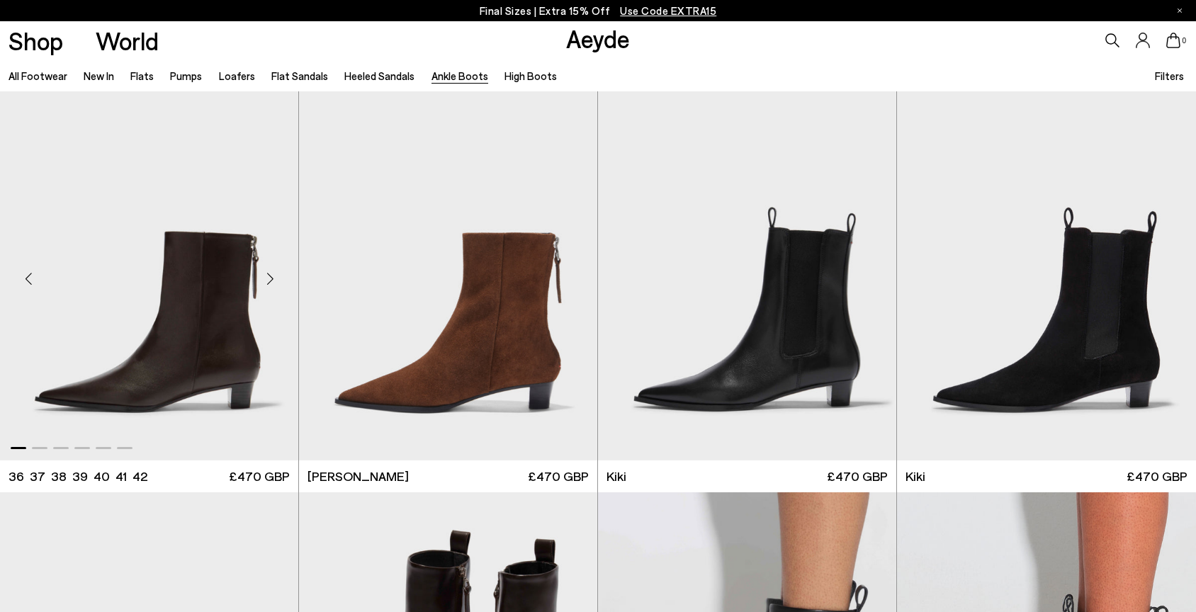
click at [272, 279] on div "Next slide" at bounding box center [270, 279] width 43 height 43
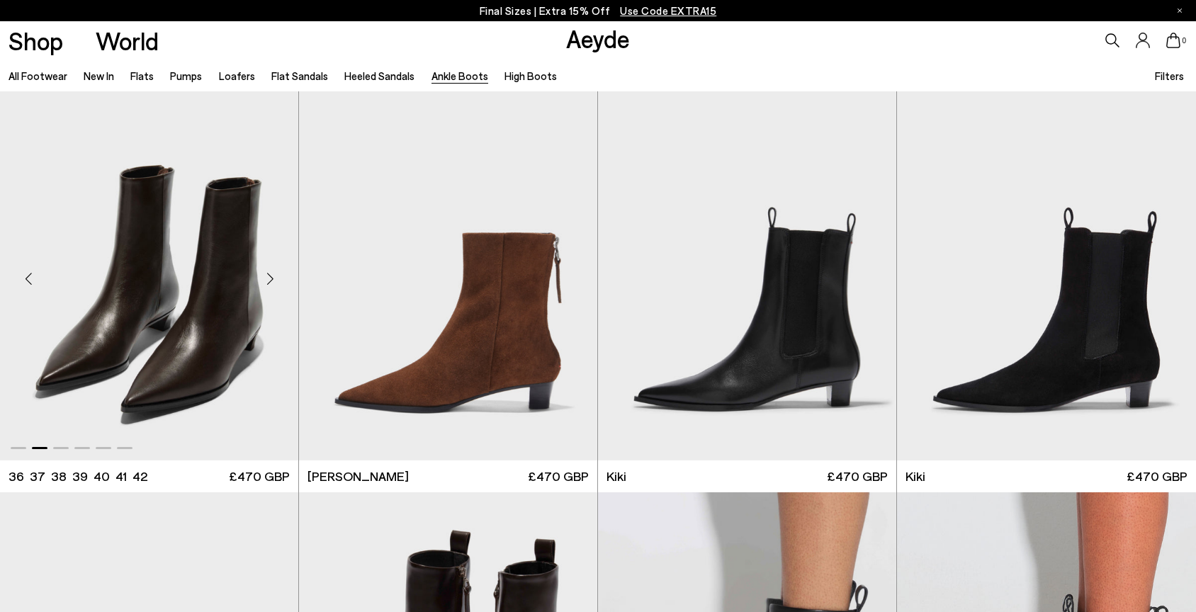
click at [272, 279] on div "Next slide" at bounding box center [270, 279] width 43 height 43
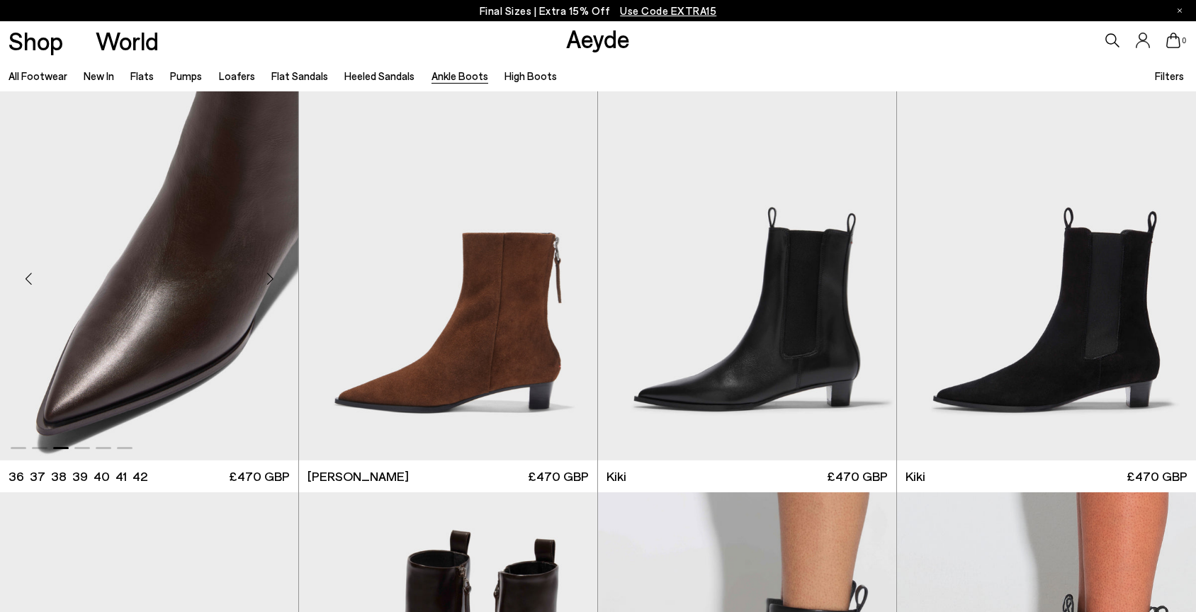
click at [272, 279] on div "Next slide" at bounding box center [270, 279] width 43 height 43
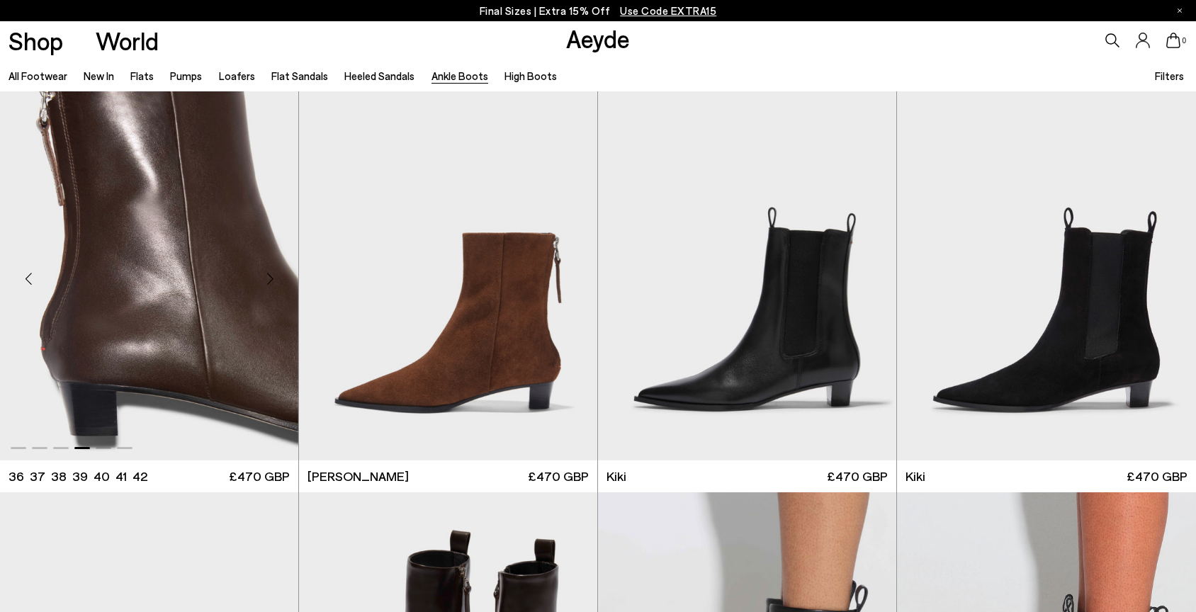
click at [272, 280] on div "Next slide" at bounding box center [270, 279] width 43 height 43
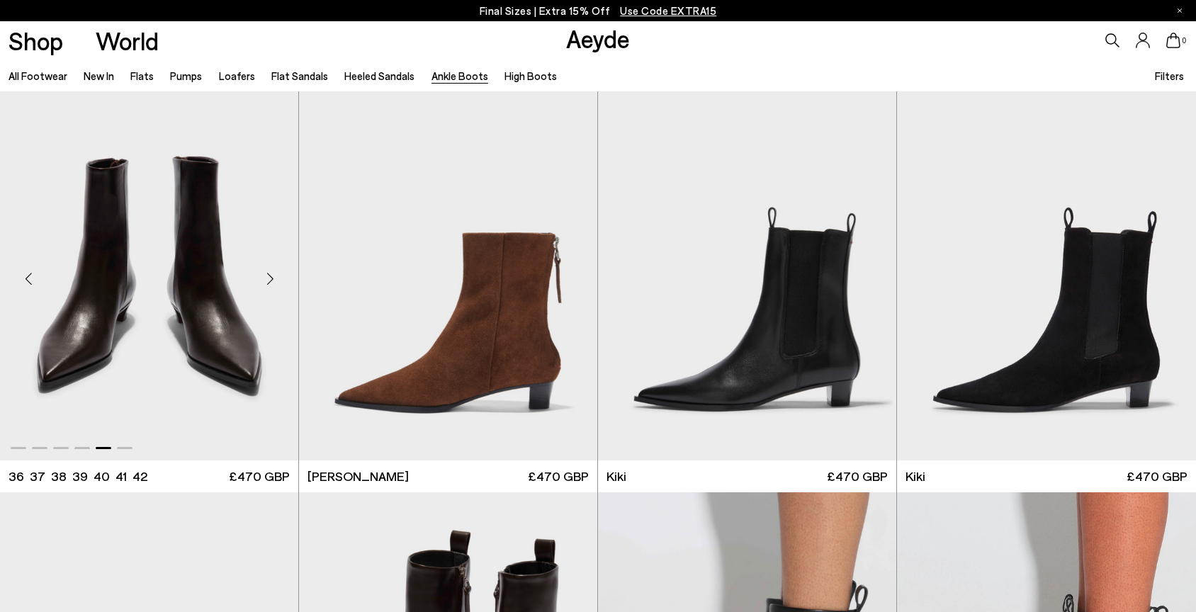
click at [272, 280] on div "Next slide" at bounding box center [270, 279] width 43 height 43
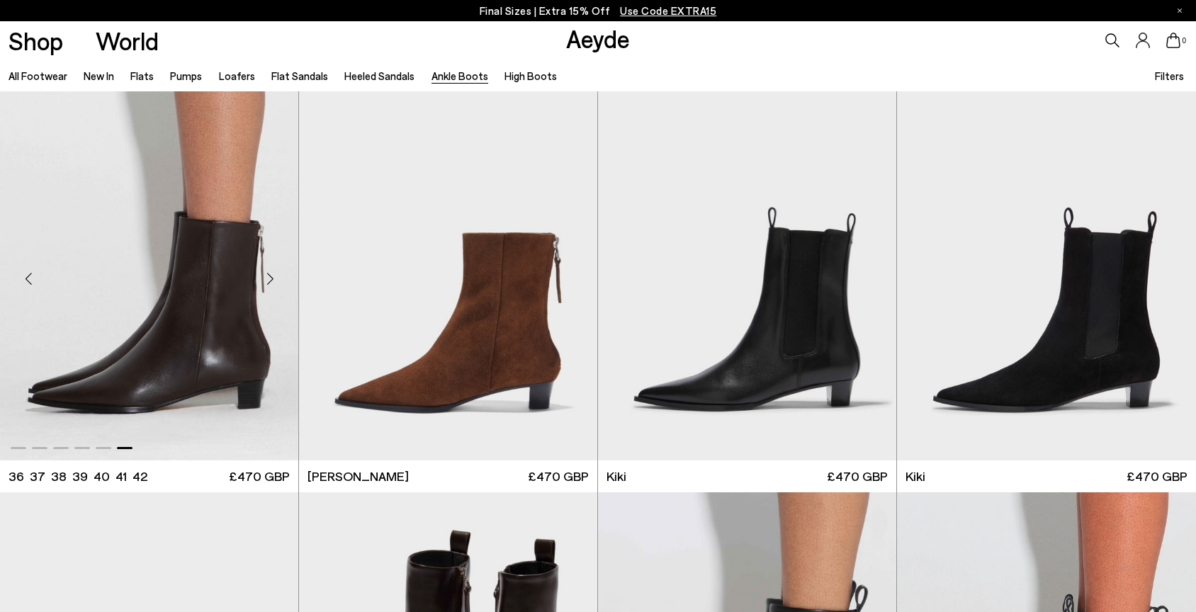
click at [272, 280] on div "Next slide" at bounding box center [270, 279] width 43 height 43
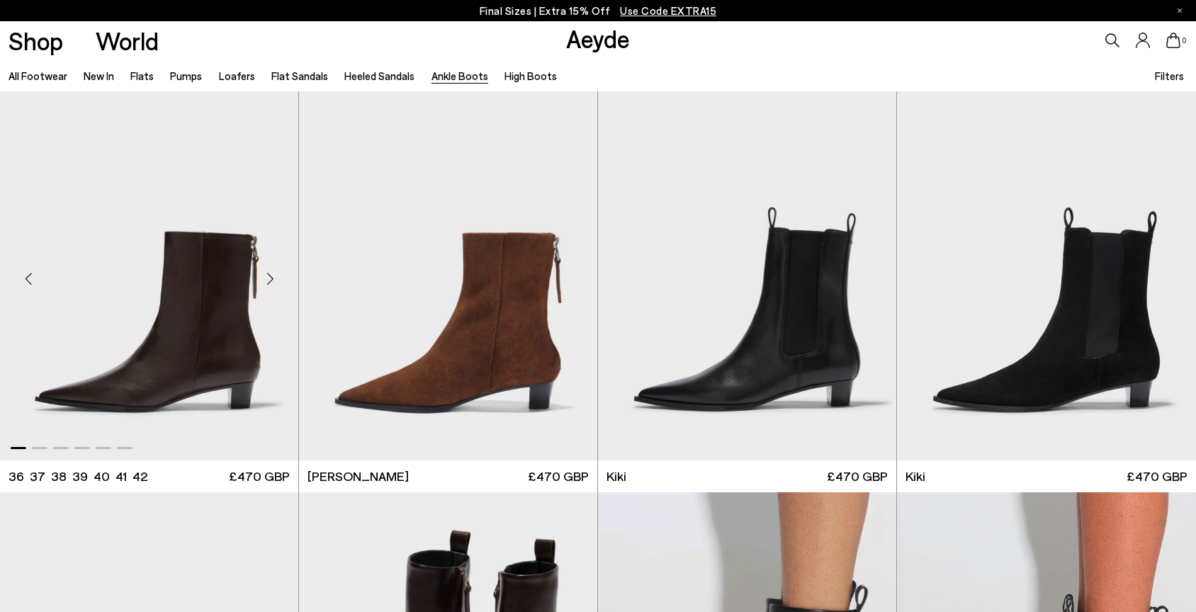
click at [272, 280] on div "Next slide" at bounding box center [270, 279] width 43 height 43
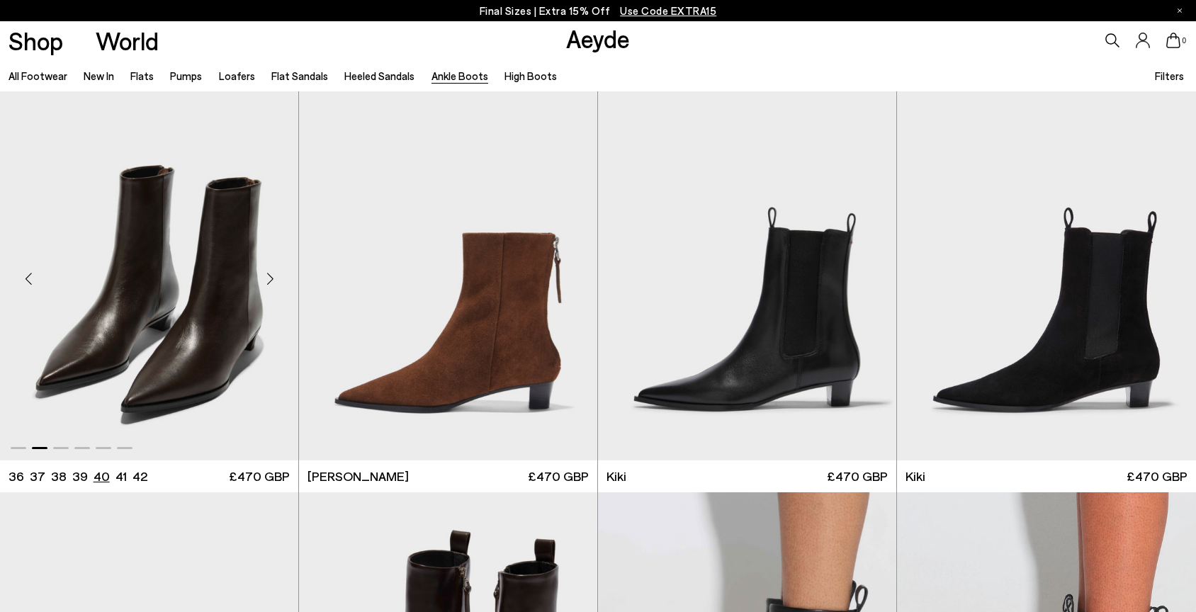
click at [94, 475] on li "40" at bounding box center [102, 477] width 16 height 18
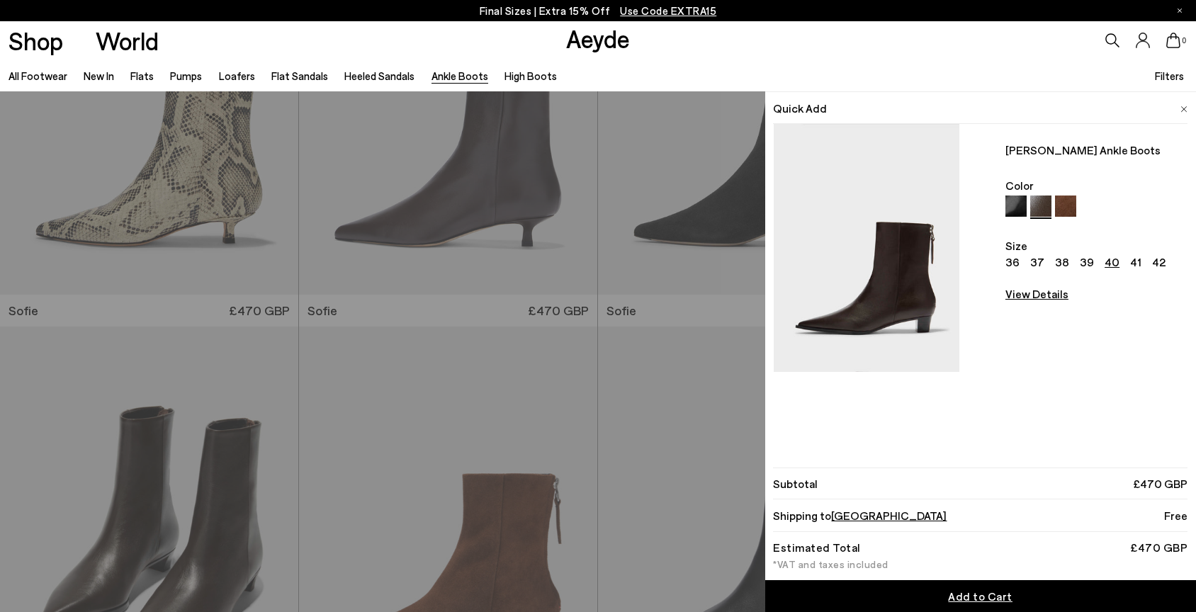
scroll to position [1765, 0]
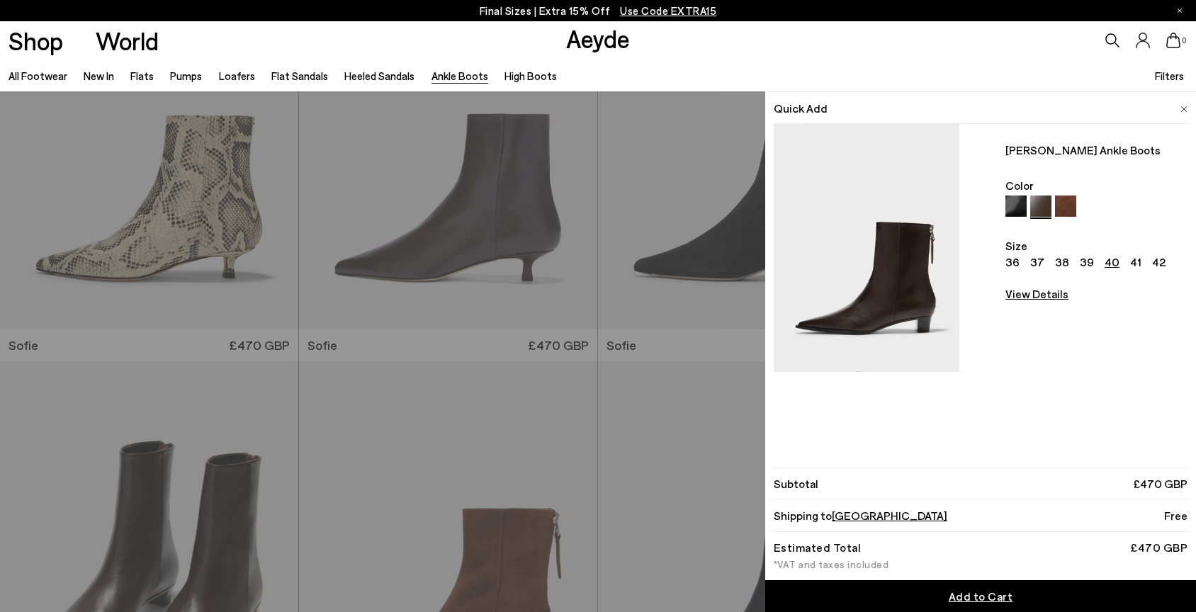
click at [1026, 292] on link "View Details" at bounding box center [1097, 329] width 182 height 88
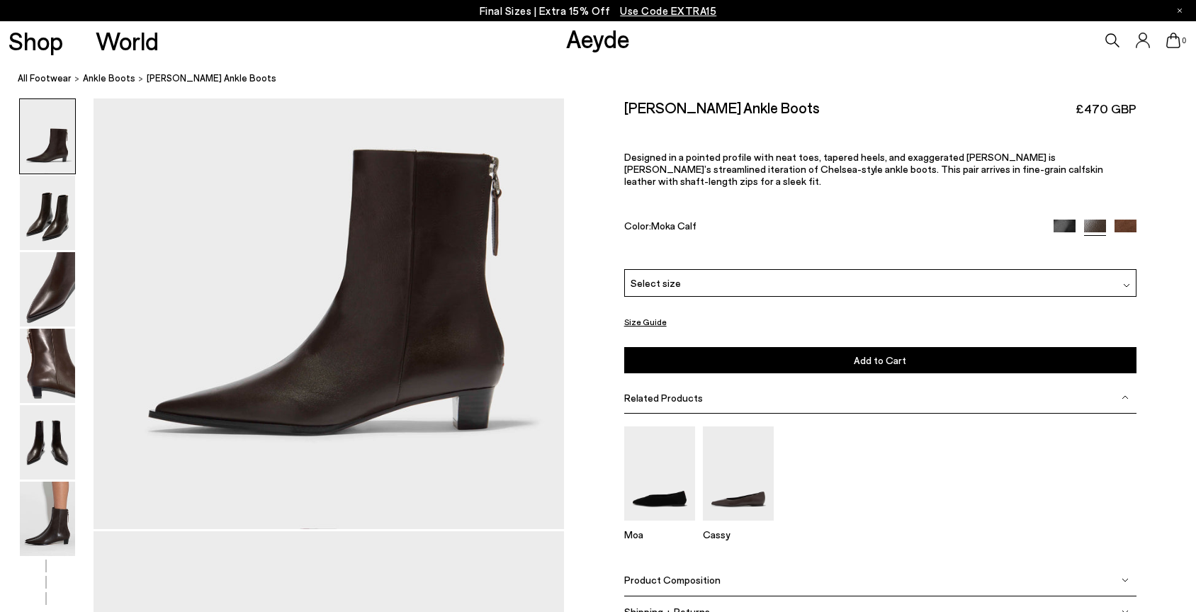
scroll to position [194, 0]
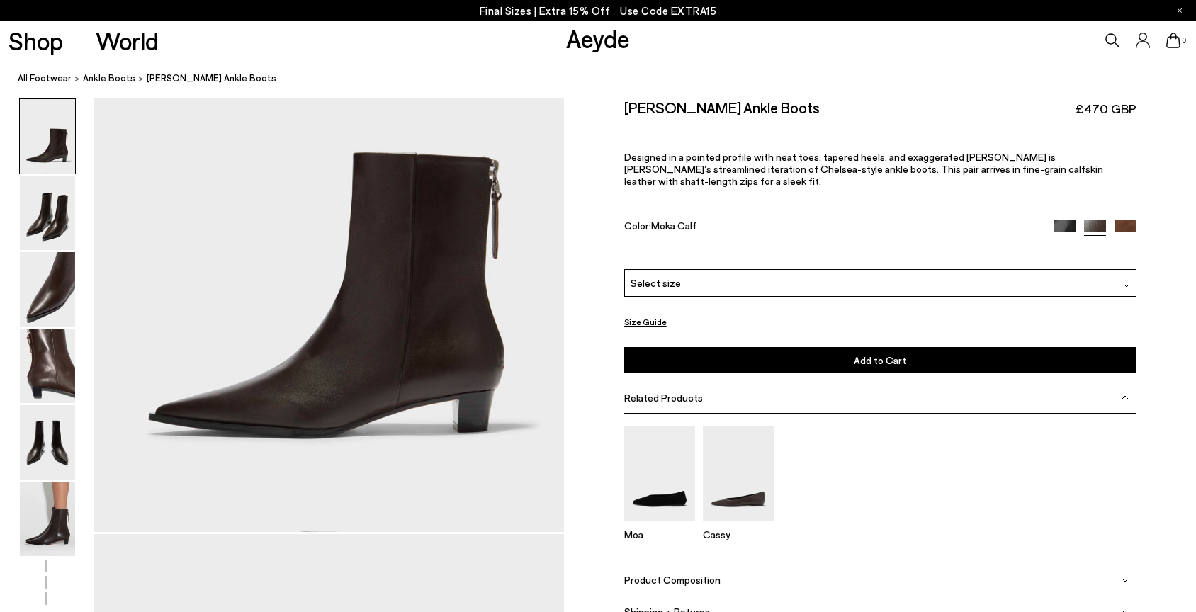
click at [1119, 220] on img at bounding box center [1126, 231] width 22 height 22
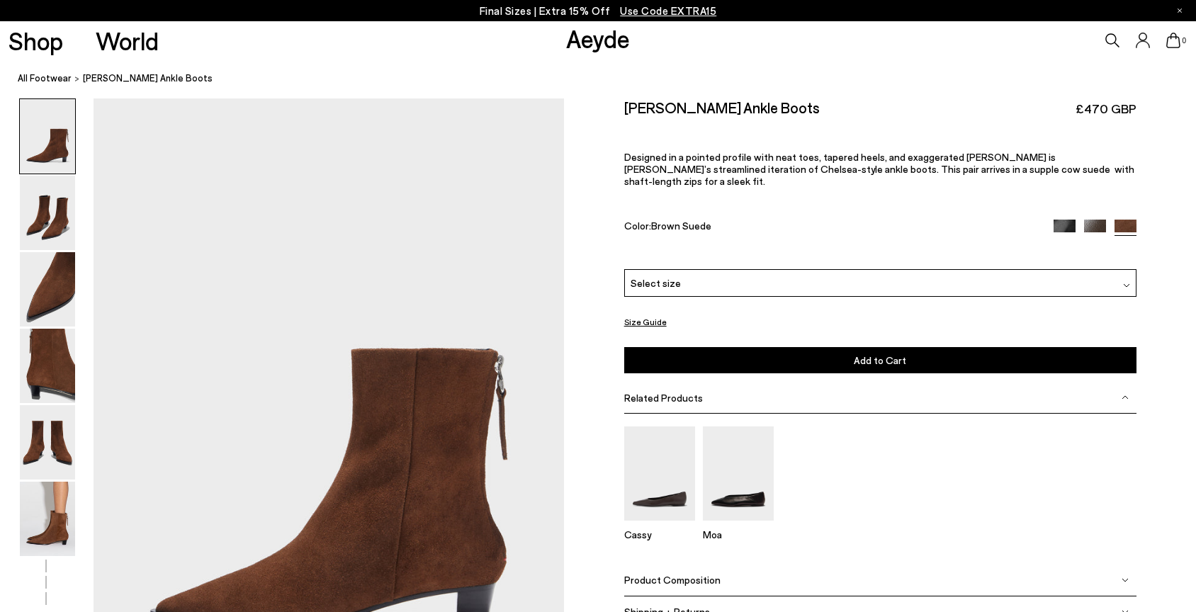
click at [1060, 220] on img at bounding box center [1065, 231] width 22 height 22
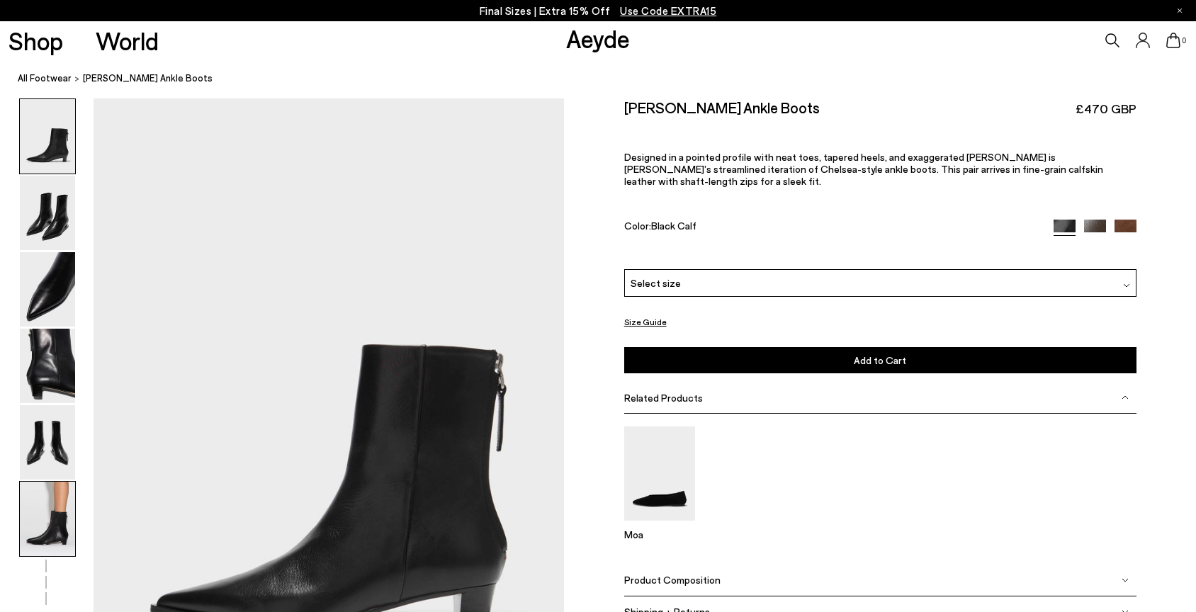
click at [68, 505] on img at bounding box center [47, 519] width 55 height 74
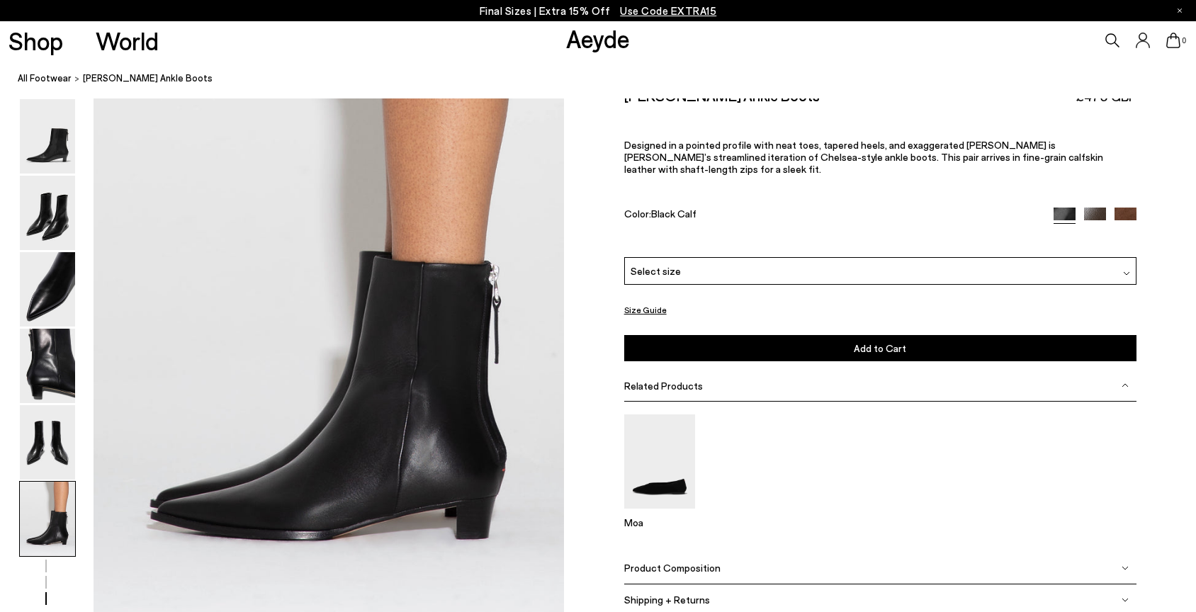
scroll to position [3248, 0]
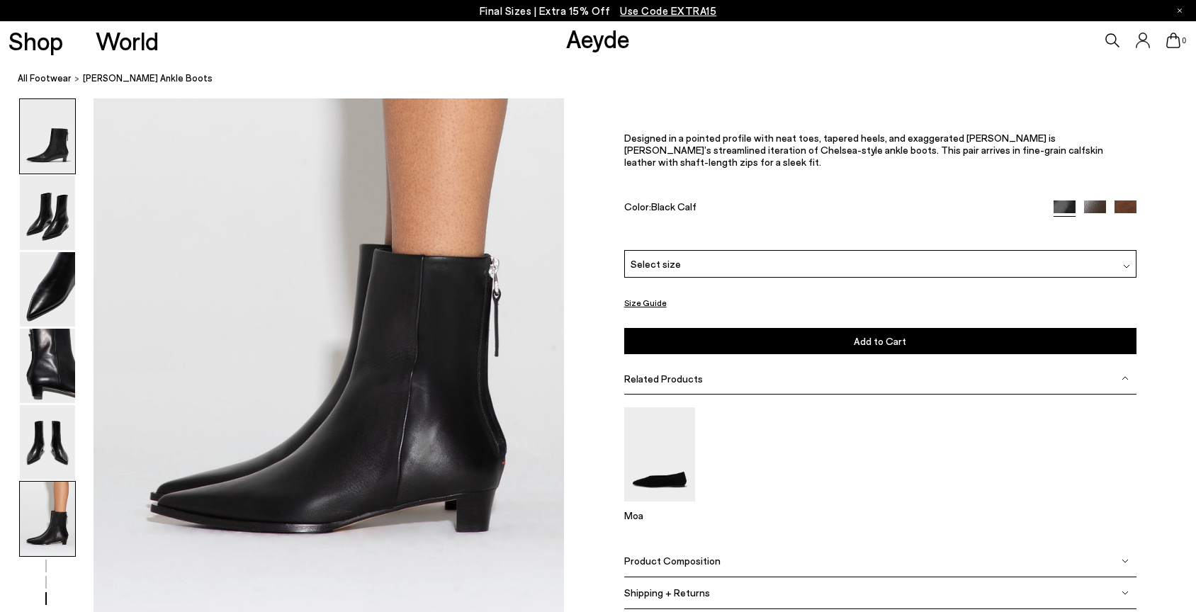
click at [61, 154] on img at bounding box center [47, 136] width 55 height 74
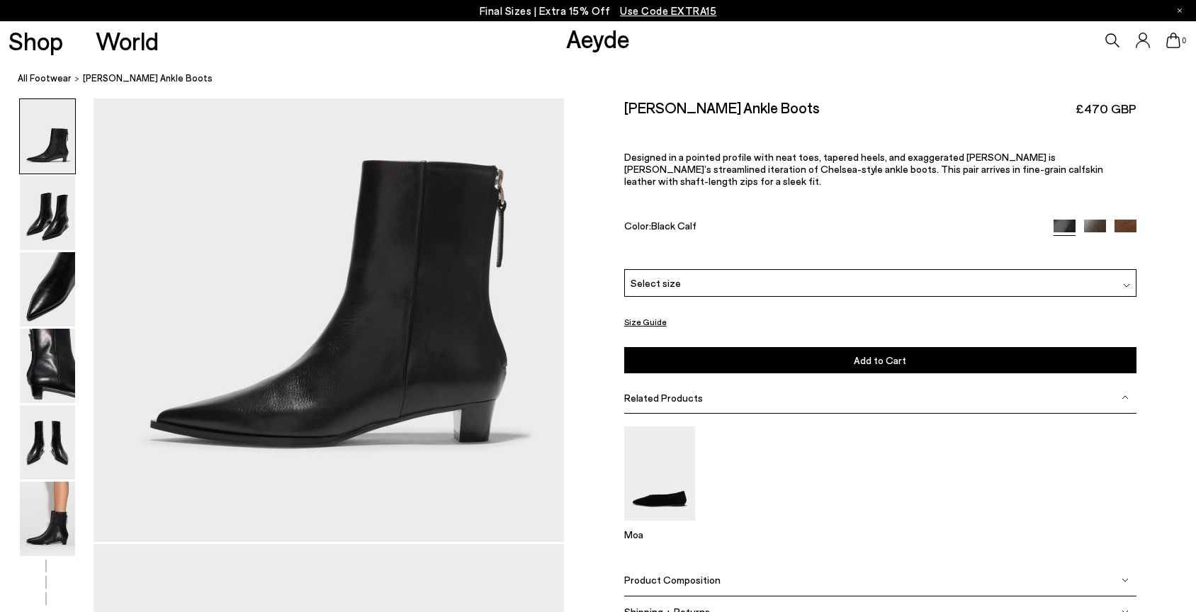
scroll to position [181, 0]
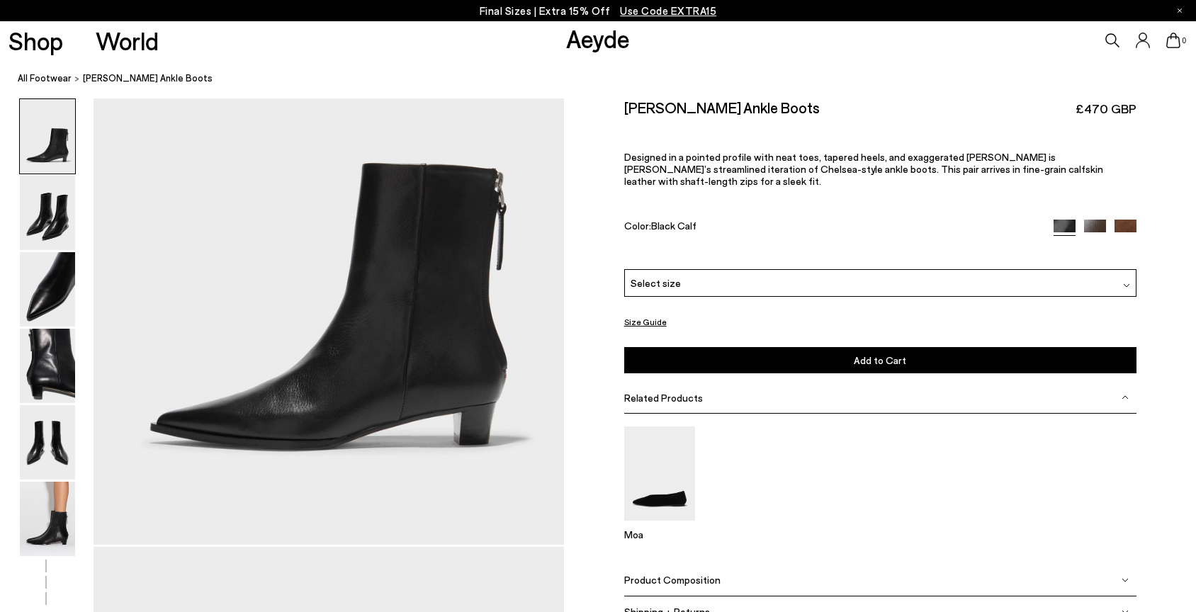
click at [1128, 220] on img at bounding box center [1126, 231] width 22 height 22
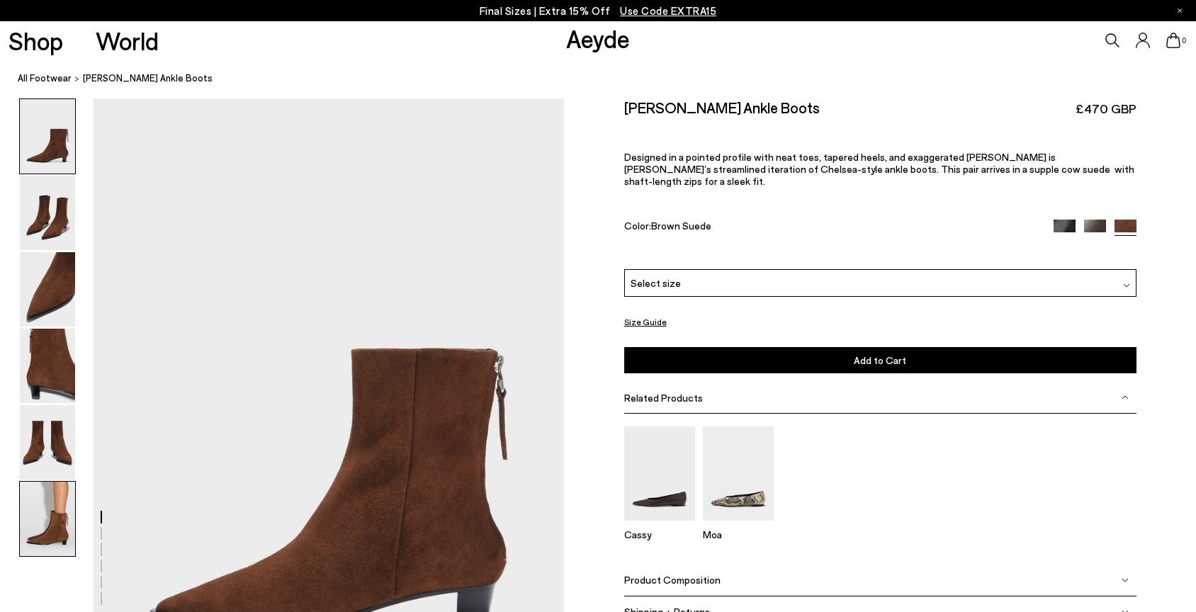
click at [55, 503] on img at bounding box center [47, 519] width 55 height 74
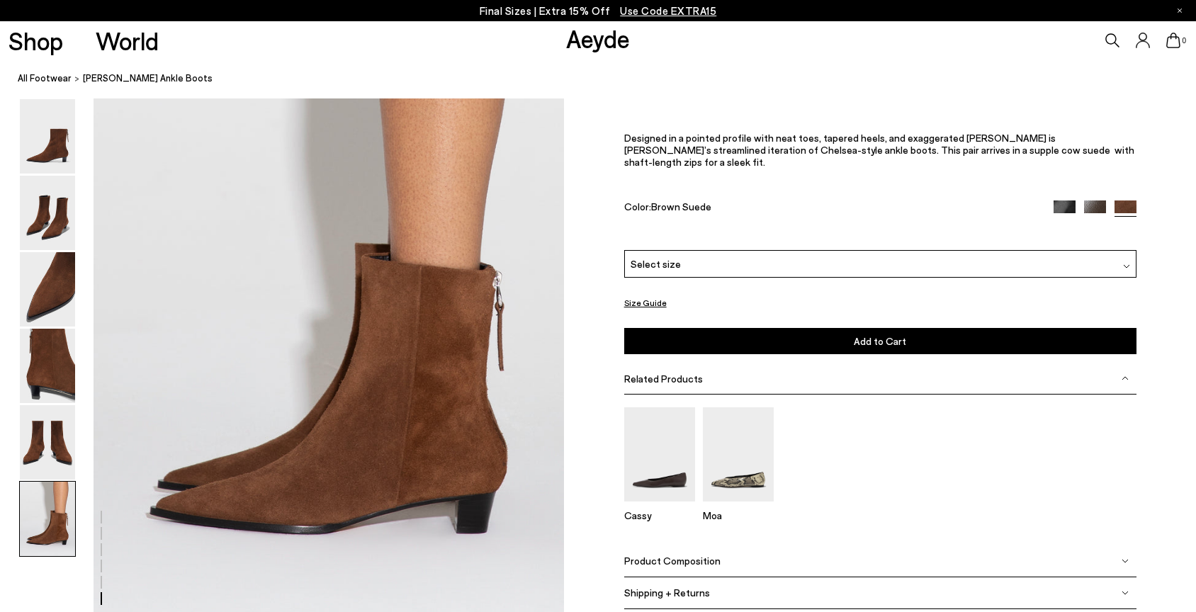
scroll to position [3248, 0]
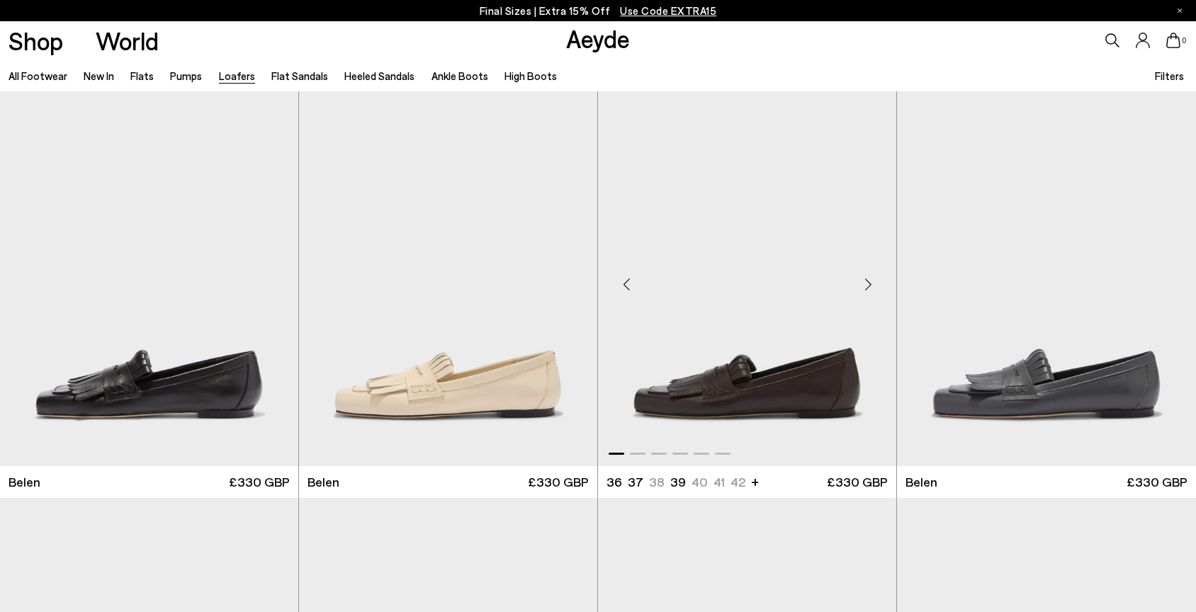
click at [705, 383] on img "1 / 6" at bounding box center [747, 278] width 298 height 375
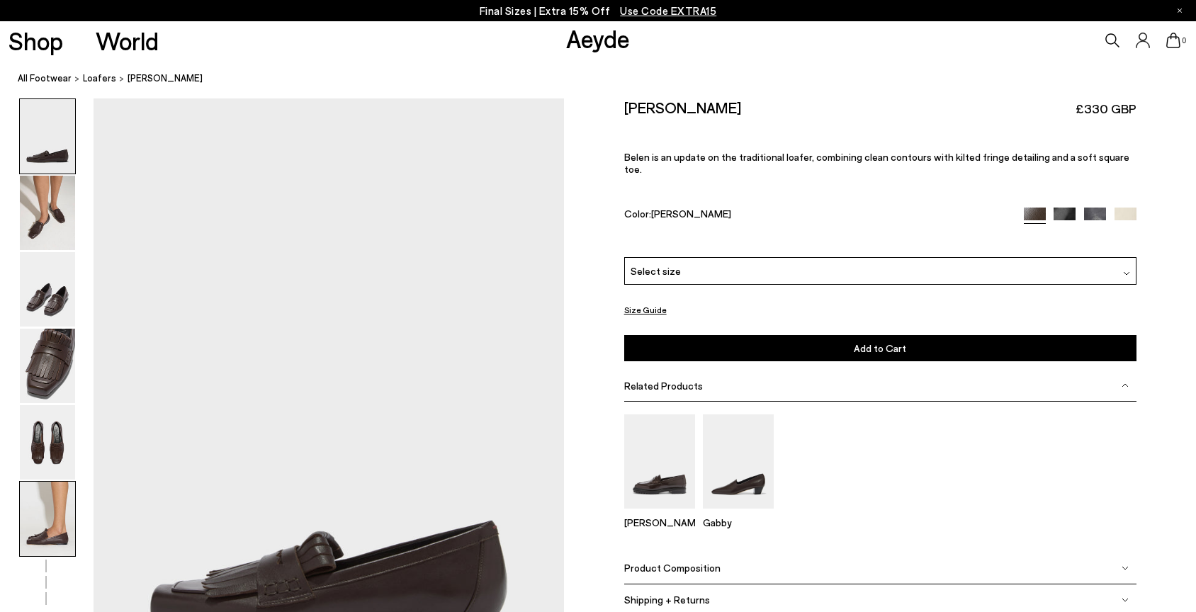
click at [39, 515] on img at bounding box center [47, 519] width 55 height 74
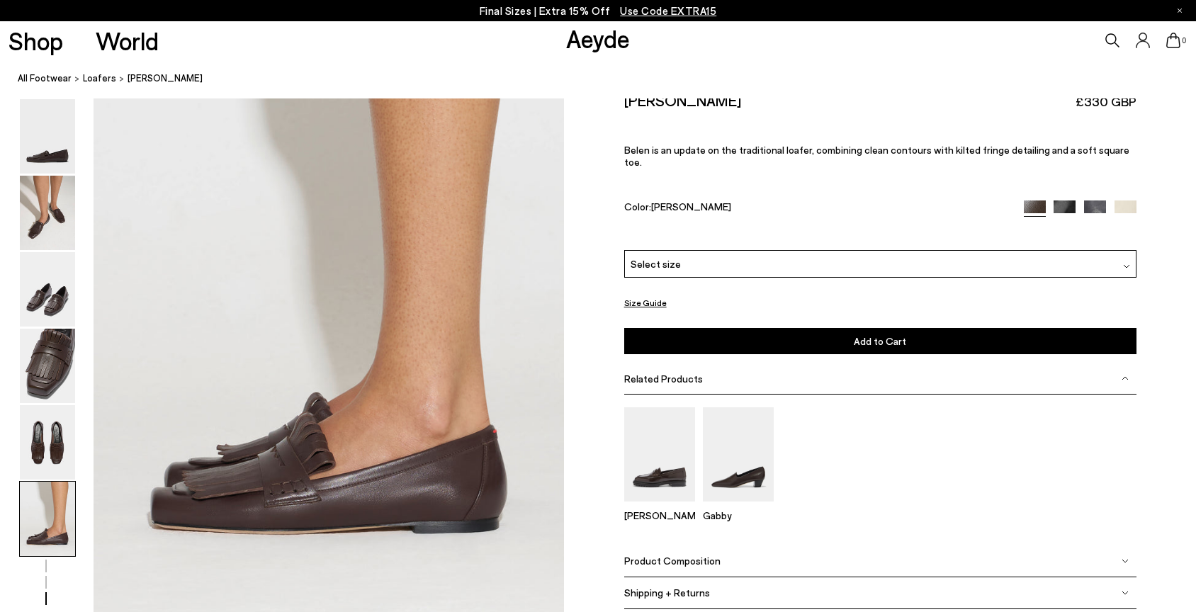
scroll to position [3248, 0]
